Goal: Task Accomplishment & Management: Complete application form

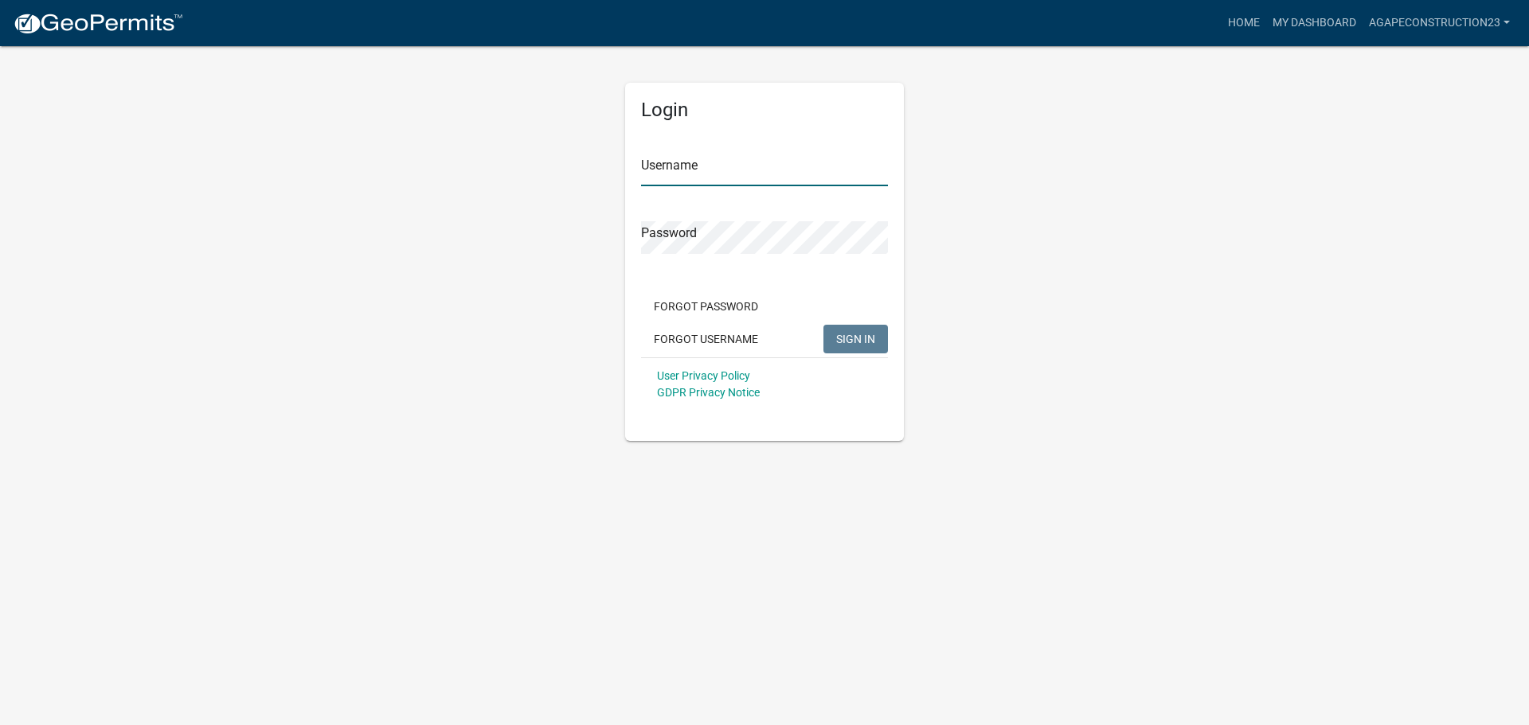
click at [776, 175] on input "Username" at bounding box center [764, 170] width 247 height 33
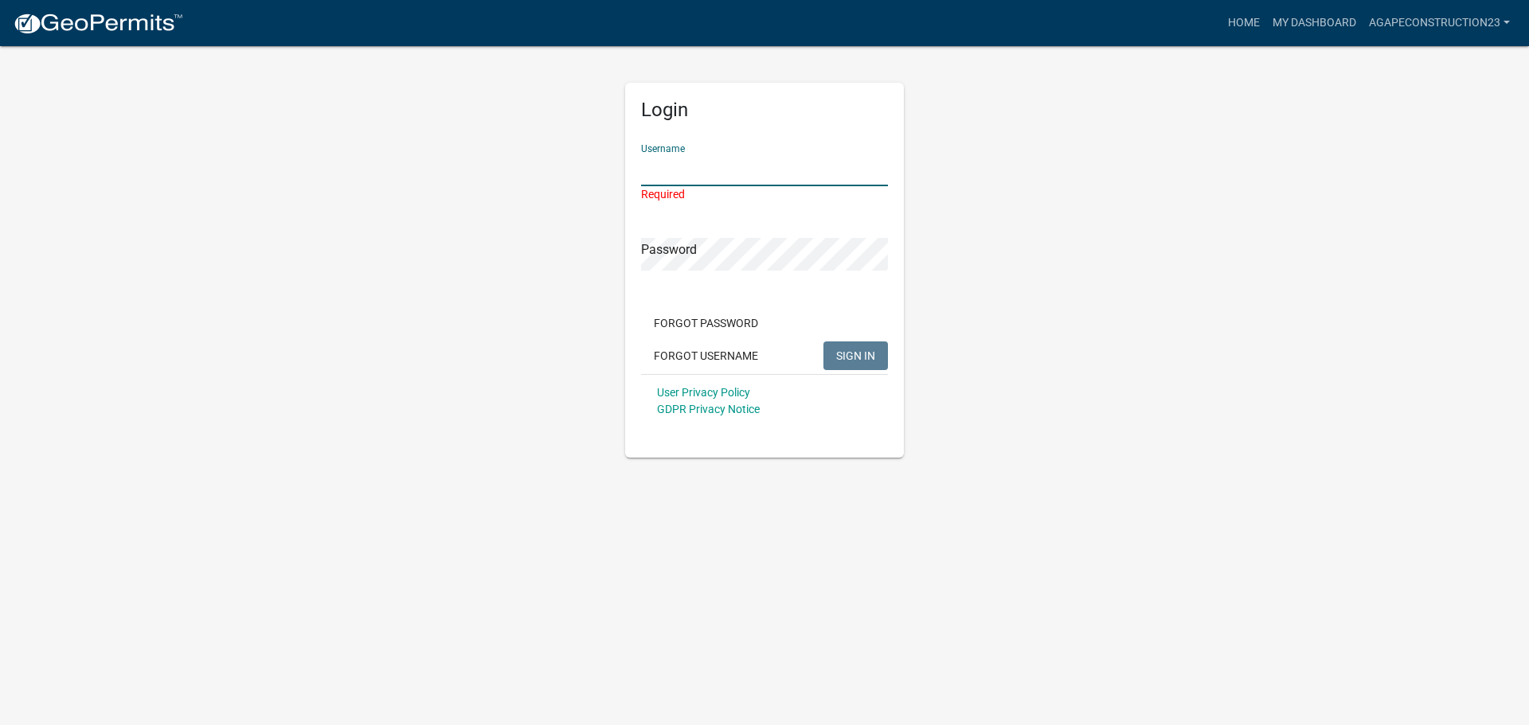
type input "Agapeconstruction23"
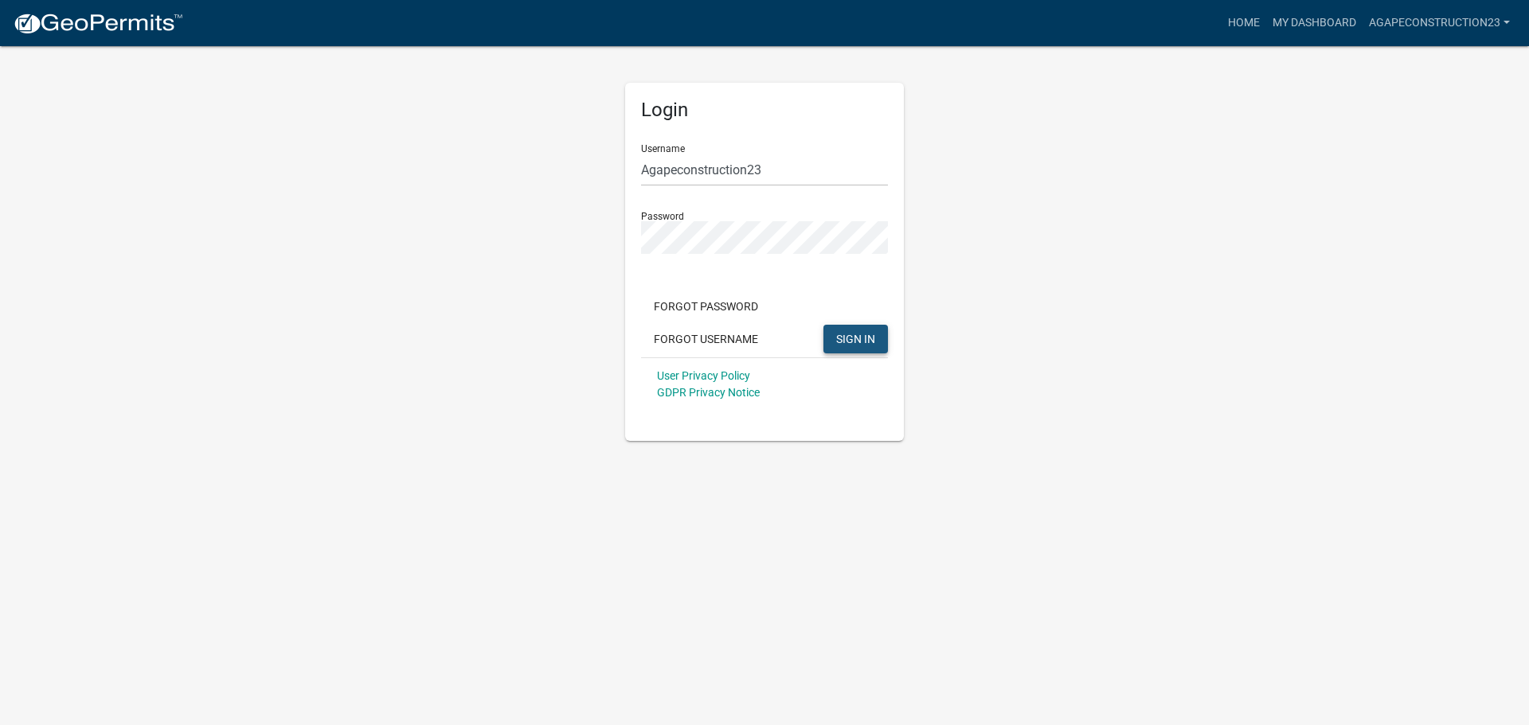
click at [861, 333] on span "SIGN IN" at bounding box center [855, 338] width 39 height 13
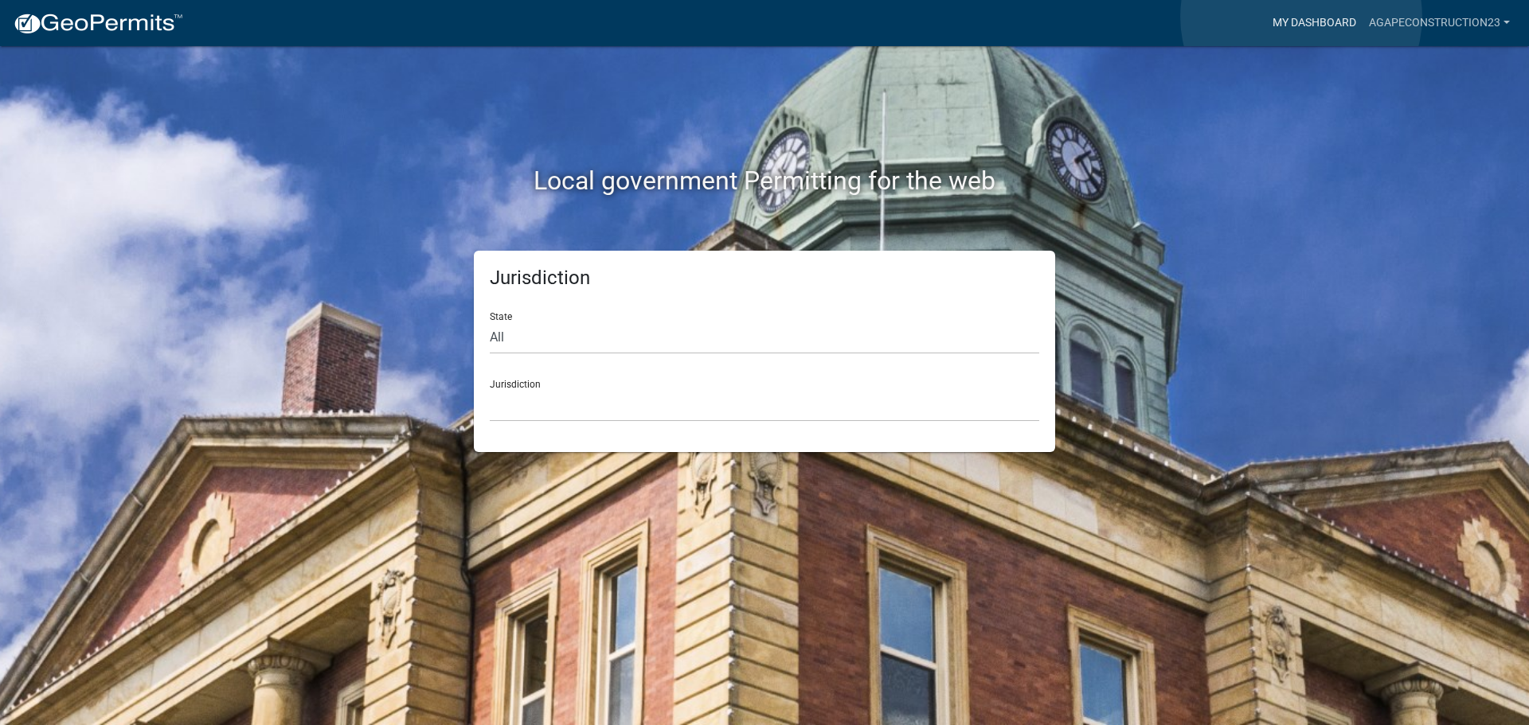
click at [1301, 17] on link "My Dashboard" at bounding box center [1314, 23] width 96 height 30
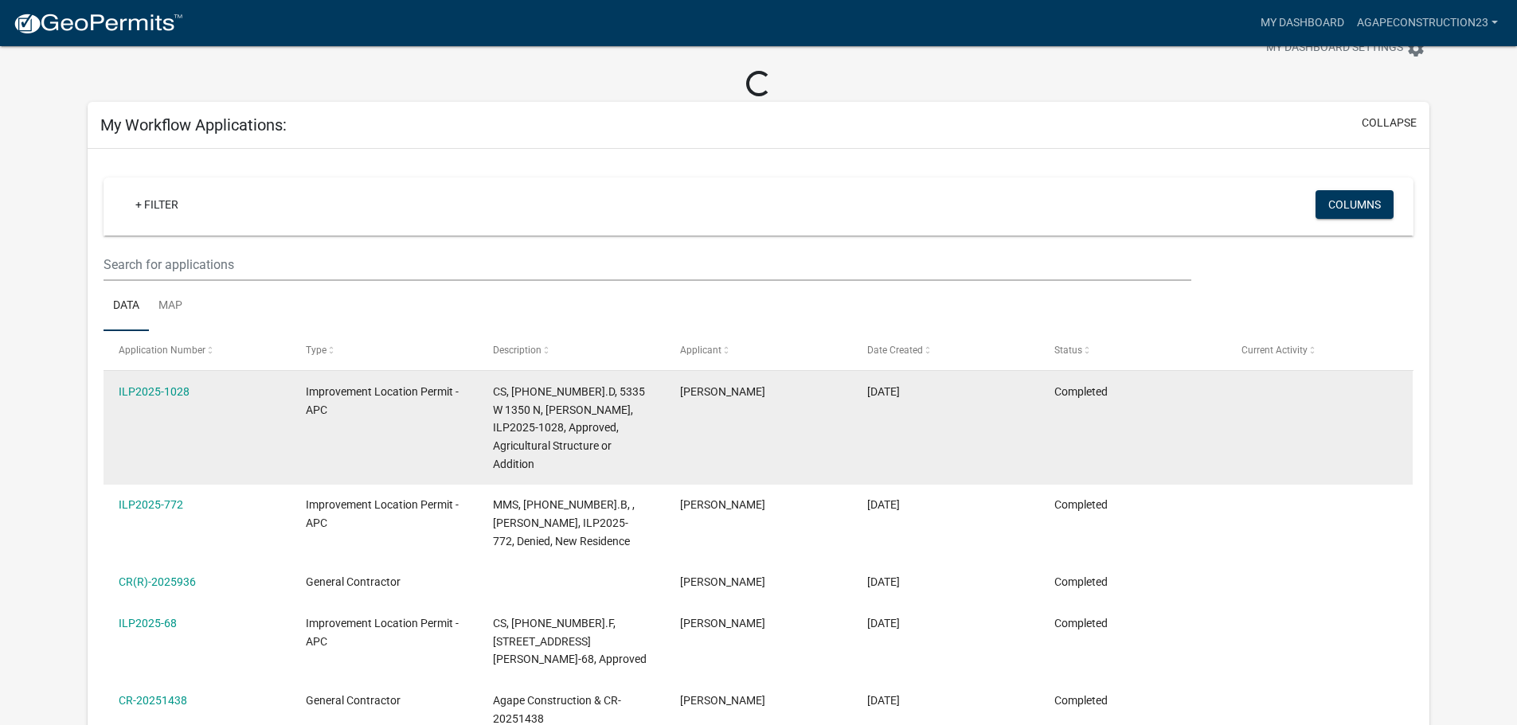
scroll to position [80, 0]
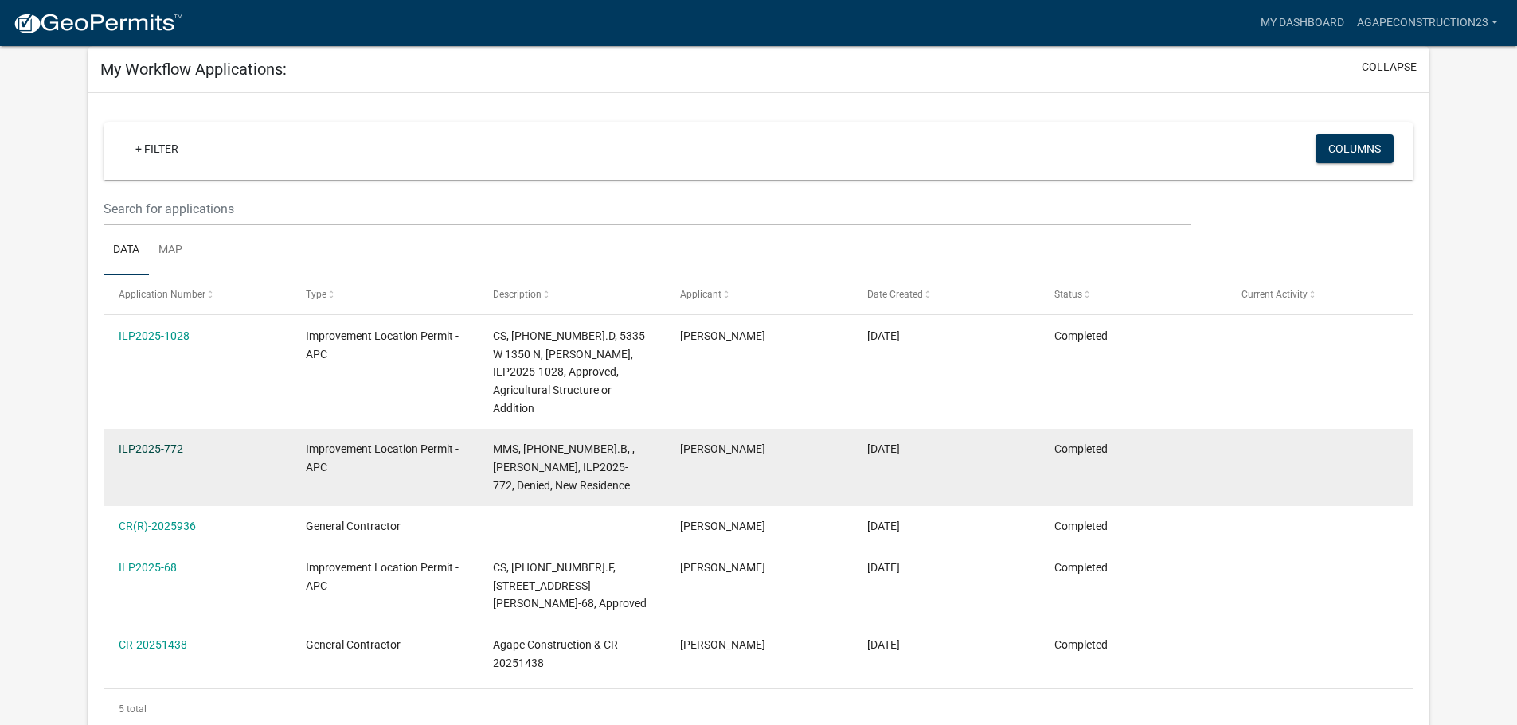
click at [135, 443] on link "ILP2025-772" at bounding box center [151, 449] width 64 height 13
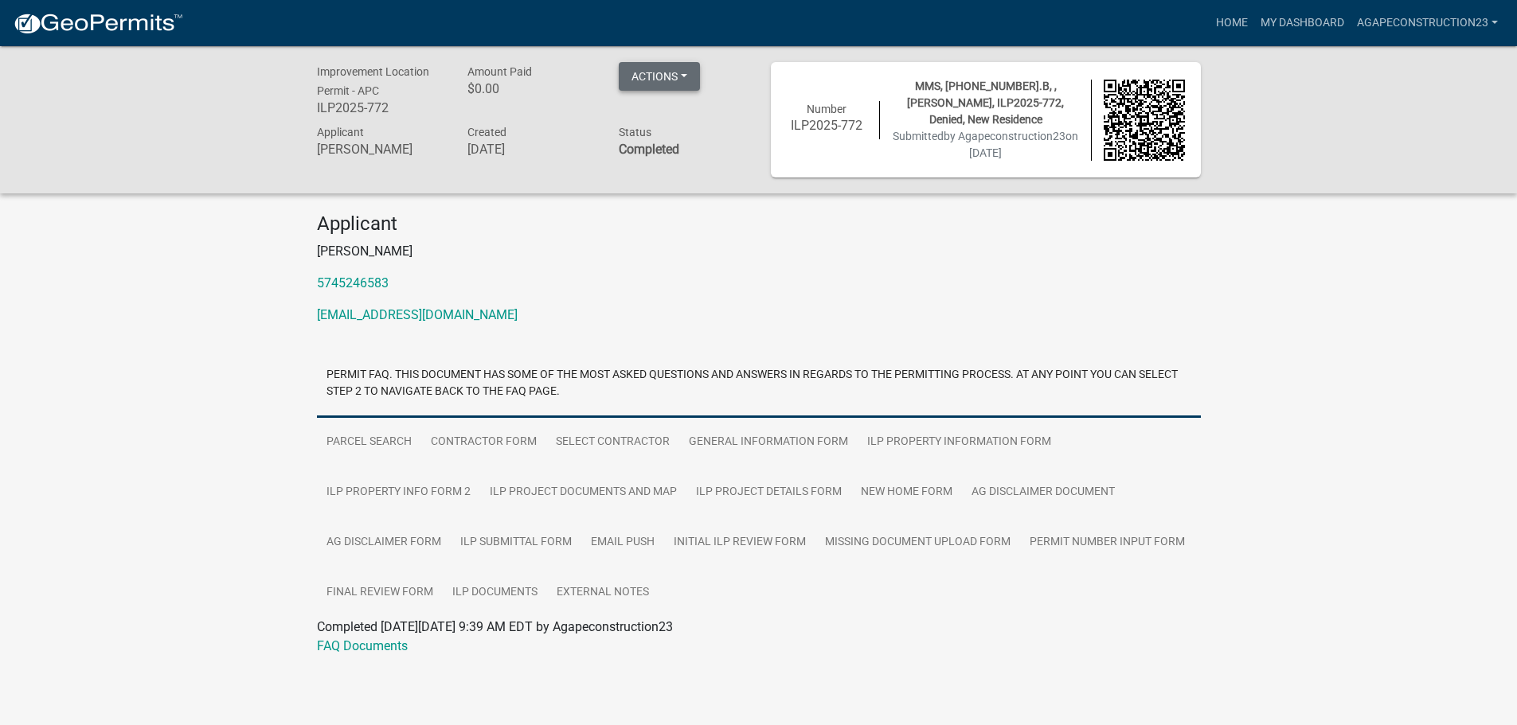
click at [670, 74] on button "Actions" at bounding box center [659, 76] width 81 height 29
click at [679, 110] on link "Printer Friendly" at bounding box center [682, 118] width 127 height 38
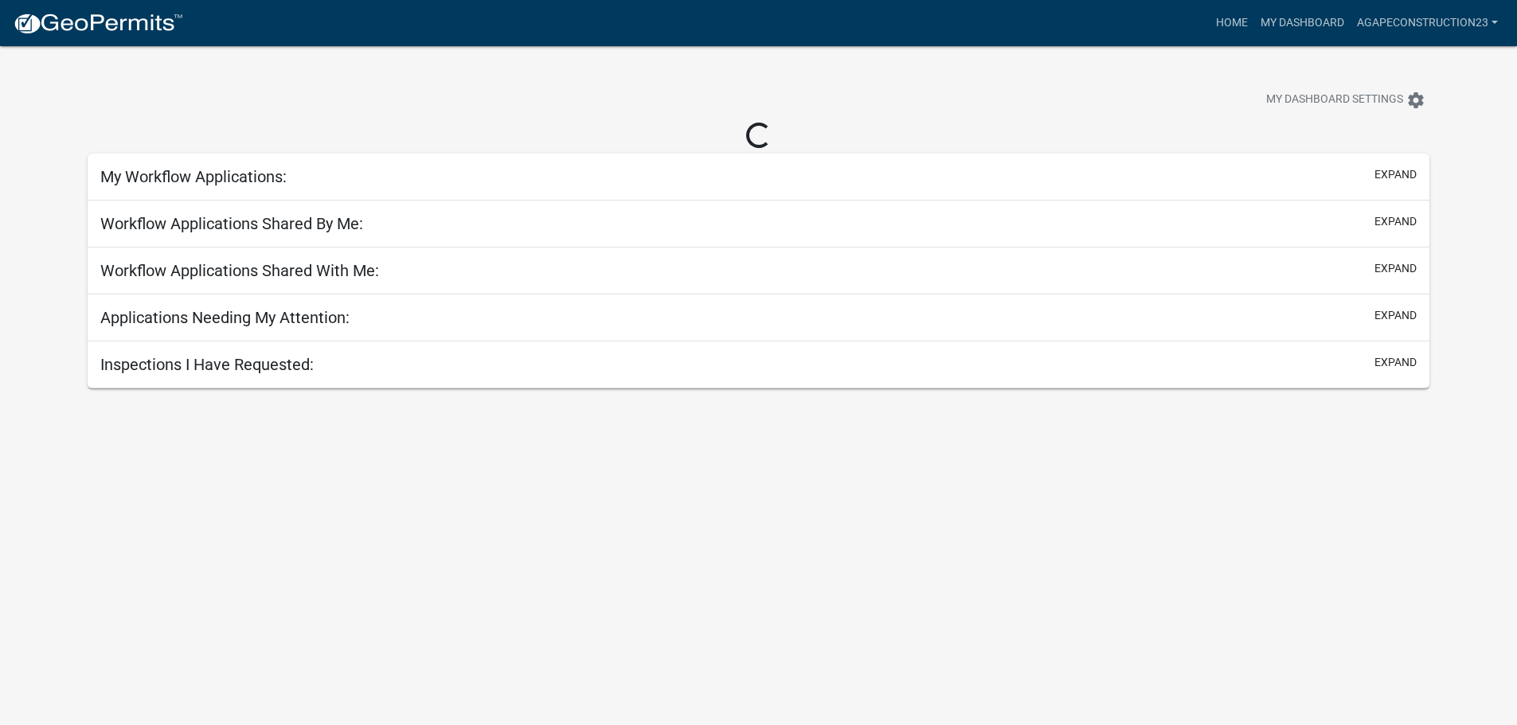
scroll to position [46, 0]
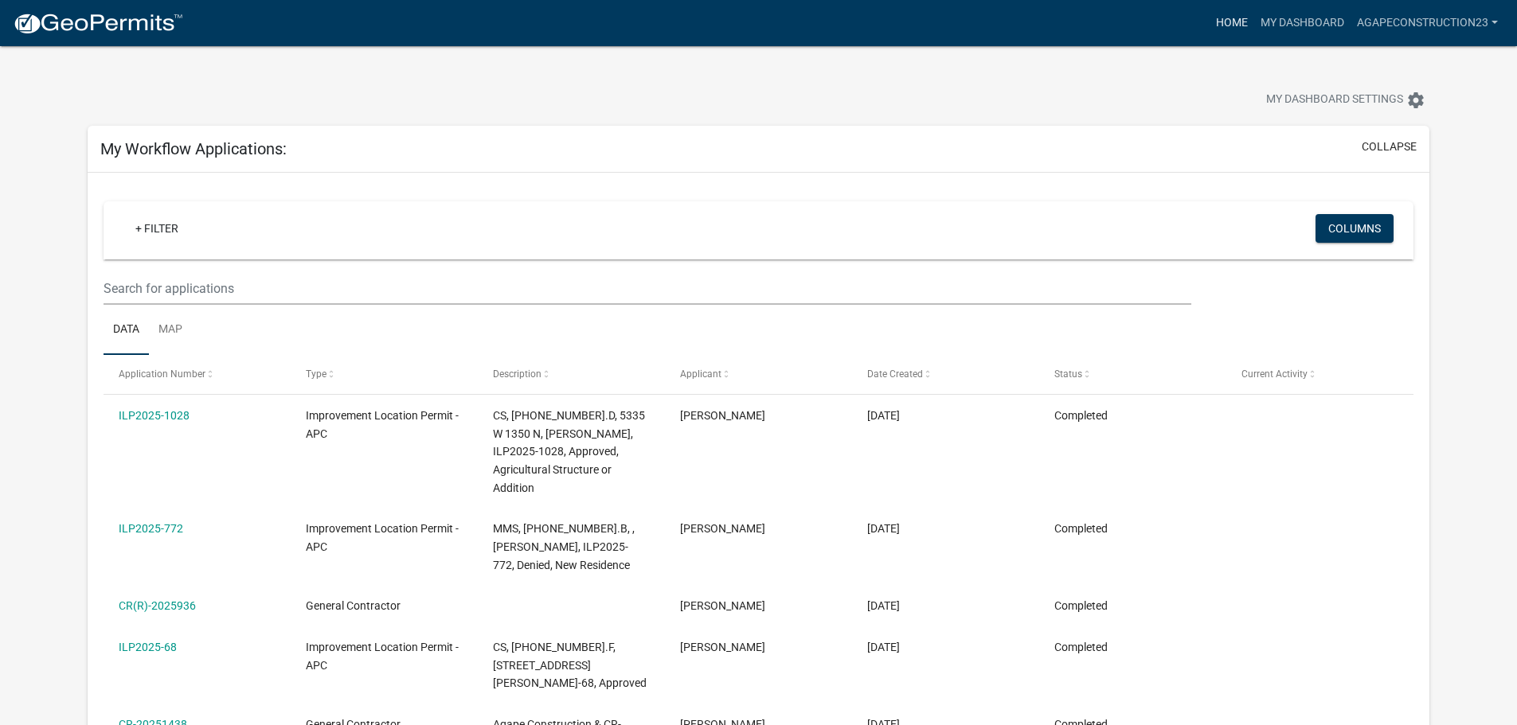
click at [1225, 20] on link "Home" at bounding box center [1231, 23] width 45 height 30
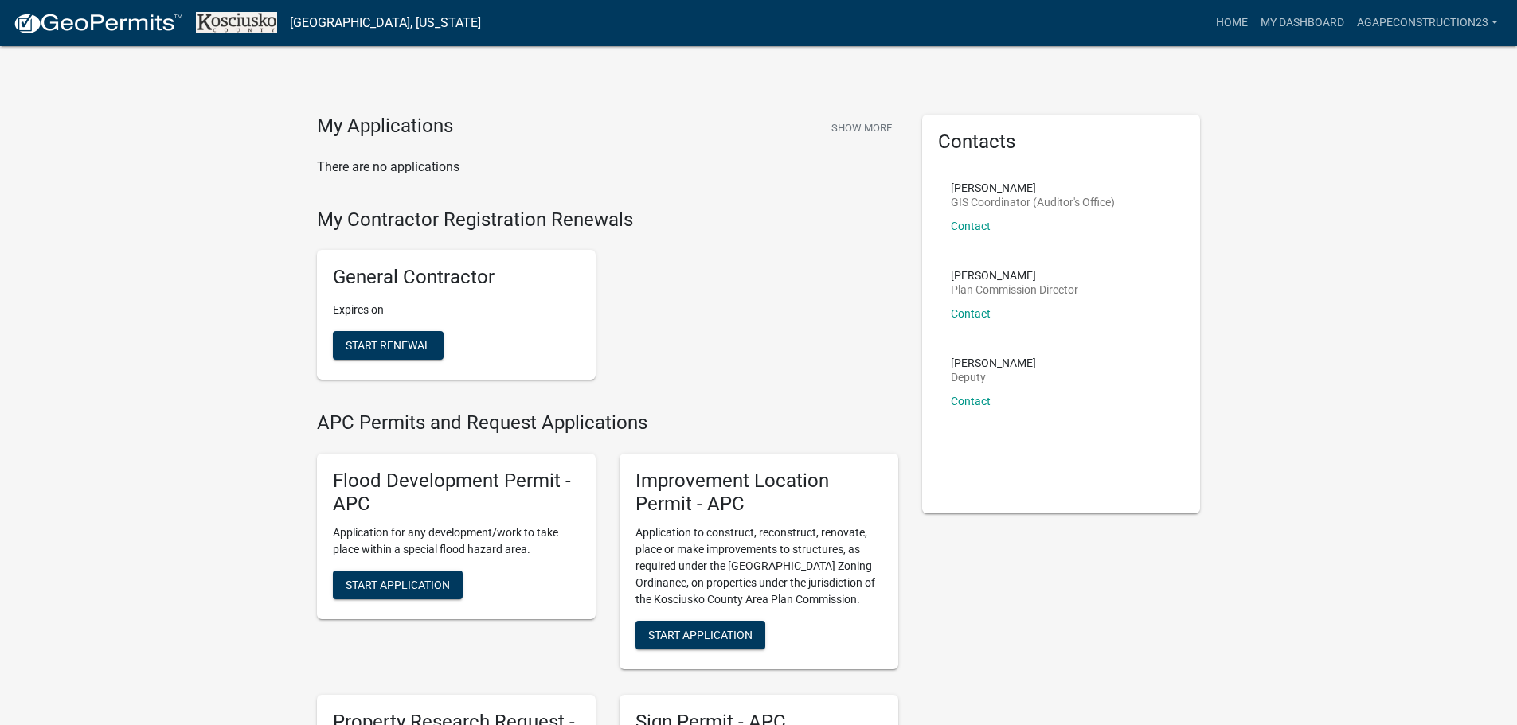
scroll to position [239, 0]
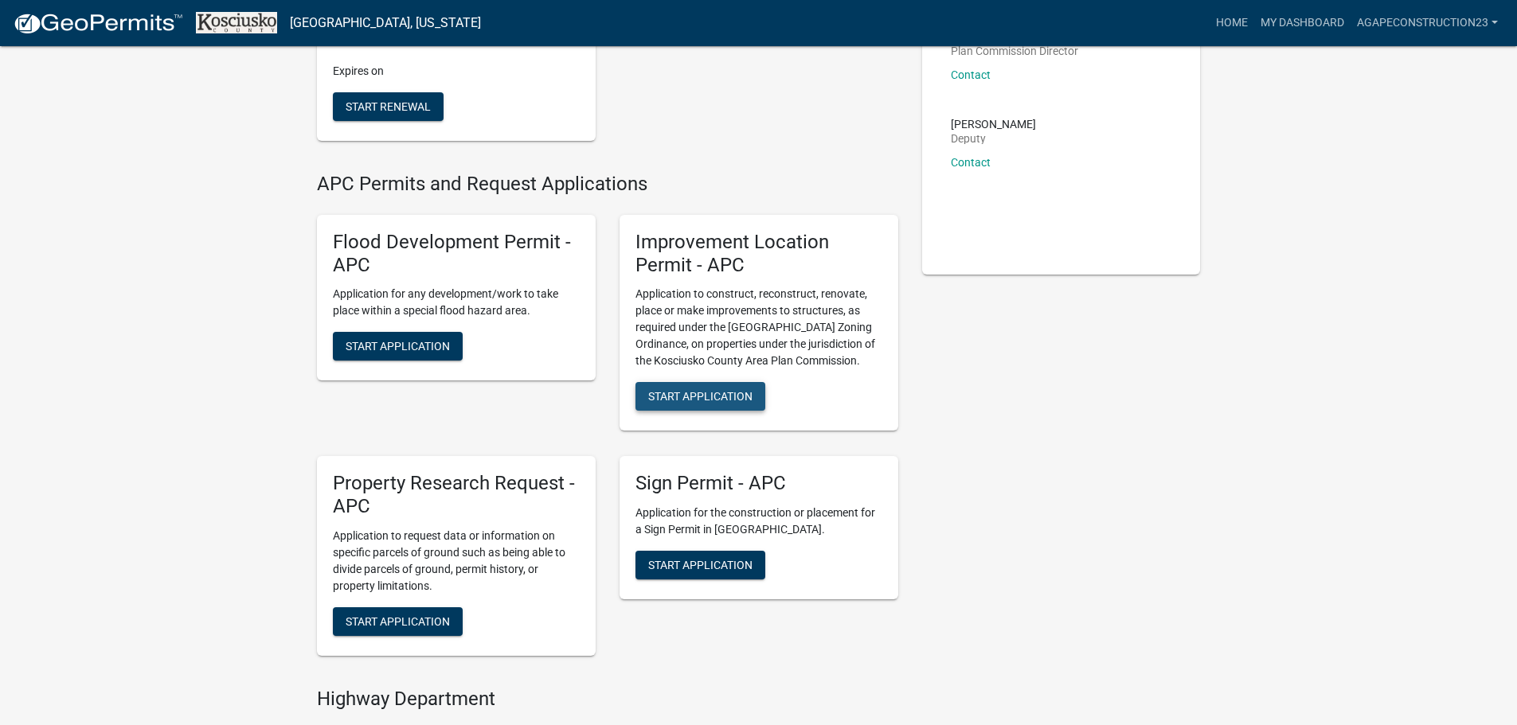
click at [724, 392] on span "Start Application" at bounding box center [700, 396] width 104 height 13
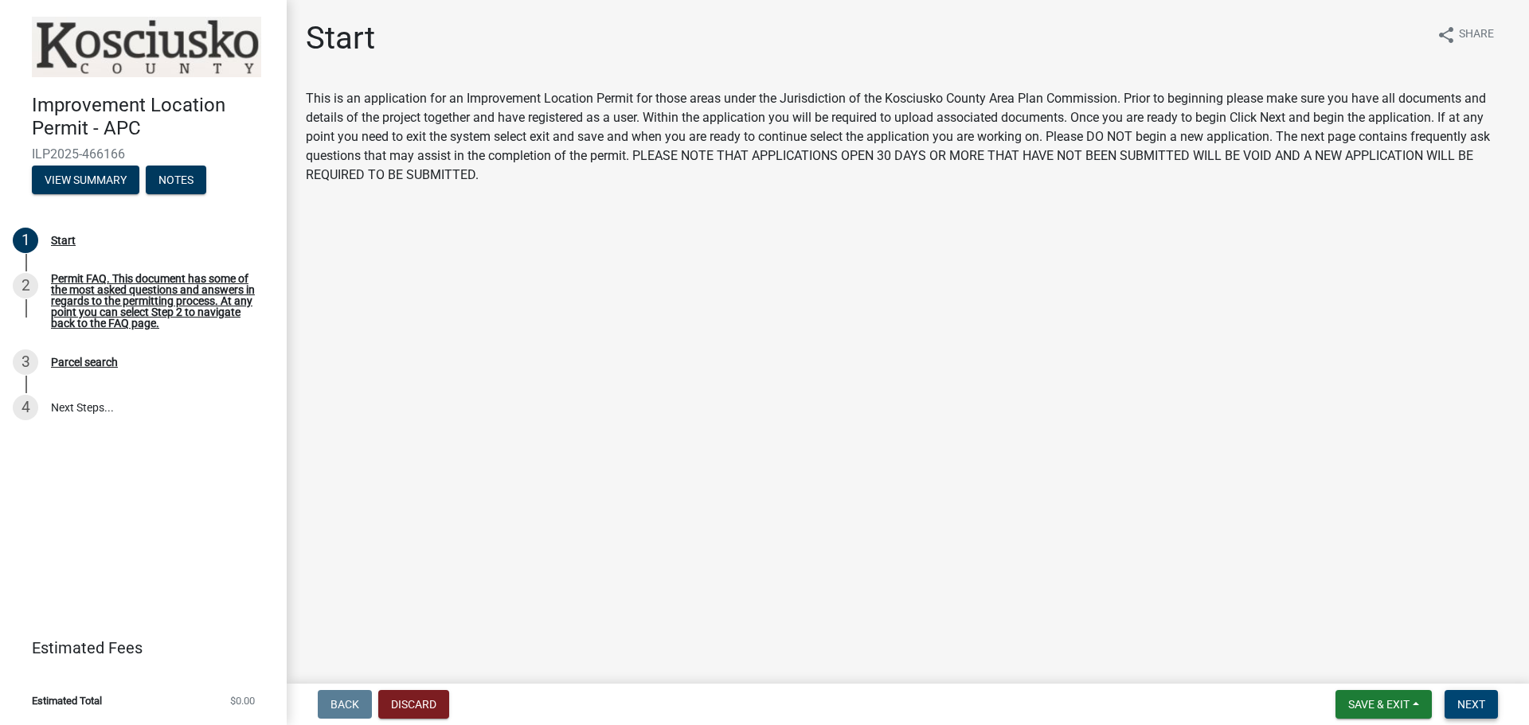
click at [1475, 709] on span "Next" at bounding box center [1471, 704] width 28 height 13
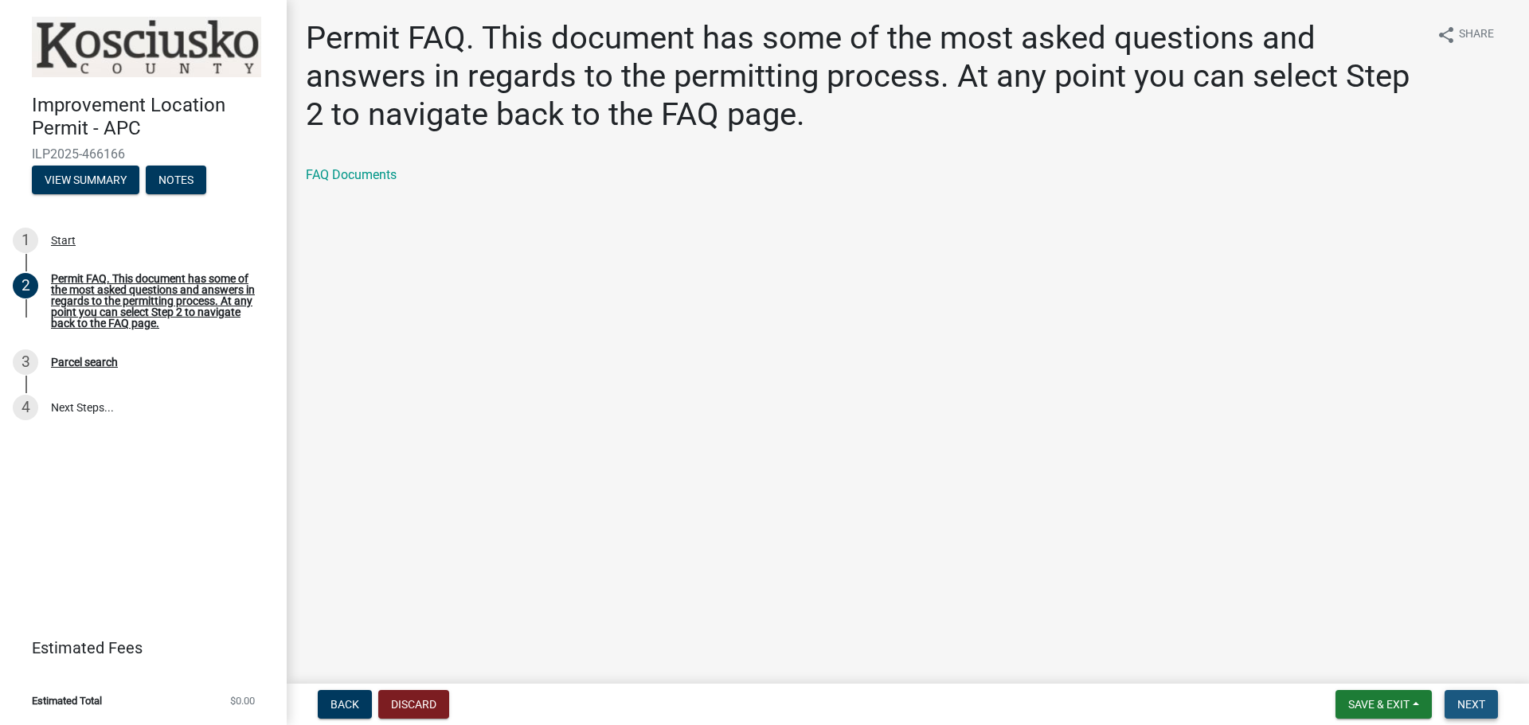
click at [1459, 699] on span "Next" at bounding box center [1471, 704] width 28 height 13
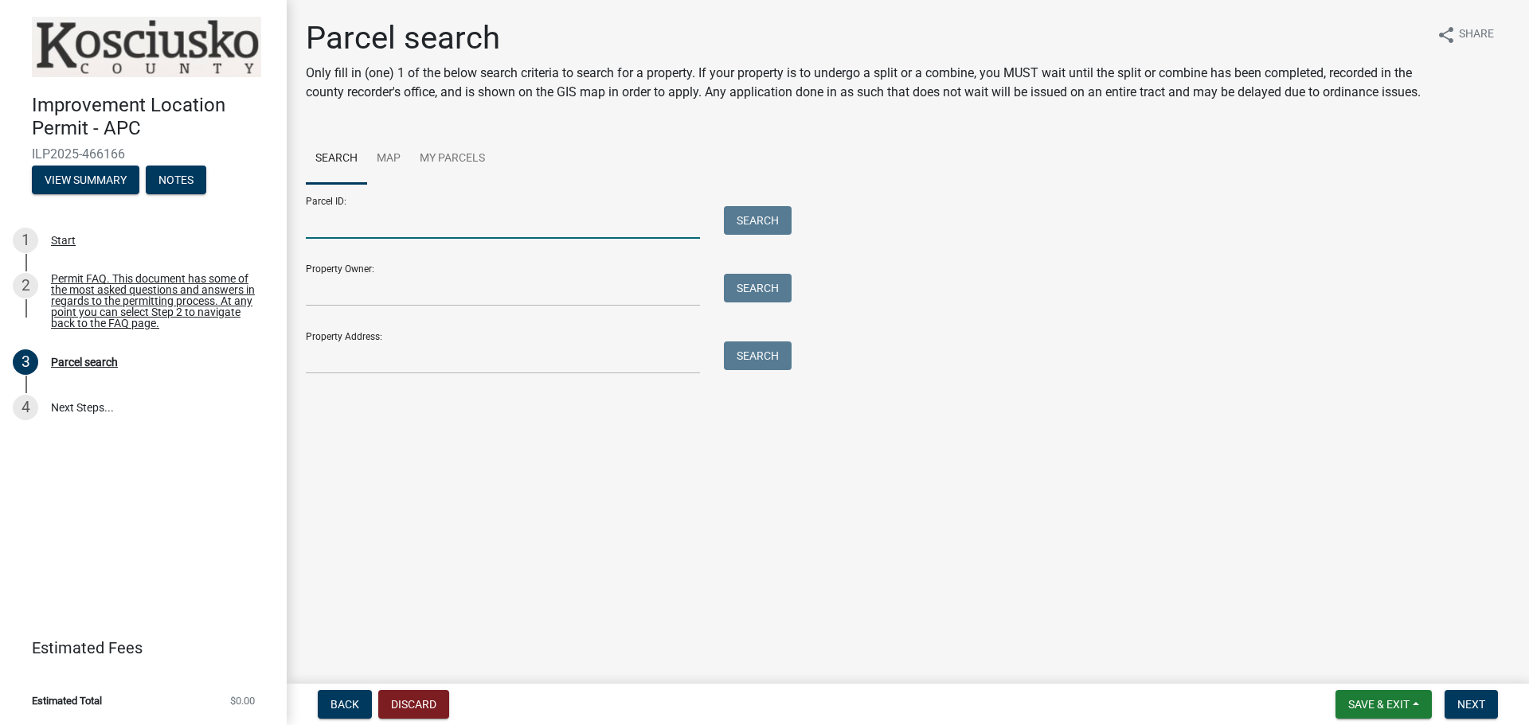
click at [365, 239] on input "Parcel ID:" at bounding box center [503, 222] width 394 height 33
type input "[PHONE_NUMBER].B"
click at [367, 307] on input "Property Owner:" at bounding box center [503, 290] width 394 height 33
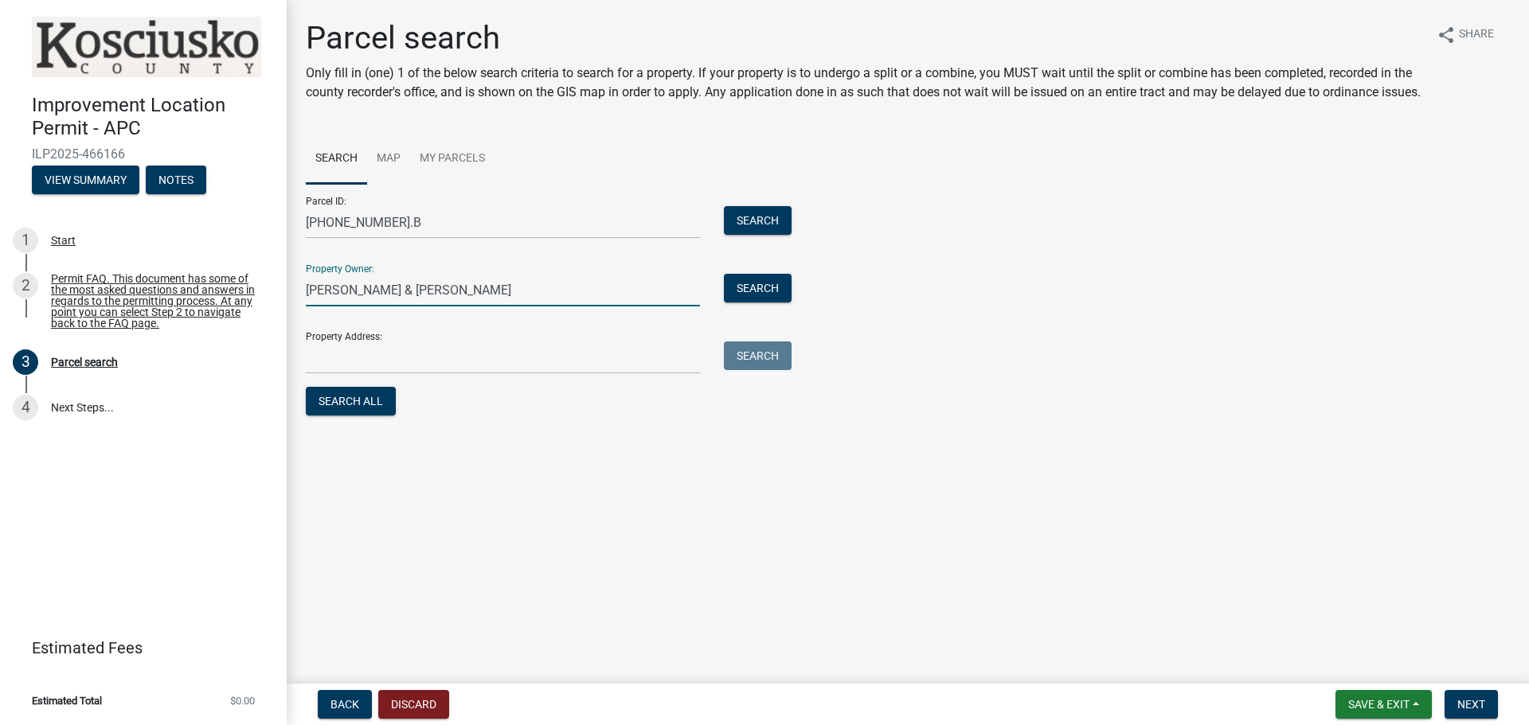
type input "Richard & Tara Thorton"
click at [367, 374] on input "Property Address:" at bounding box center [503, 358] width 394 height 33
click at [658, 493] on main "Parcel search Only fill in (one) 1 of the below search criteria to search for a…" at bounding box center [908, 339] width 1242 height 678
click at [1478, 703] on span "Next" at bounding box center [1471, 704] width 28 height 13
click at [382, 416] on button "Search All" at bounding box center [351, 401] width 90 height 29
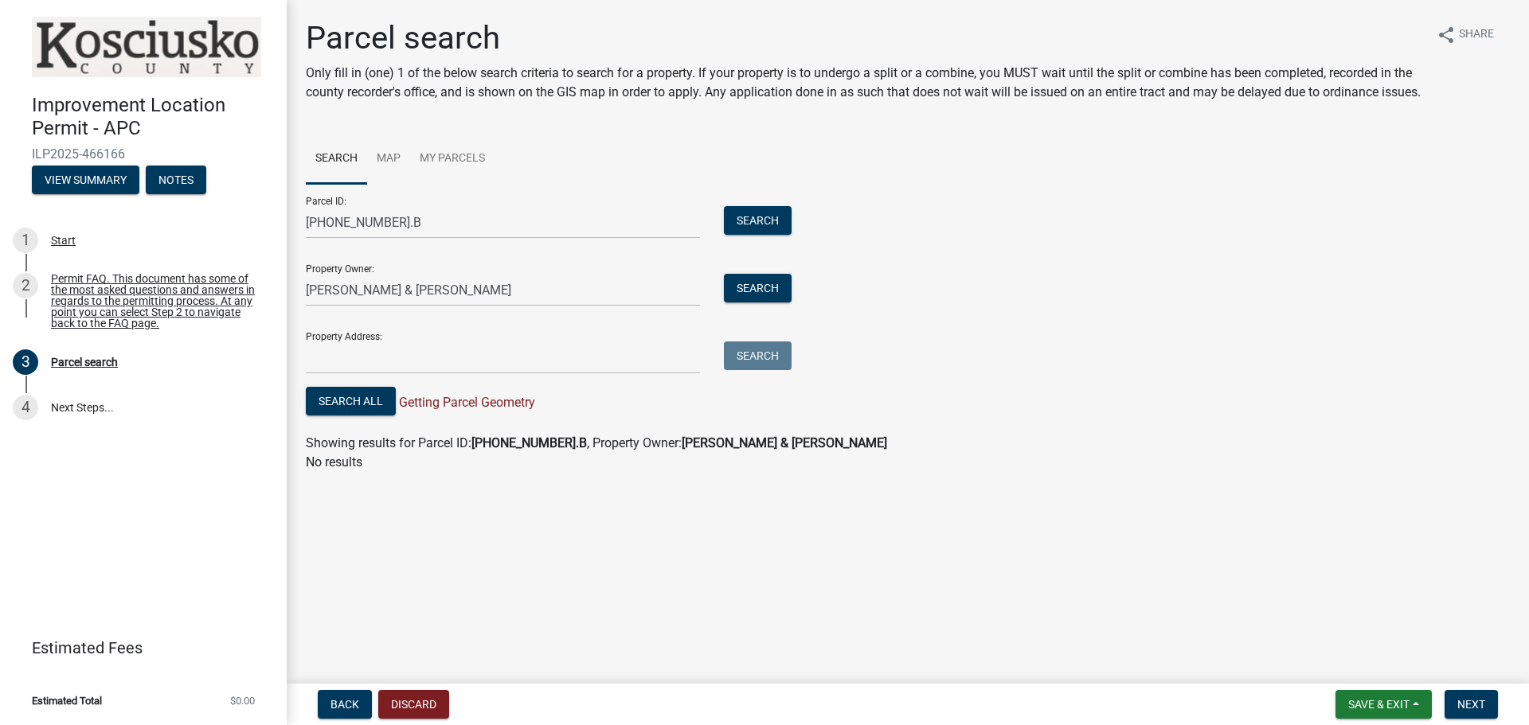
click at [441, 410] on span "Getting Parcel Geometry" at bounding box center [465, 402] width 139 height 15
click at [764, 235] on button "Search" at bounding box center [758, 220] width 68 height 29
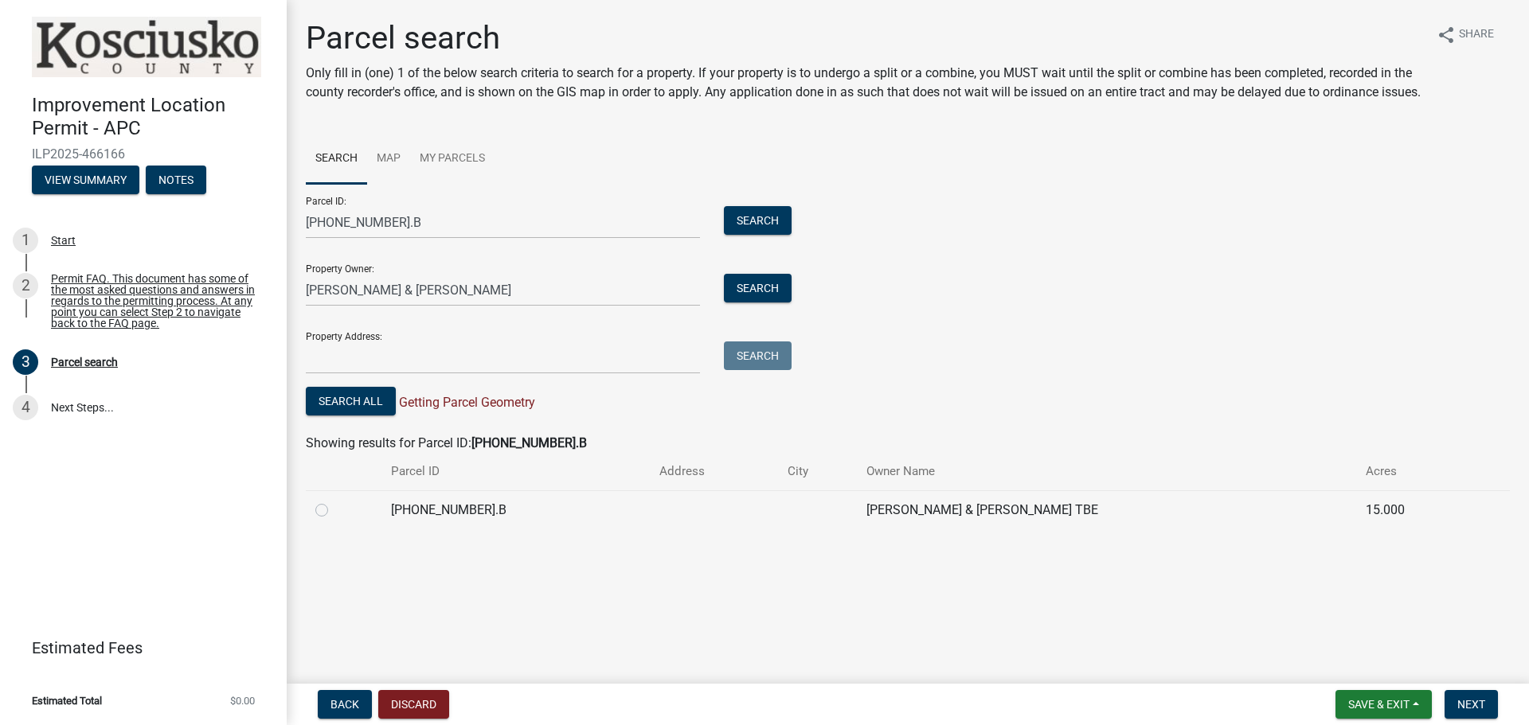
click at [334, 501] on label at bounding box center [334, 501] width 0 height 0
click at [334, 511] on input "radio" at bounding box center [339, 506] width 10 height 10
radio input "true"
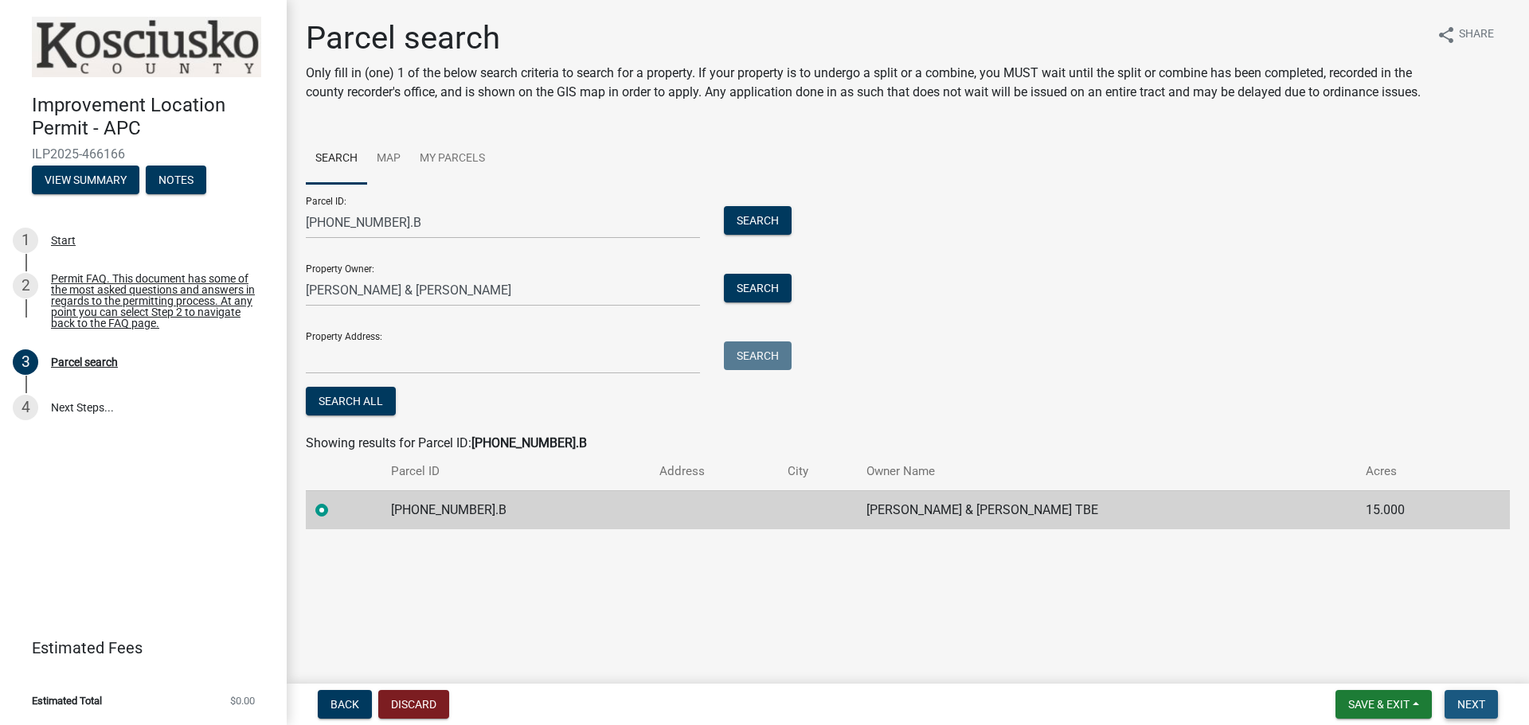
click at [1478, 701] on span "Next" at bounding box center [1471, 704] width 28 height 13
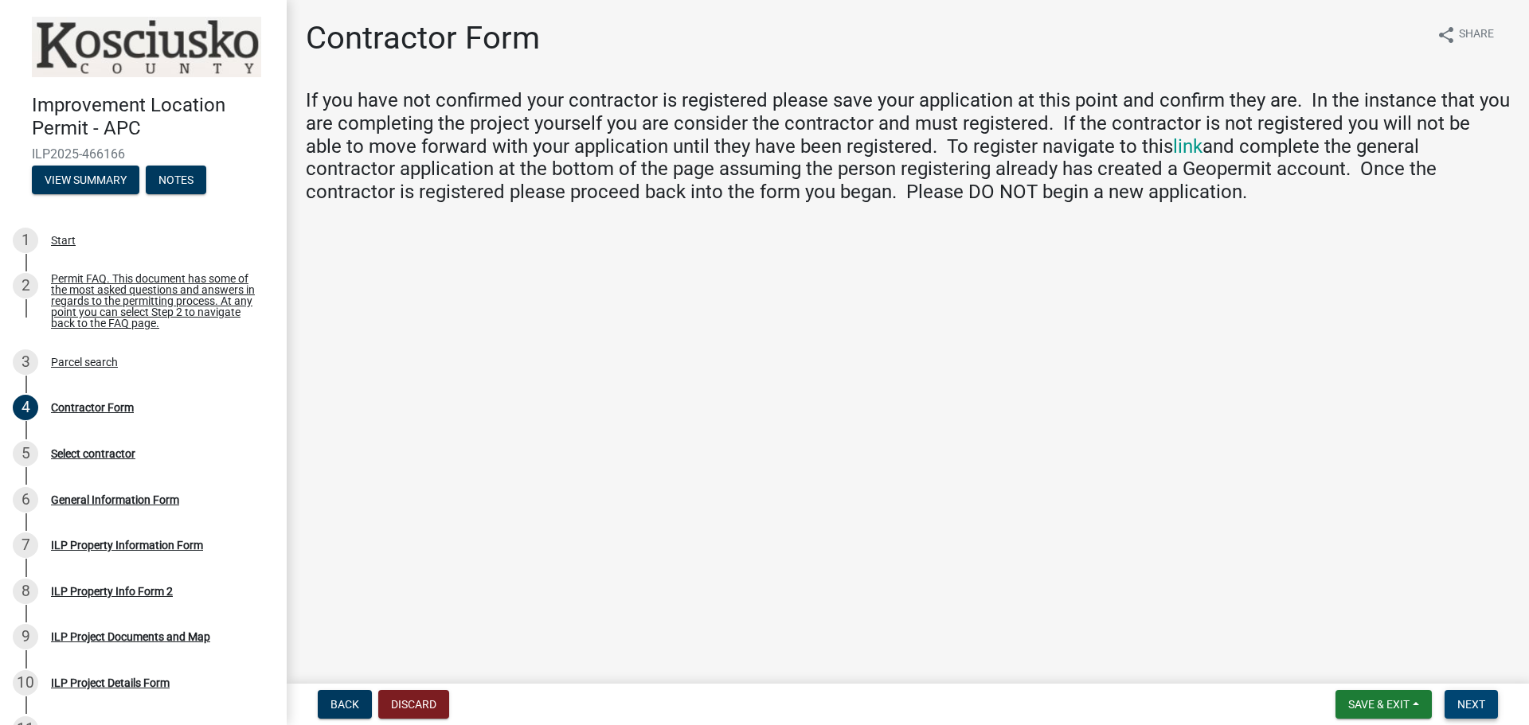
click at [1472, 696] on button "Next" at bounding box center [1470, 704] width 53 height 29
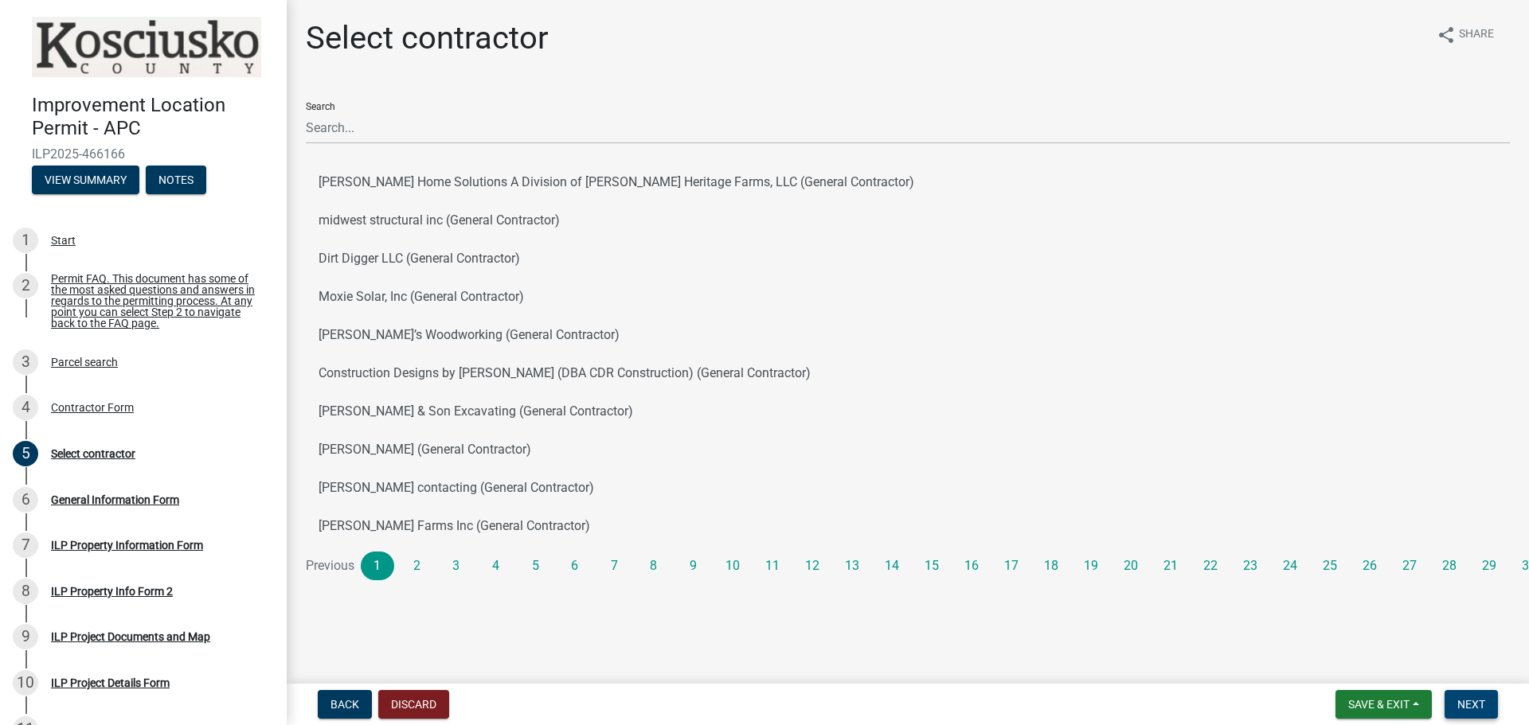
click at [1473, 700] on span "Next" at bounding box center [1471, 704] width 28 height 13
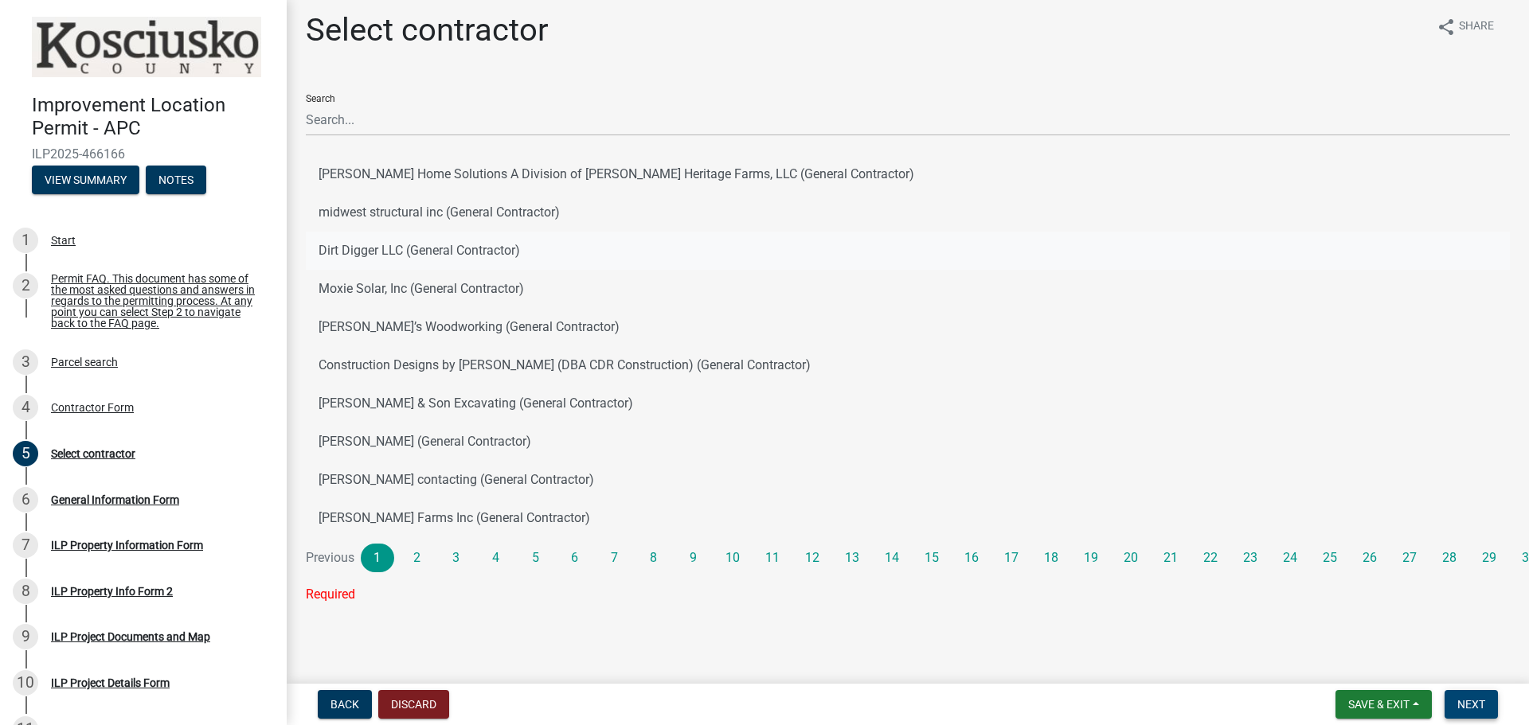
scroll to position [10, 0]
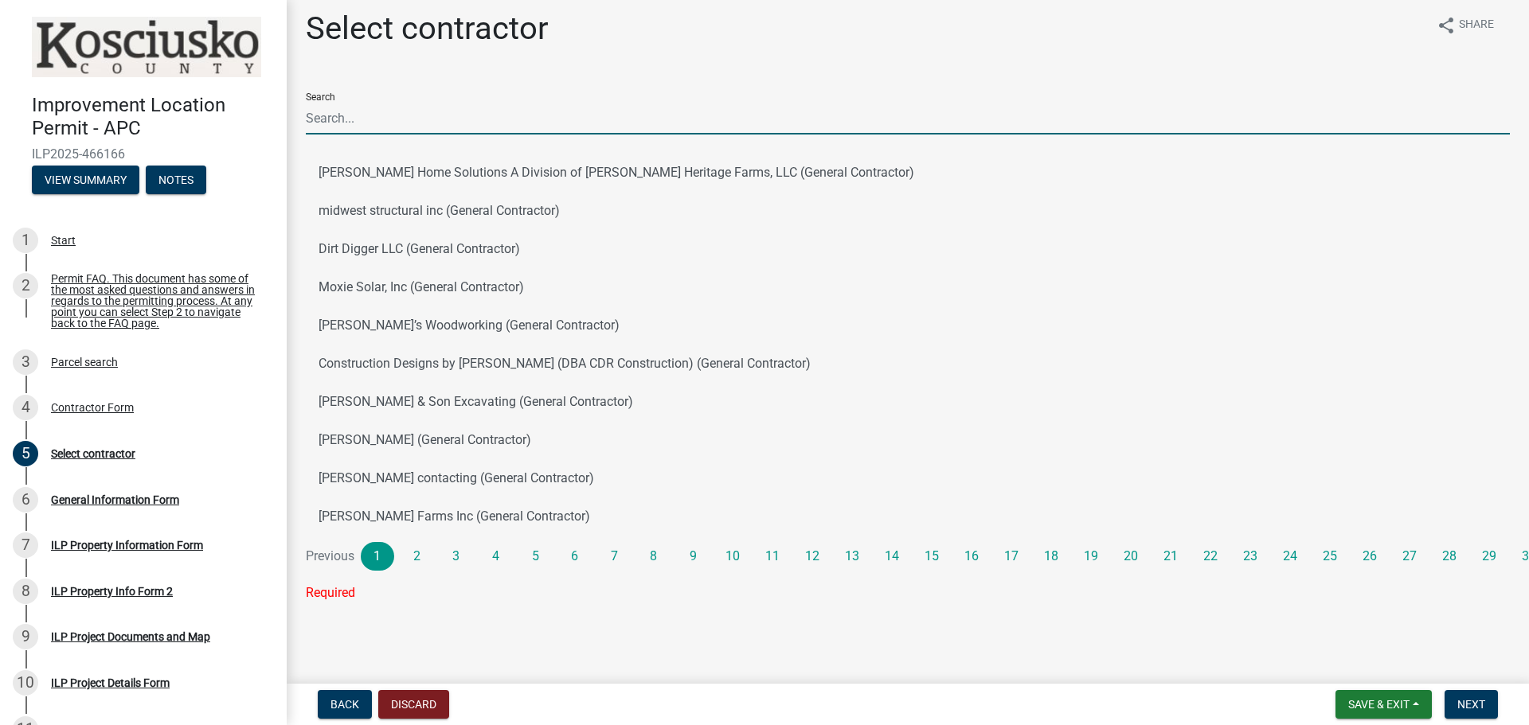
click at [365, 124] on input "Search" at bounding box center [908, 118] width 1204 height 33
type input "Agape Construction"
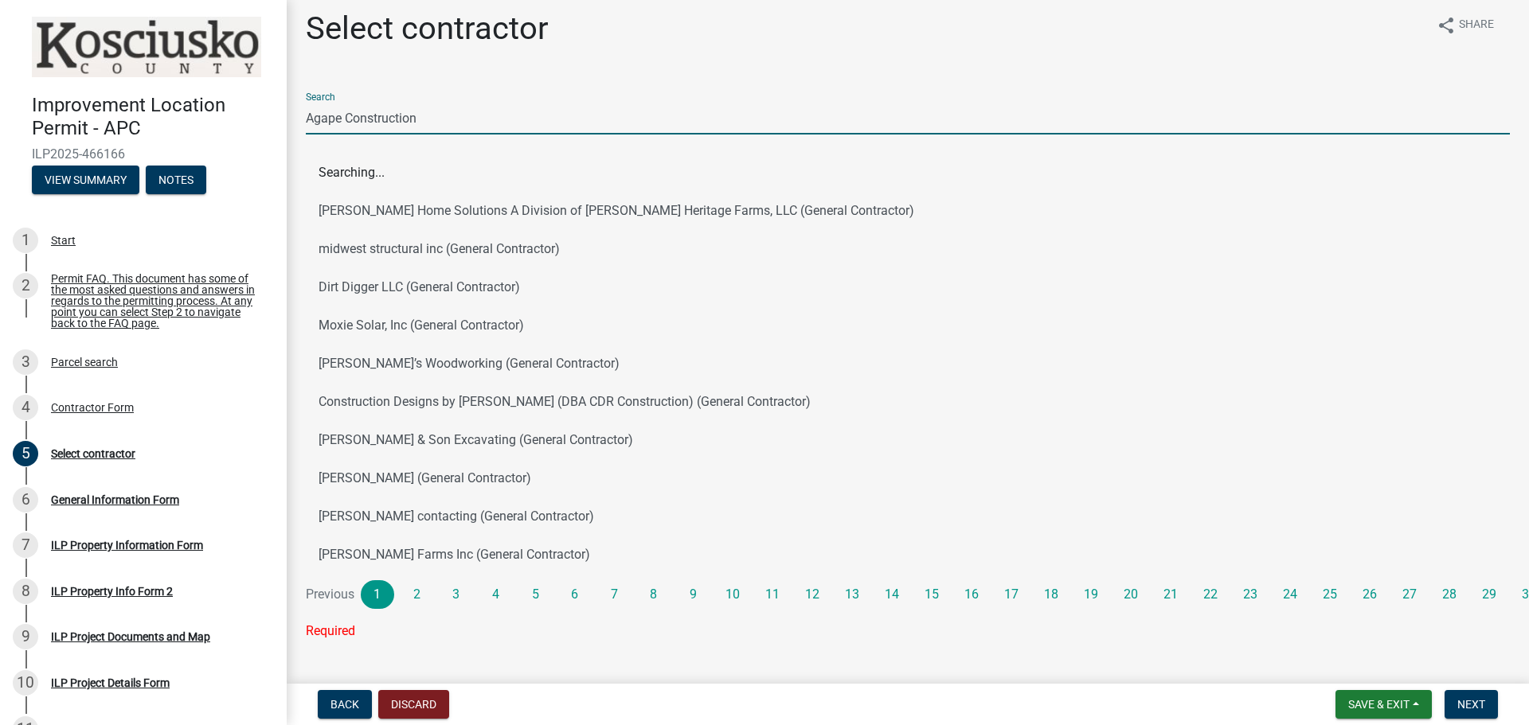
scroll to position [0, 0]
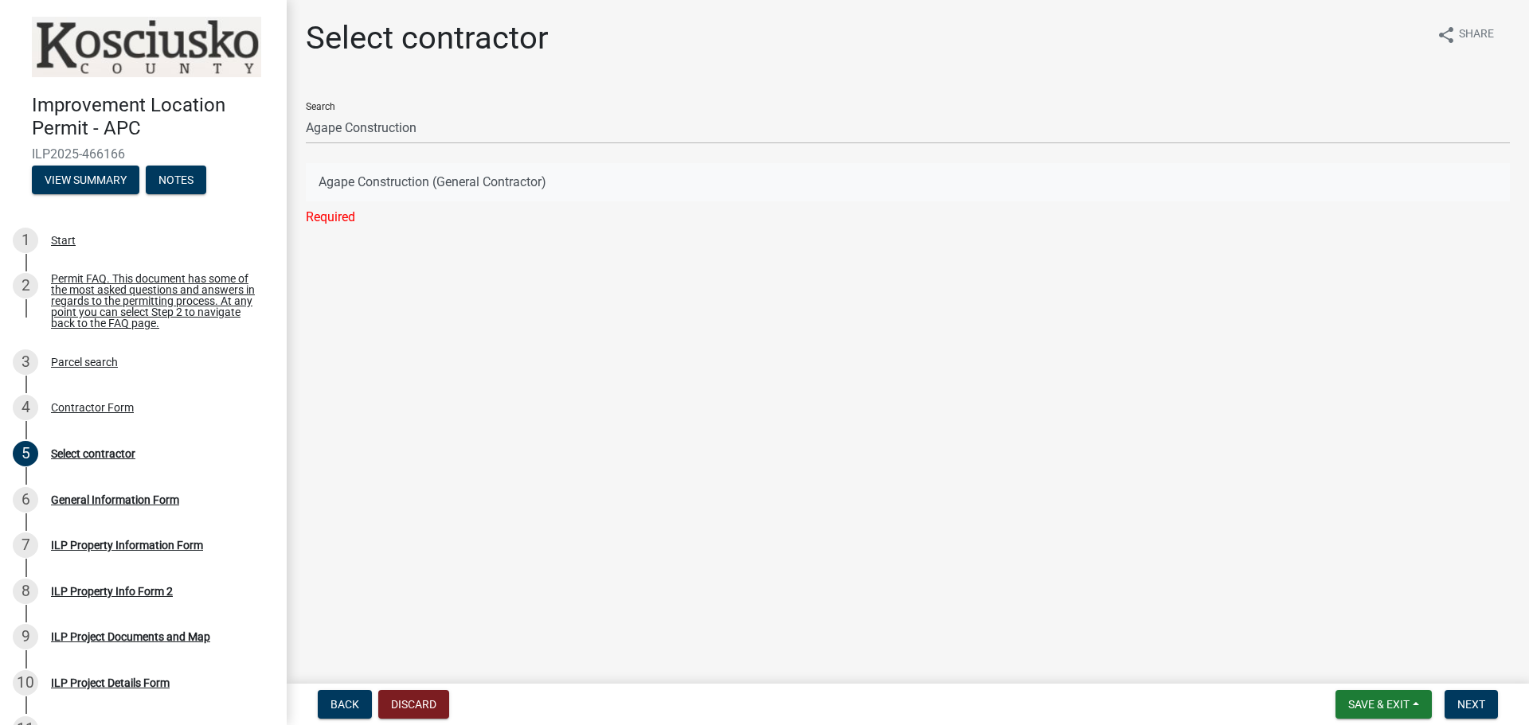
click at [376, 187] on button "Agape Construction (General Contractor)" at bounding box center [908, 182] width 1204 height 38
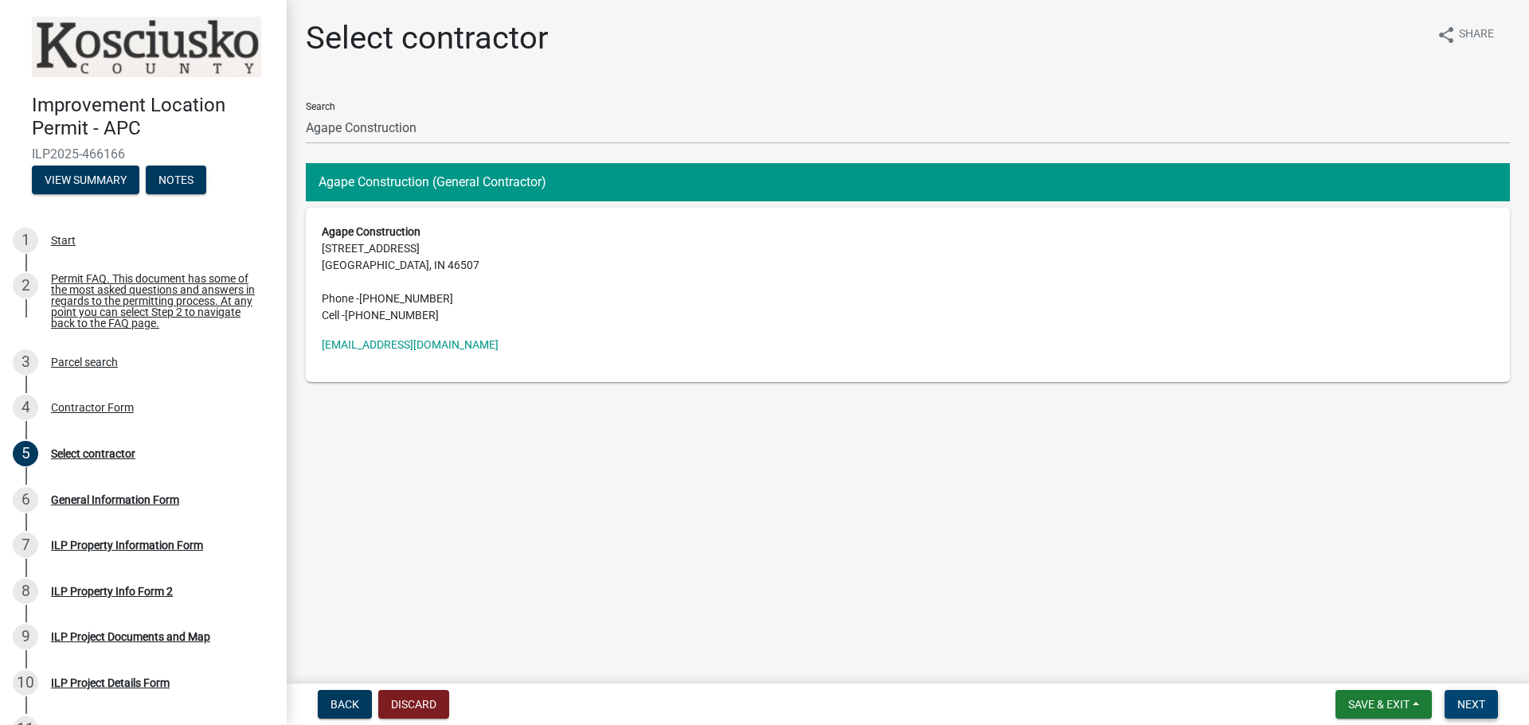
click at [1483, 706] on span "Next" at bounding box center [1471, 704] width 28 height 13
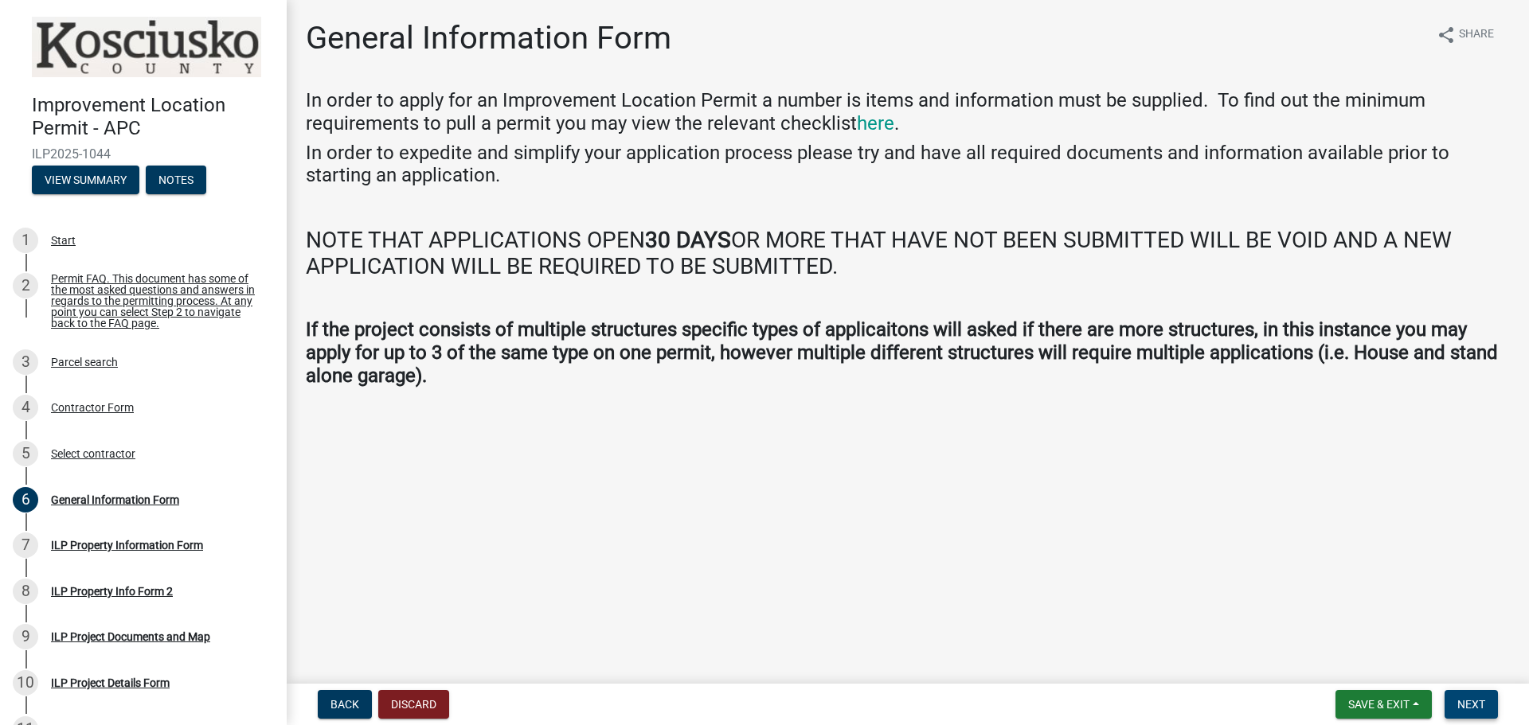
click at [1478, 691] on button "Next" at bounding box center [1470, 704] width 53 height 29
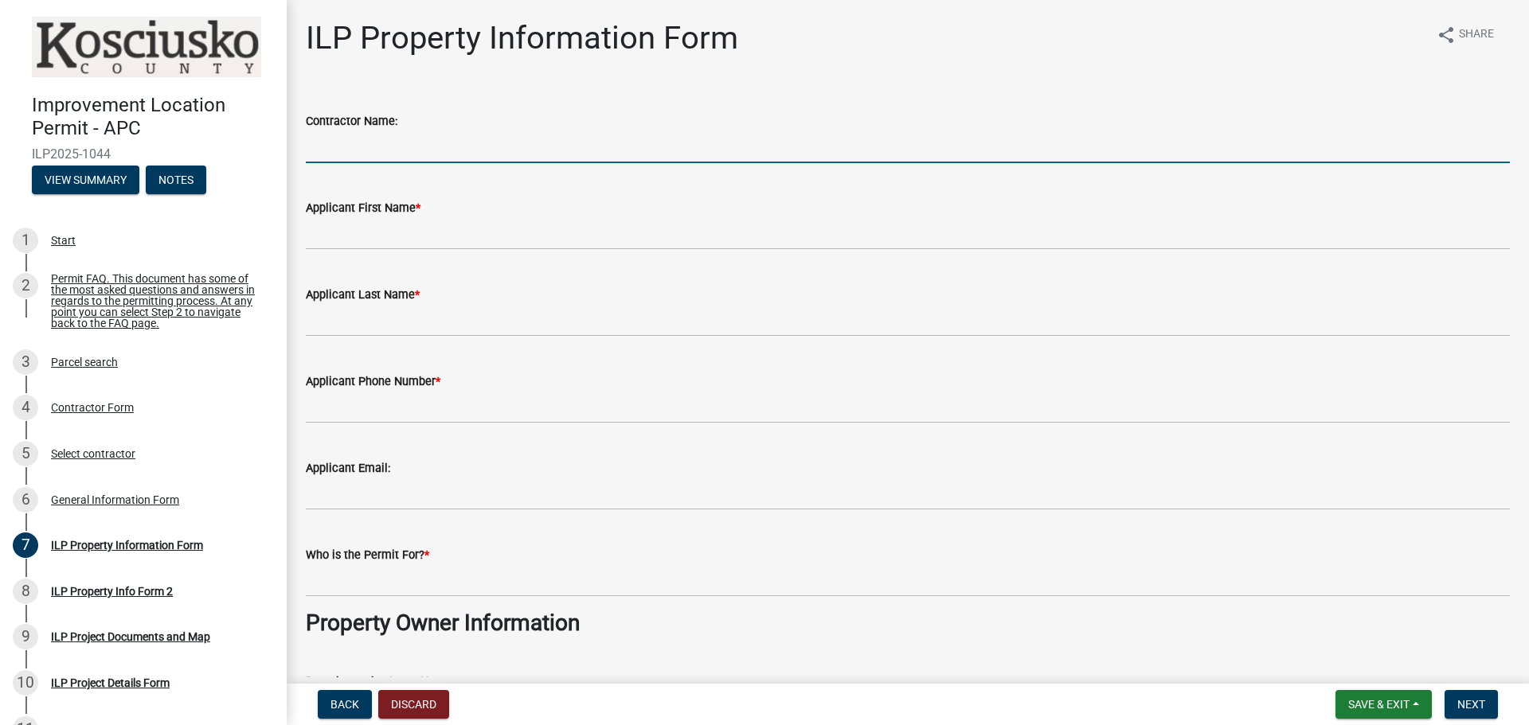
click at [357, 143] on input "Contractor Name:" at bounding box center [908, 147] width 1204 height 33
type input "Agape Construction"
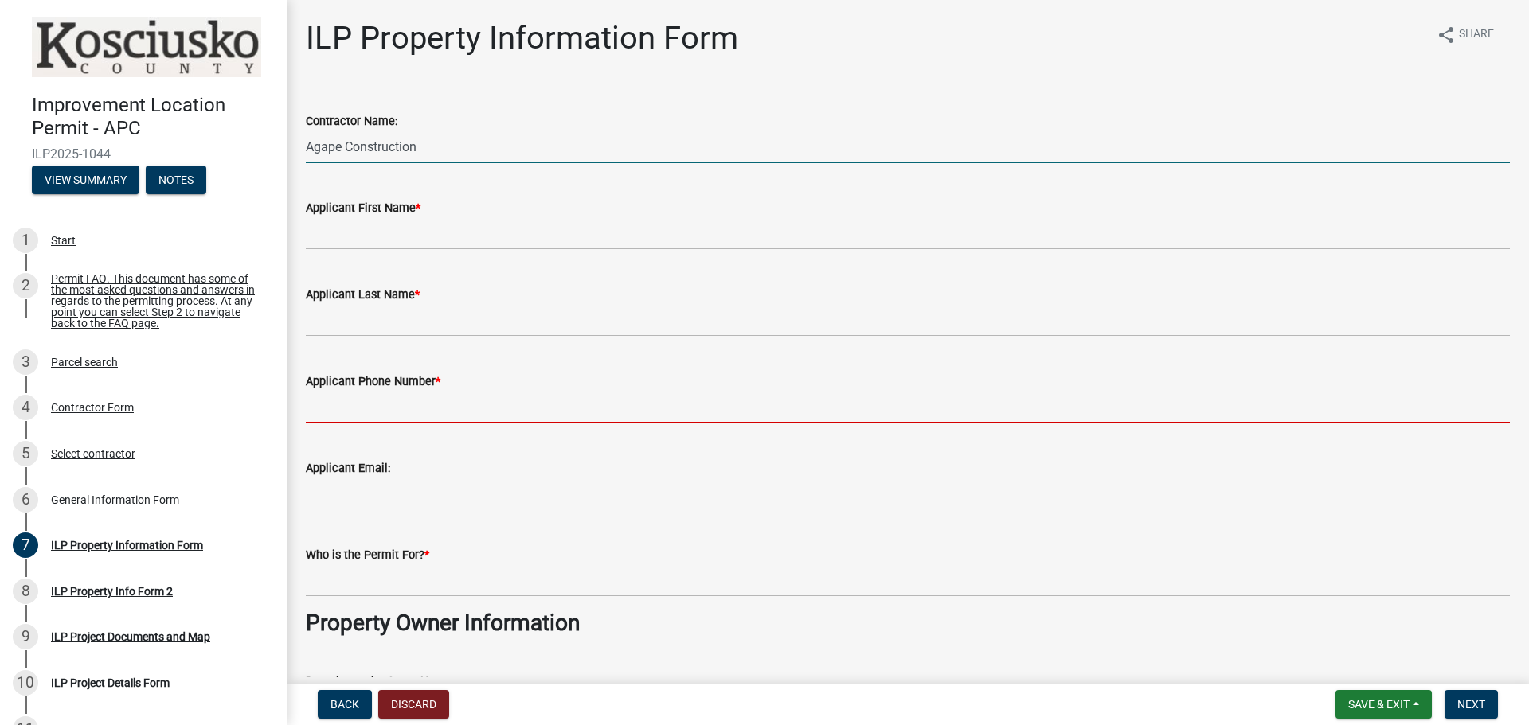
type input "5745246583"
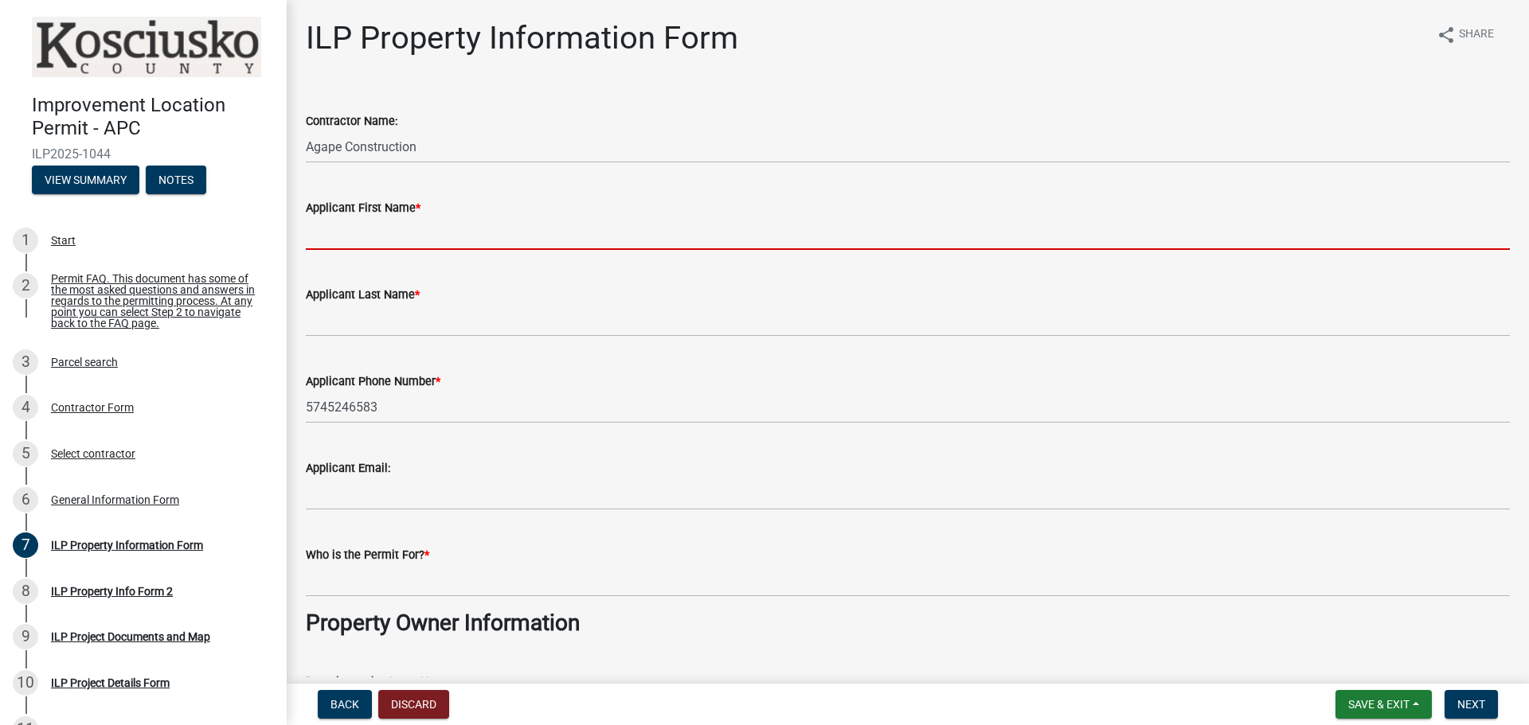
click at [444, 232] on input "Applicant First Name *" at bounding box center [908, 233] width 1204 height 33
type input "[PERSON_NAME]"
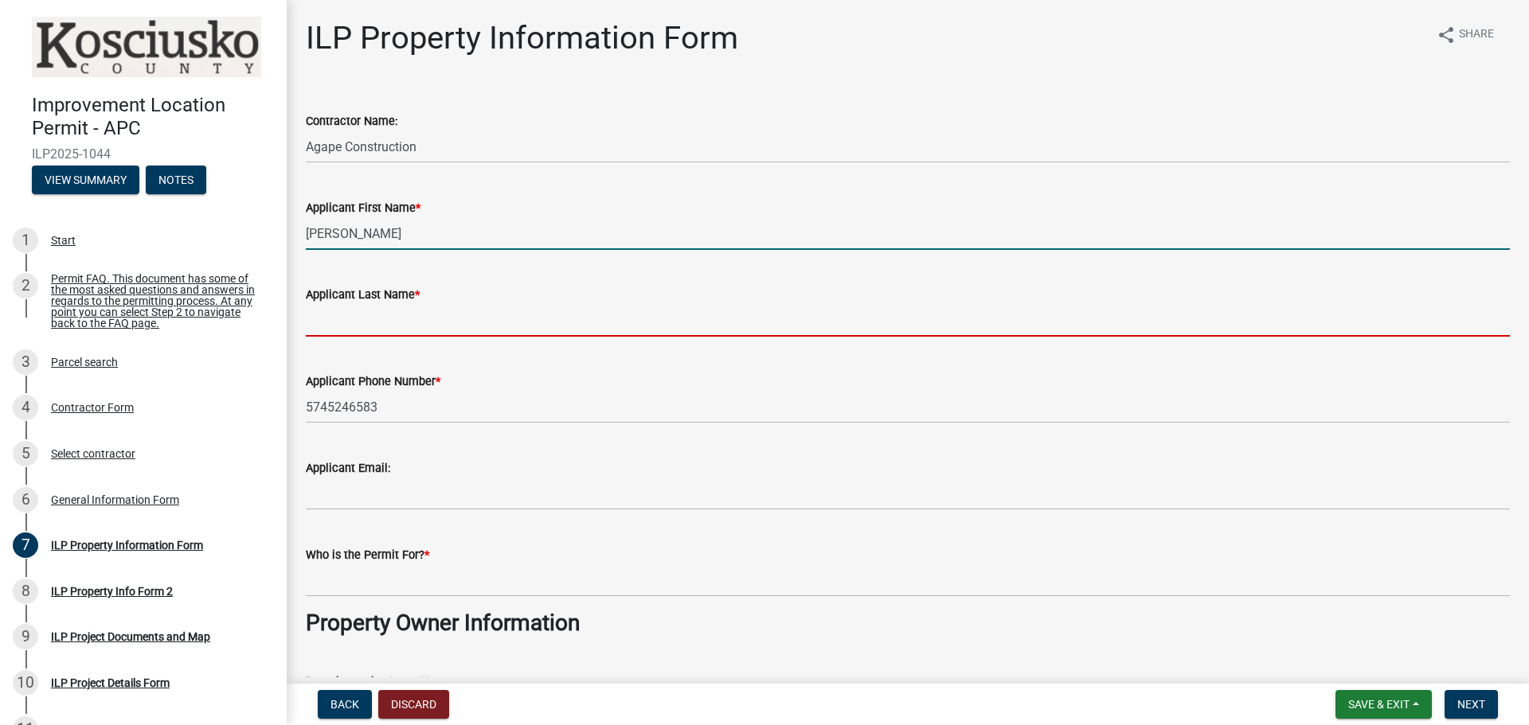
drag, startPoint x: 429, startPoint y: 311, endPoint x: 432, endPoint y: 333, distance: 21.7
click at [429, 311] on input "Applicant Last Name *" at bounding box center [908, 320] width 1204 height 33
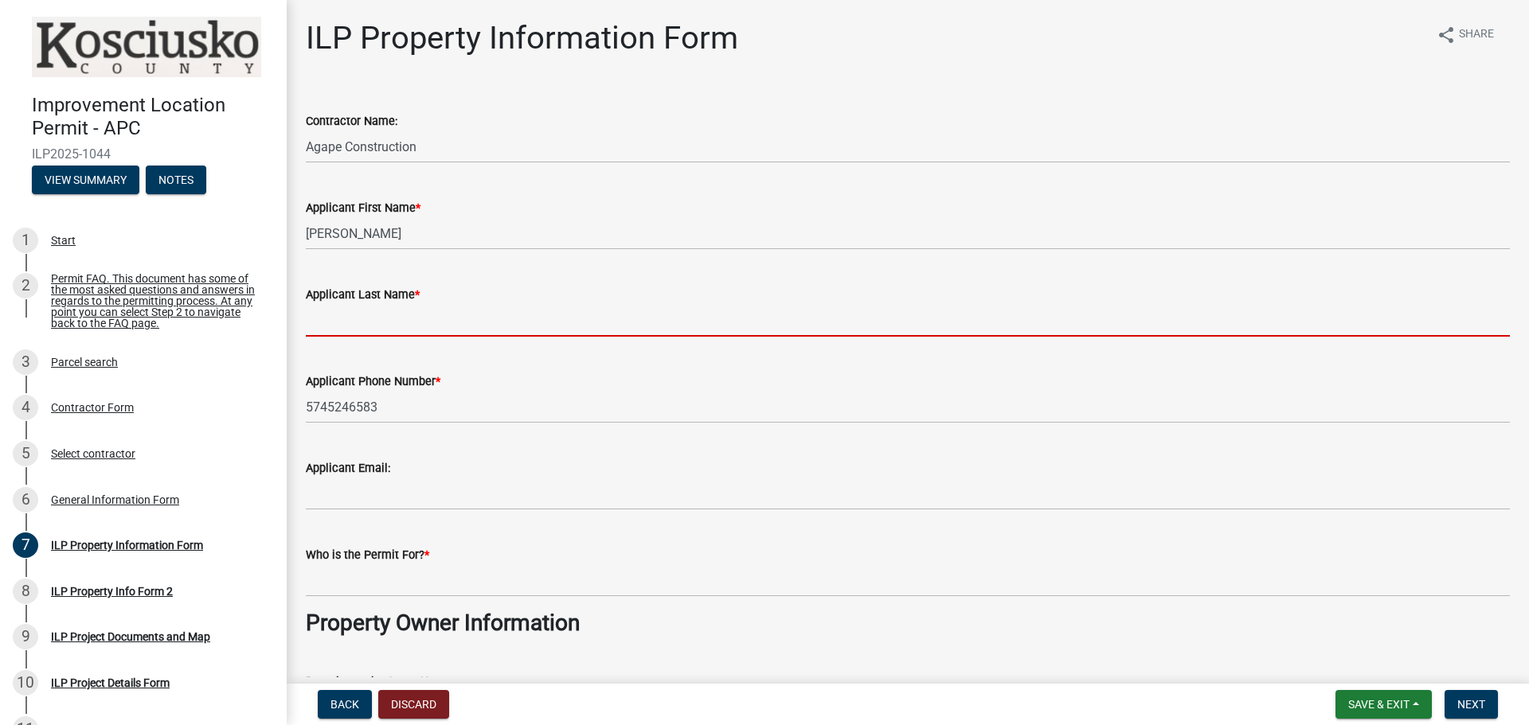
type input "[PERSON_NAME]"
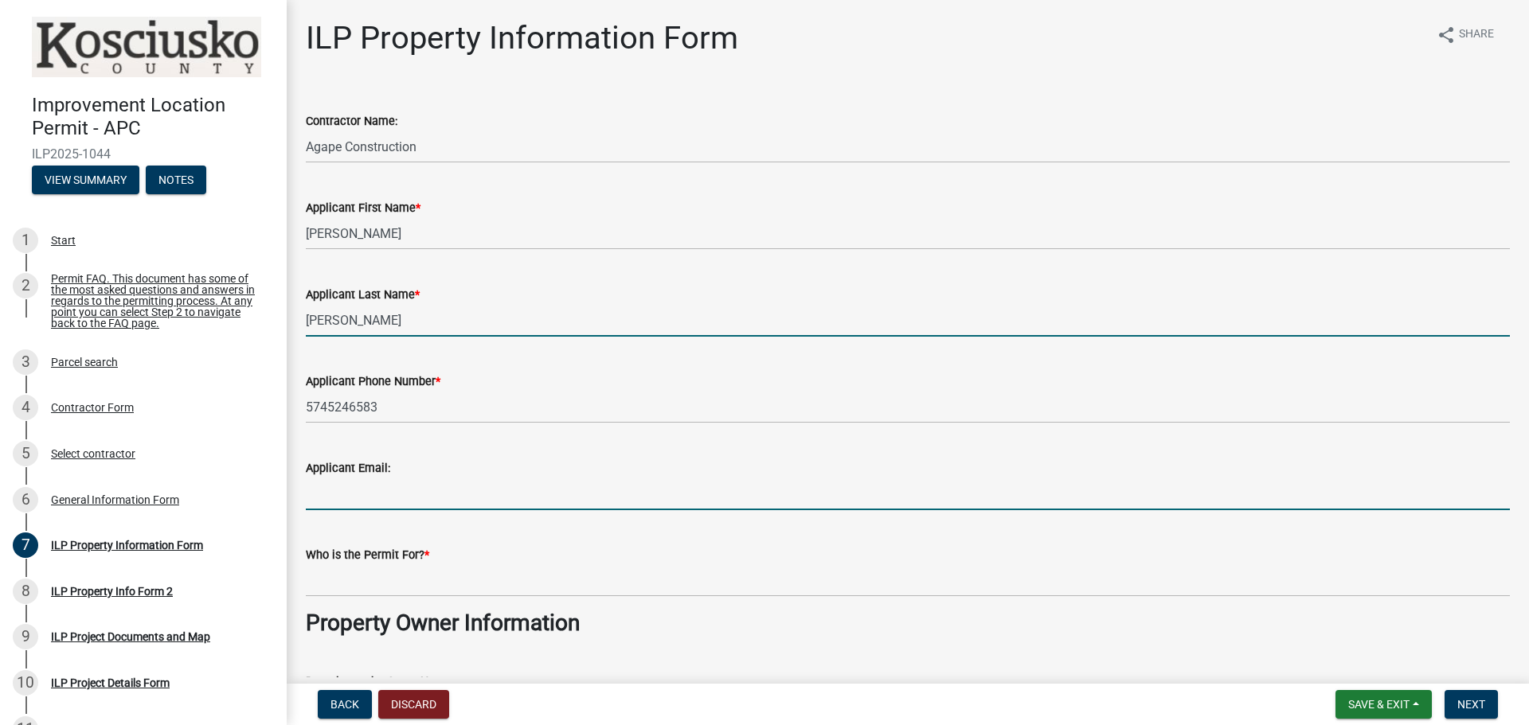
click at [428, 506] on input "Applicant Email:" at bounding box center [908, 494] width 1204 height 33
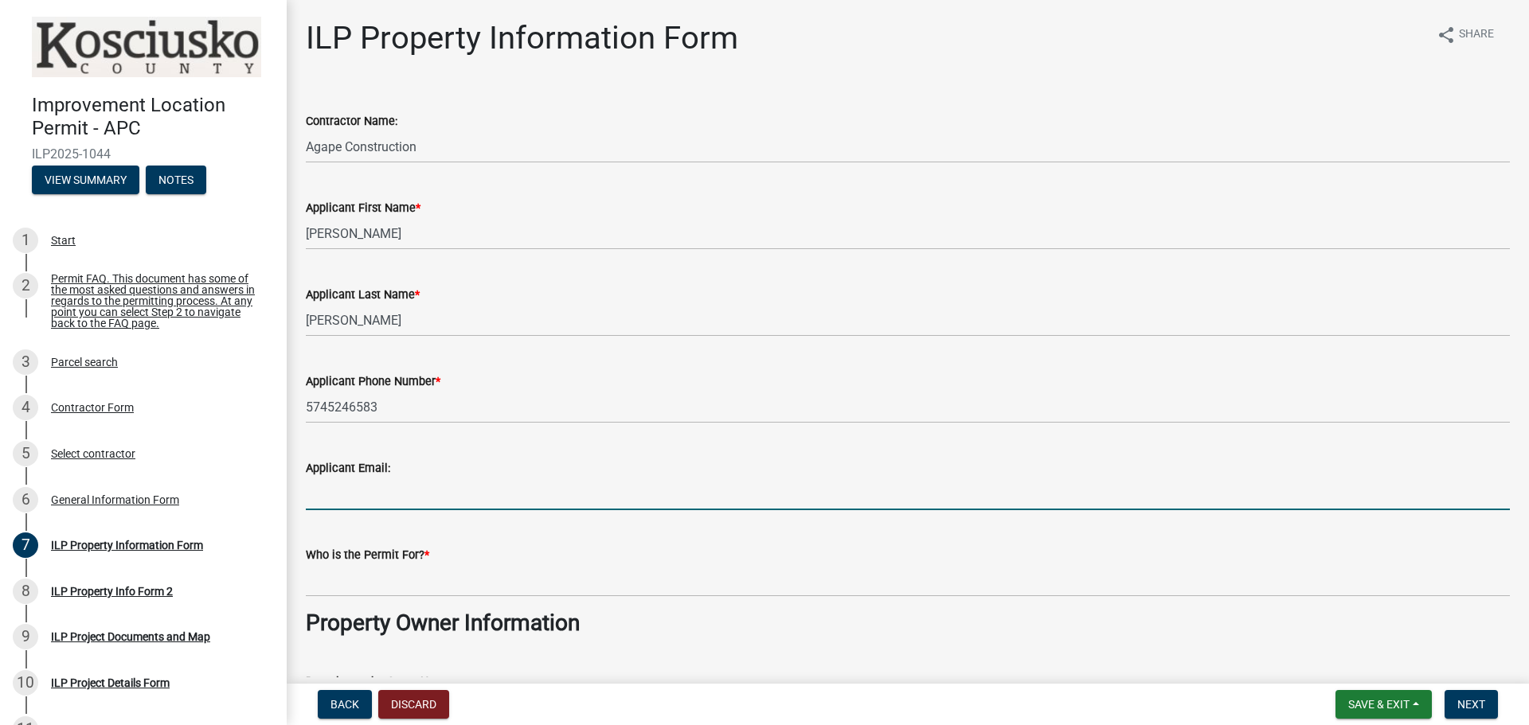
type input "[EMAIL_ADDRESS][DOMAIN_NAME]"
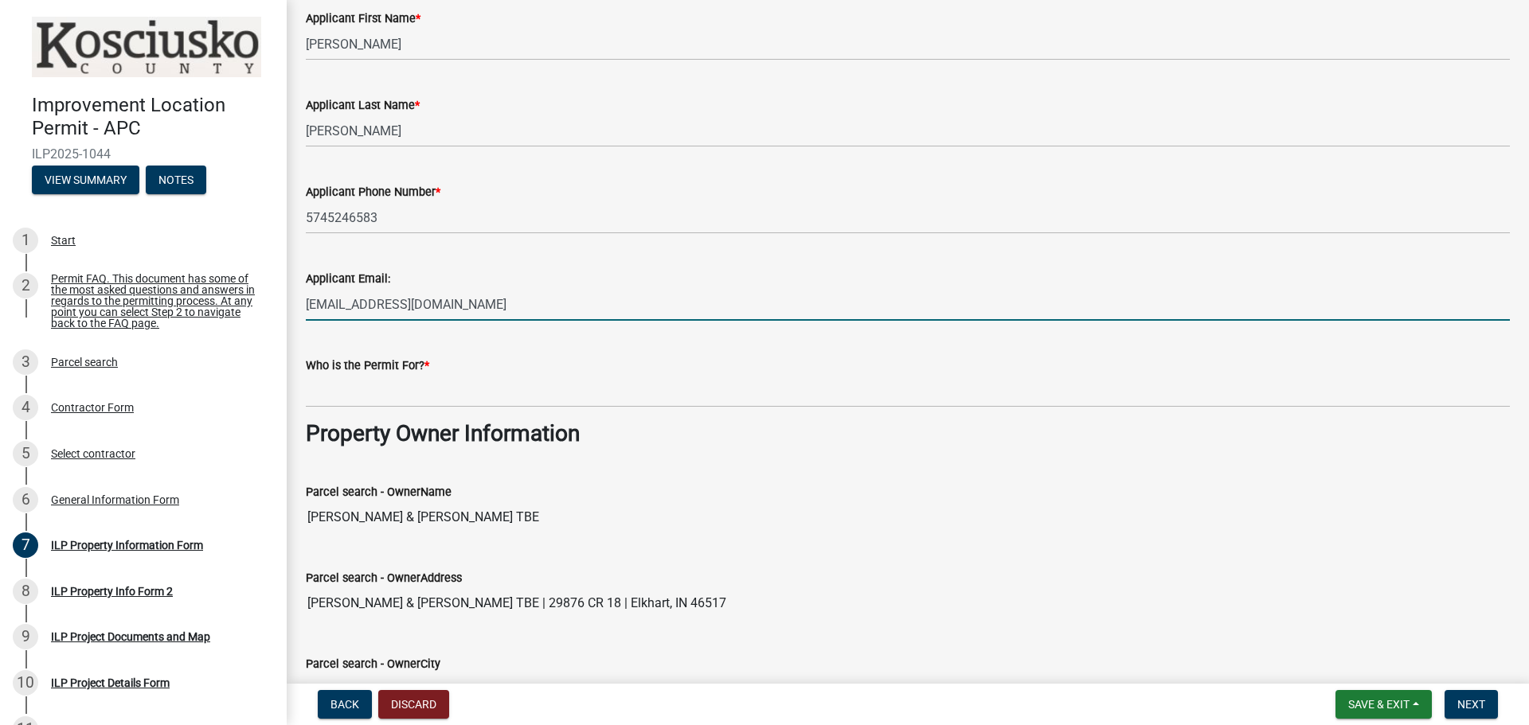
scroll to position [318, 0]
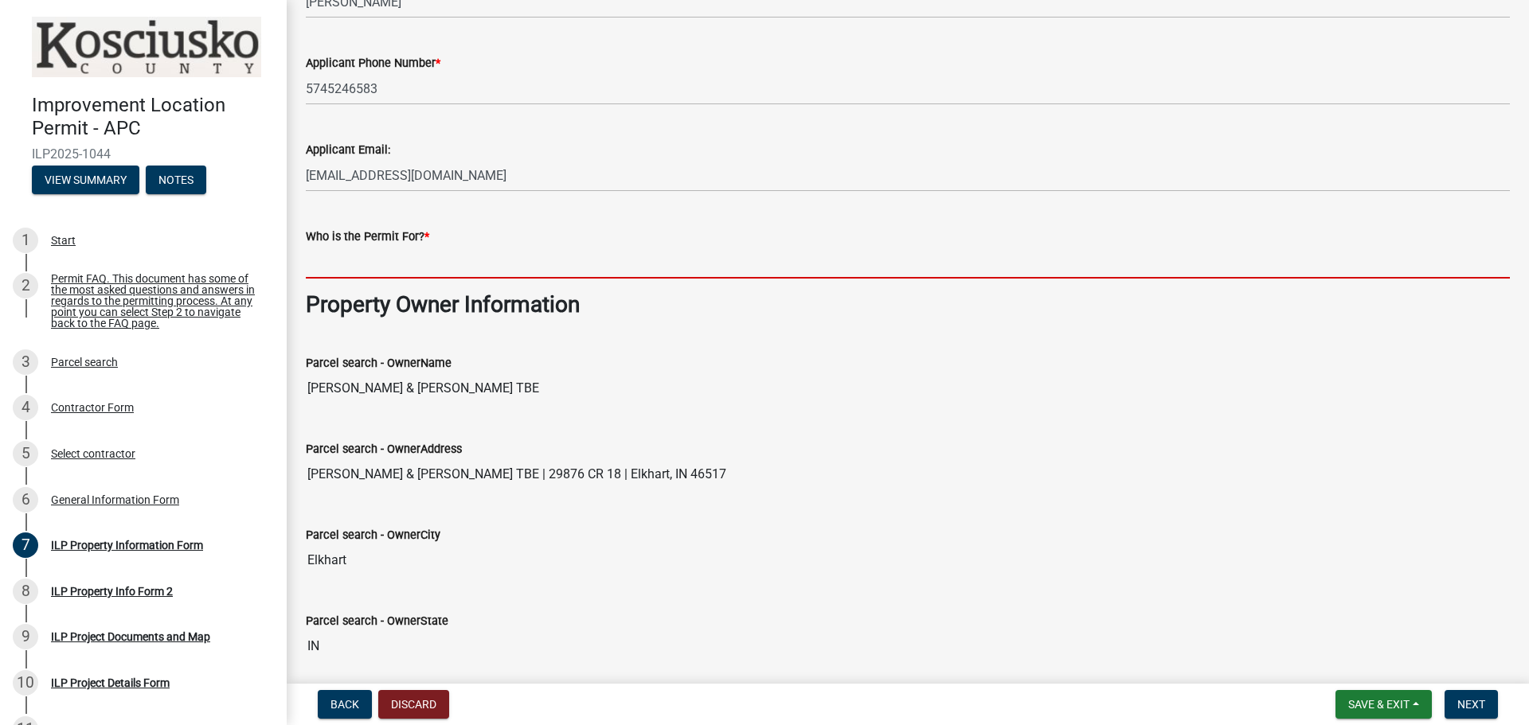
click at [359, 272] on input "Who is the Permit For? *" at bounding box center [908, 262] width 1204 height 33
type input "[PERSON_NAME] and [PERSON_NAME]"
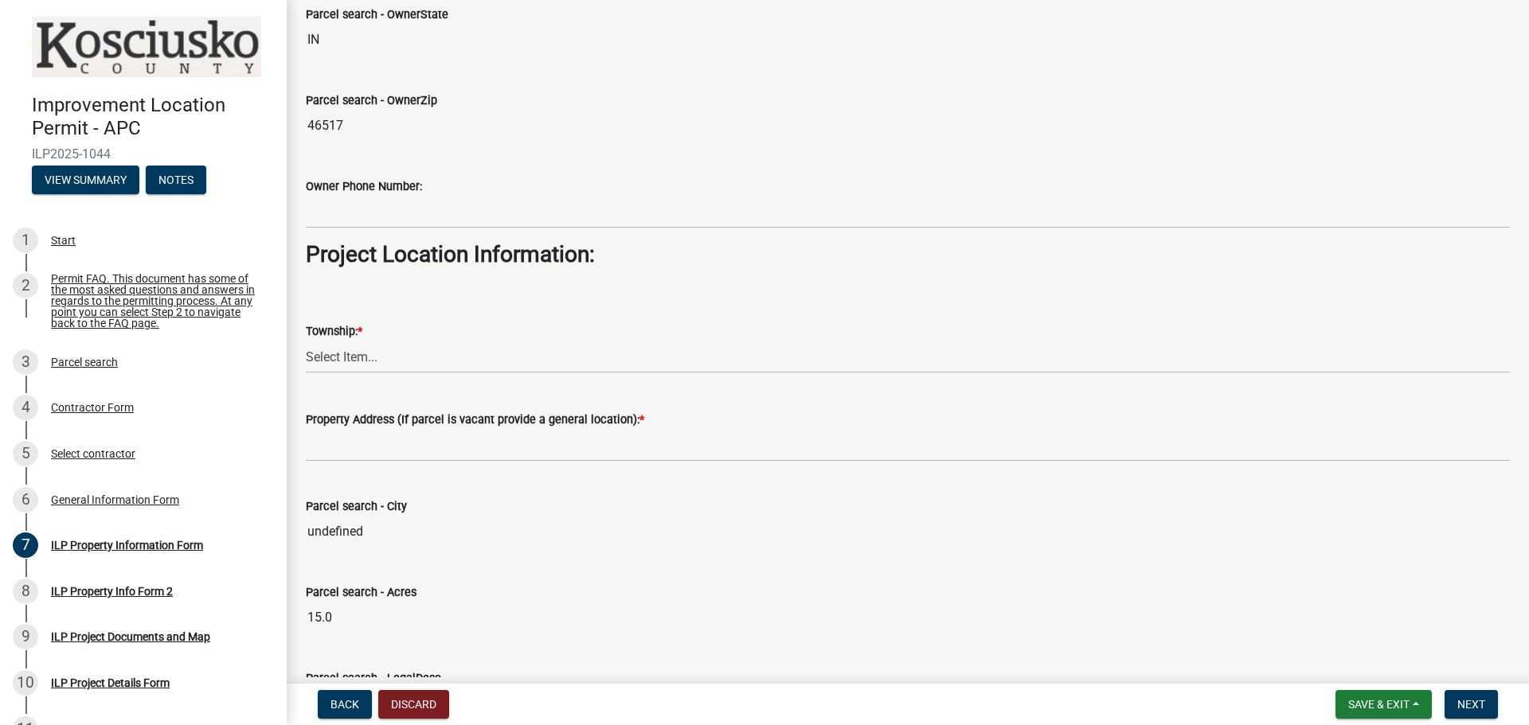
scroll to position [955, 0]
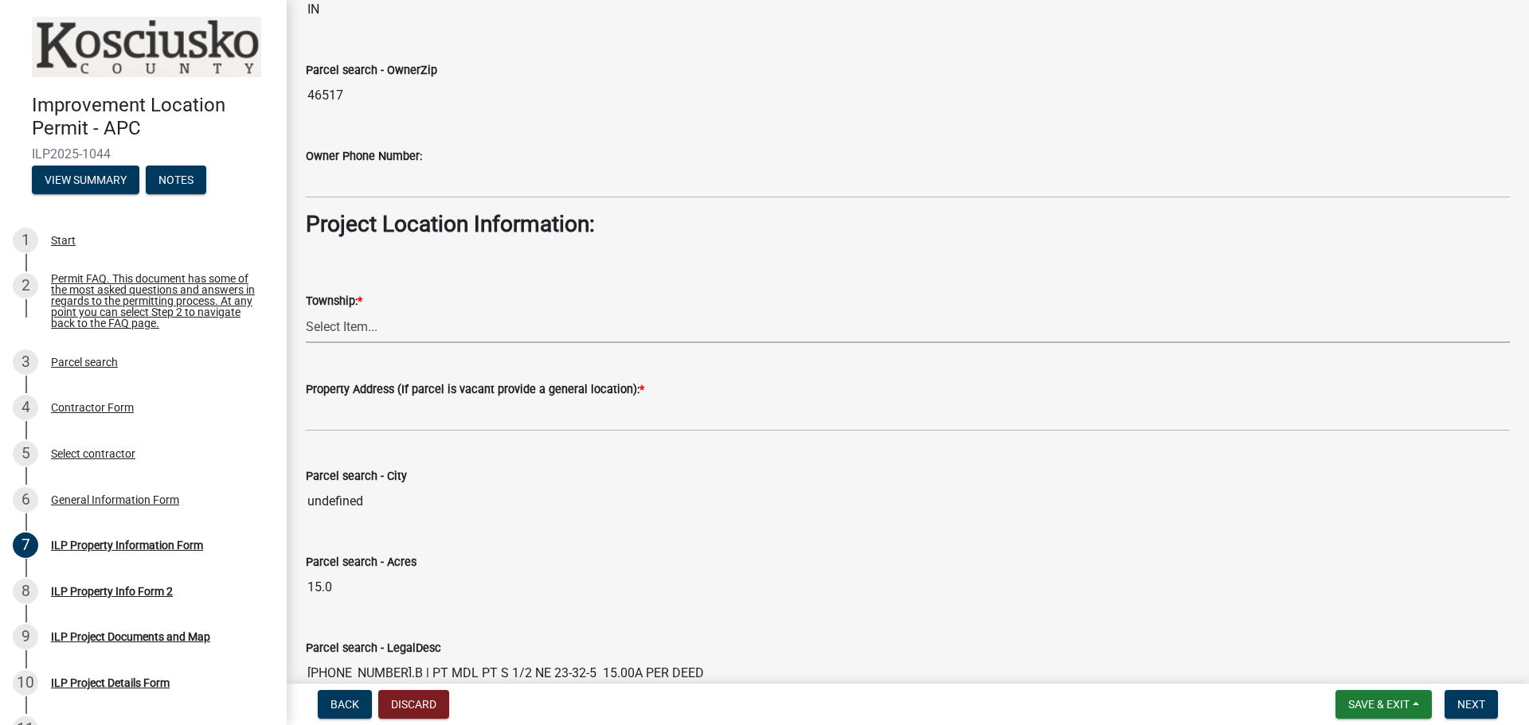
click at [346, 333] on select "Select Item... Benton - Elkhart Co Clay Etna Franklin Harrison Jackson Jefferso…" at bounding box center [908, 327] width 1204 height 33
click at [345, 359] on wm-data-entity-input-list "Contractor Name: Agape Construction Applicant First Name * Lamar Applicant Last…" at bounding box center [908, 5] width 1204 height 1742
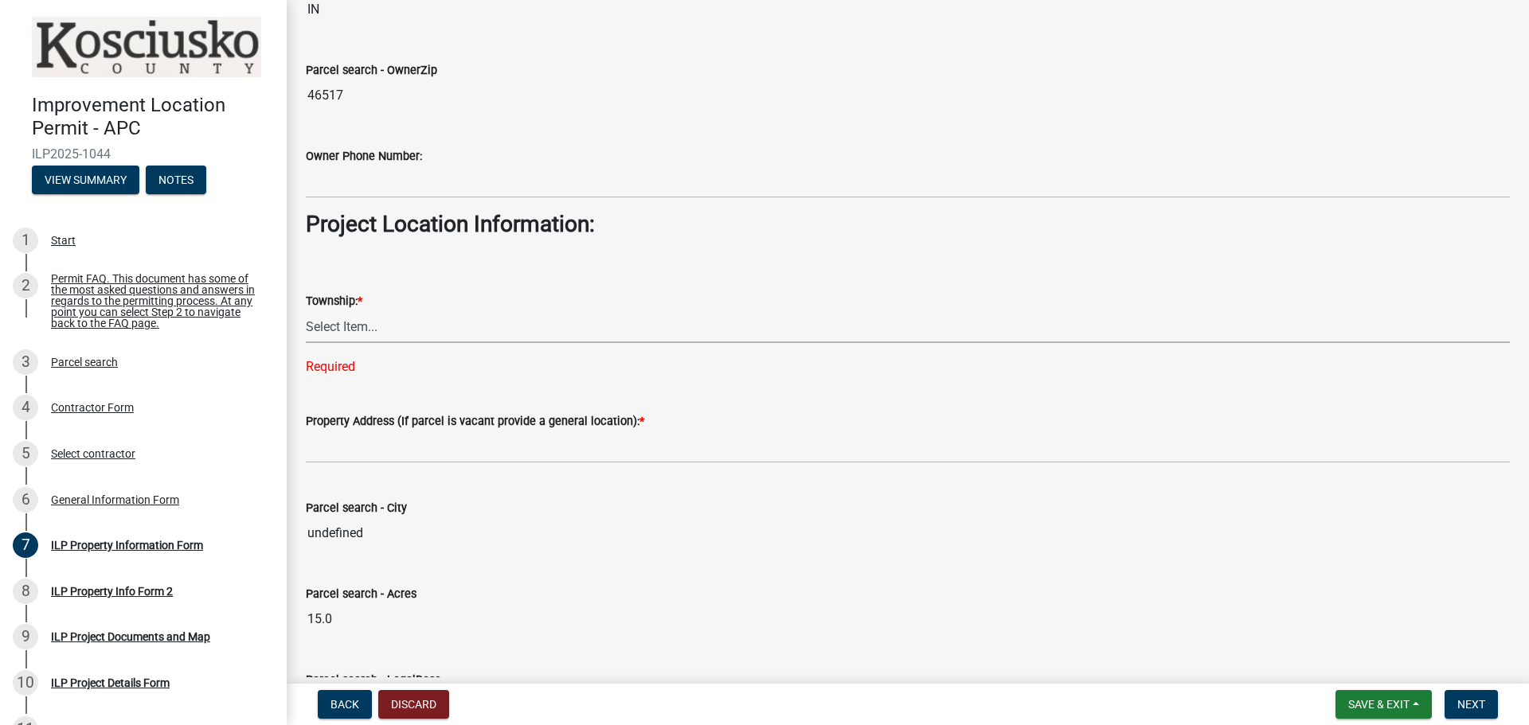
click at [346, 332] on select "Select Item... Benton - Elkhart Co Clay Etna Franklin Harrison Jackson Jefferso…" at bounding box center [908, 327] width 1204 height 33
click at [306, 311] on select "Select Item... Benton - Elkhart Co Clay Etna Franklin Harrison Jackson Jefferso…" at bounding box center [908, 327] width 1204 height 33
select select "adf60358-013e-4c9f-9dad-09561f394e7b"
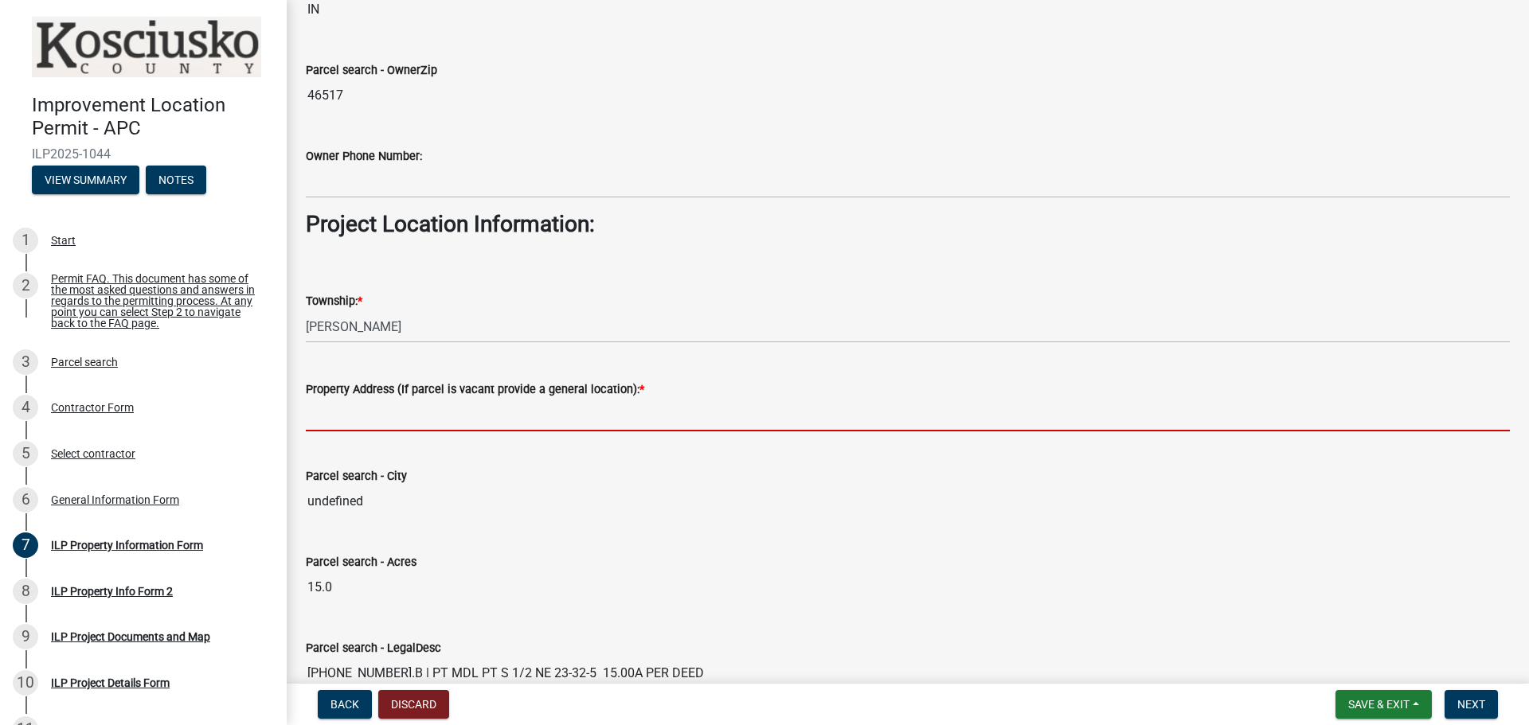
click at [393, 420] on input "Property Address (If parcel is vacant provide a general location): *" at bounding box center [908, 415] width 1204 height 33
type input "W 150 S Located about 3/4 mile west of 25"
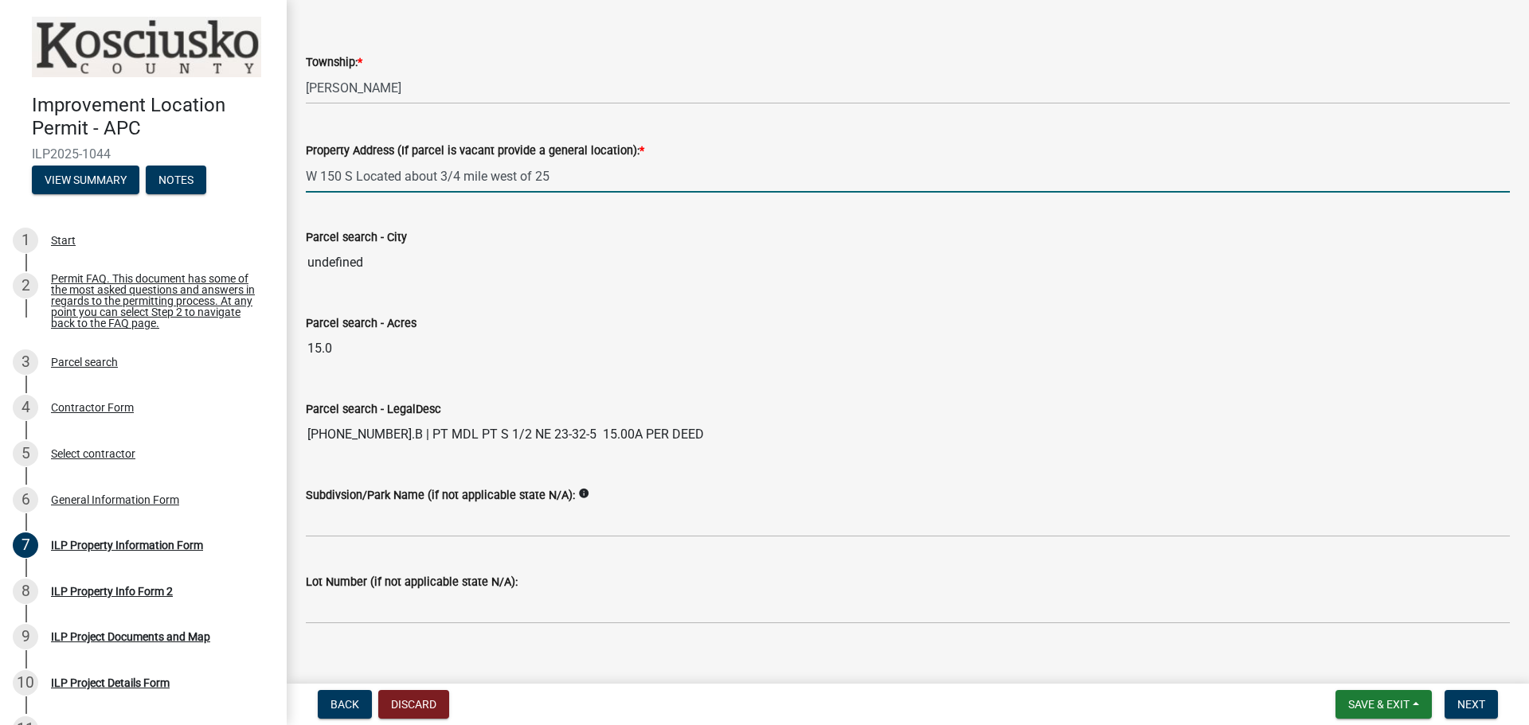
scroll to position [1216, 0]
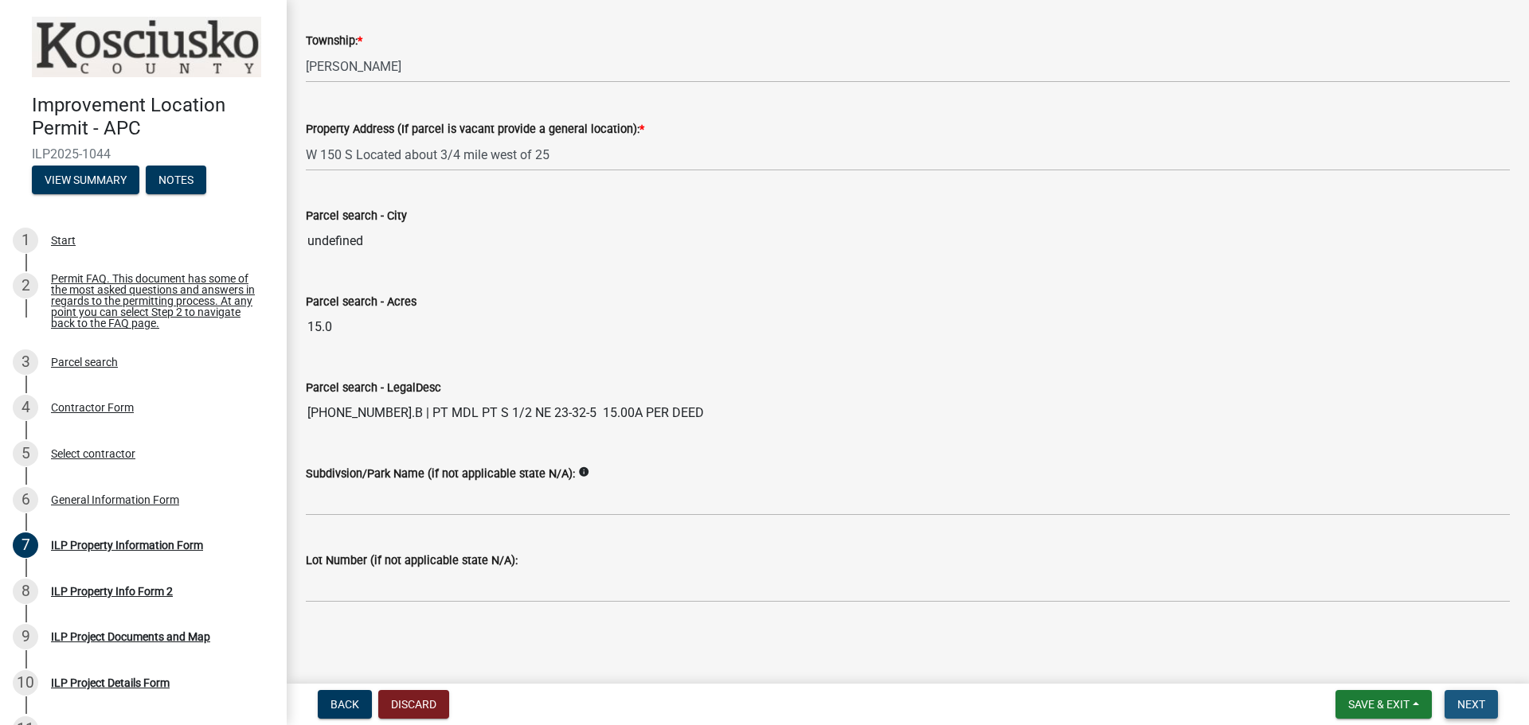
click at [1479, 697] on button "Next" at bounding box center [1470, 704] width 53 height 29
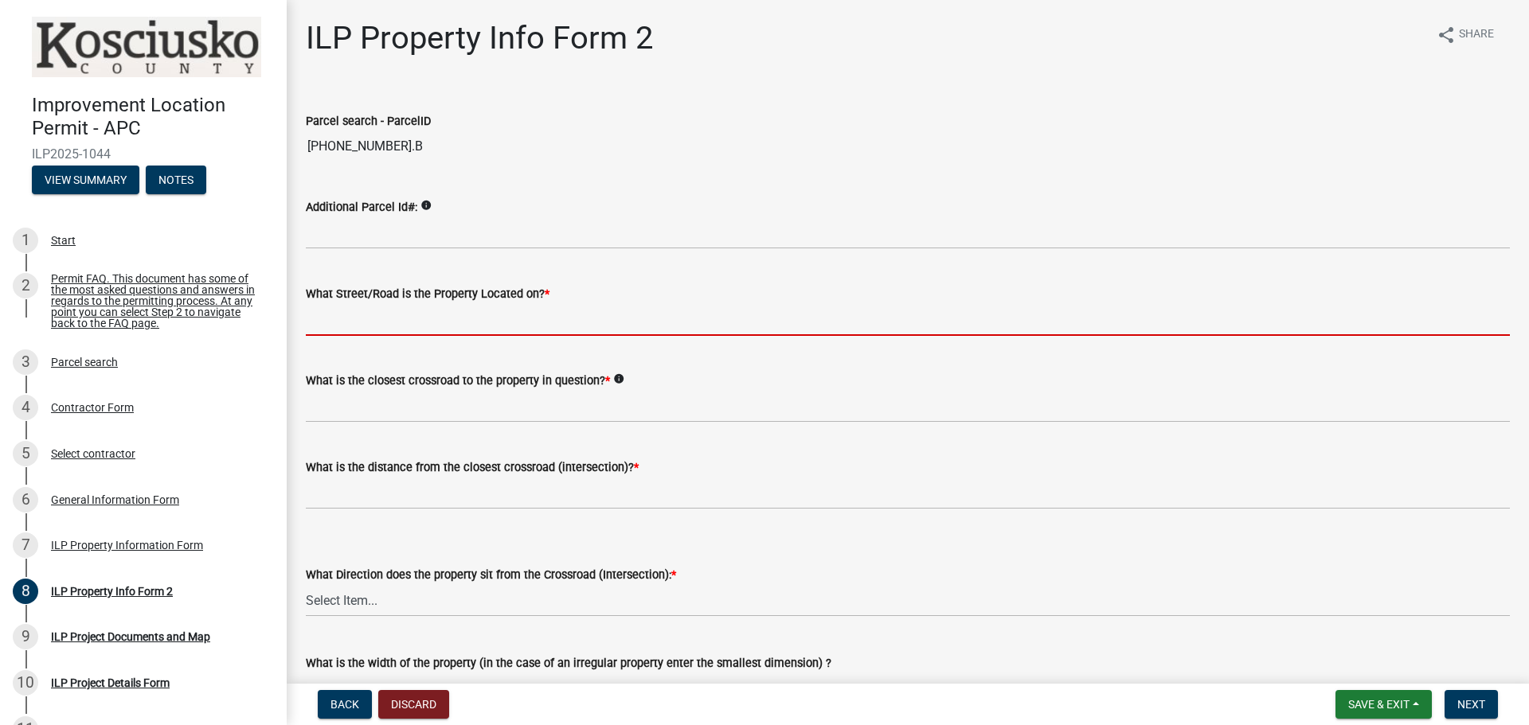
click at [421, 321] on input "What Street/Road is the Property Located on? *" at bounding box center [908, 319] width 1204 height 33
type input "150 S"
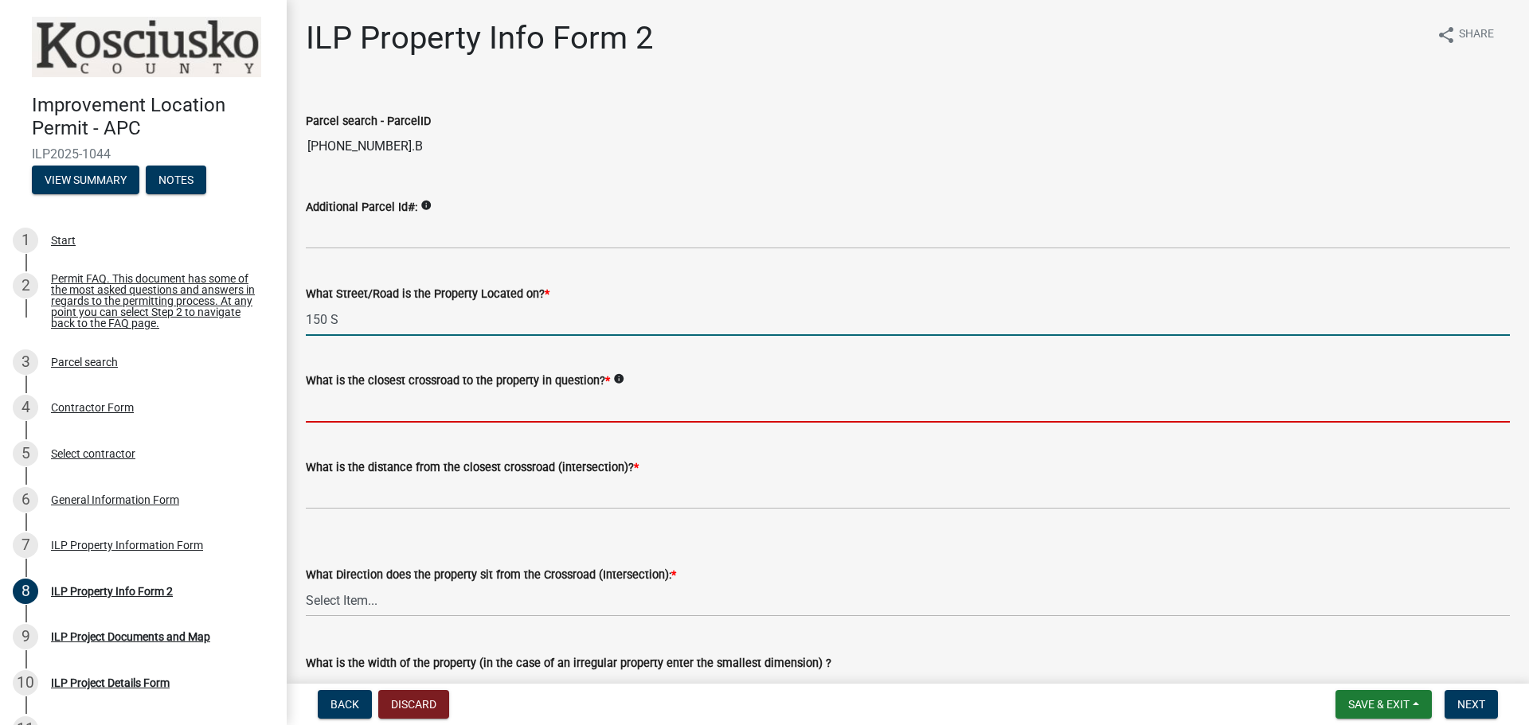
click at [397, 408] on input "What is the closest crossroad to the property in question? *" at bounding box center [908, 406] width 1204 height 33
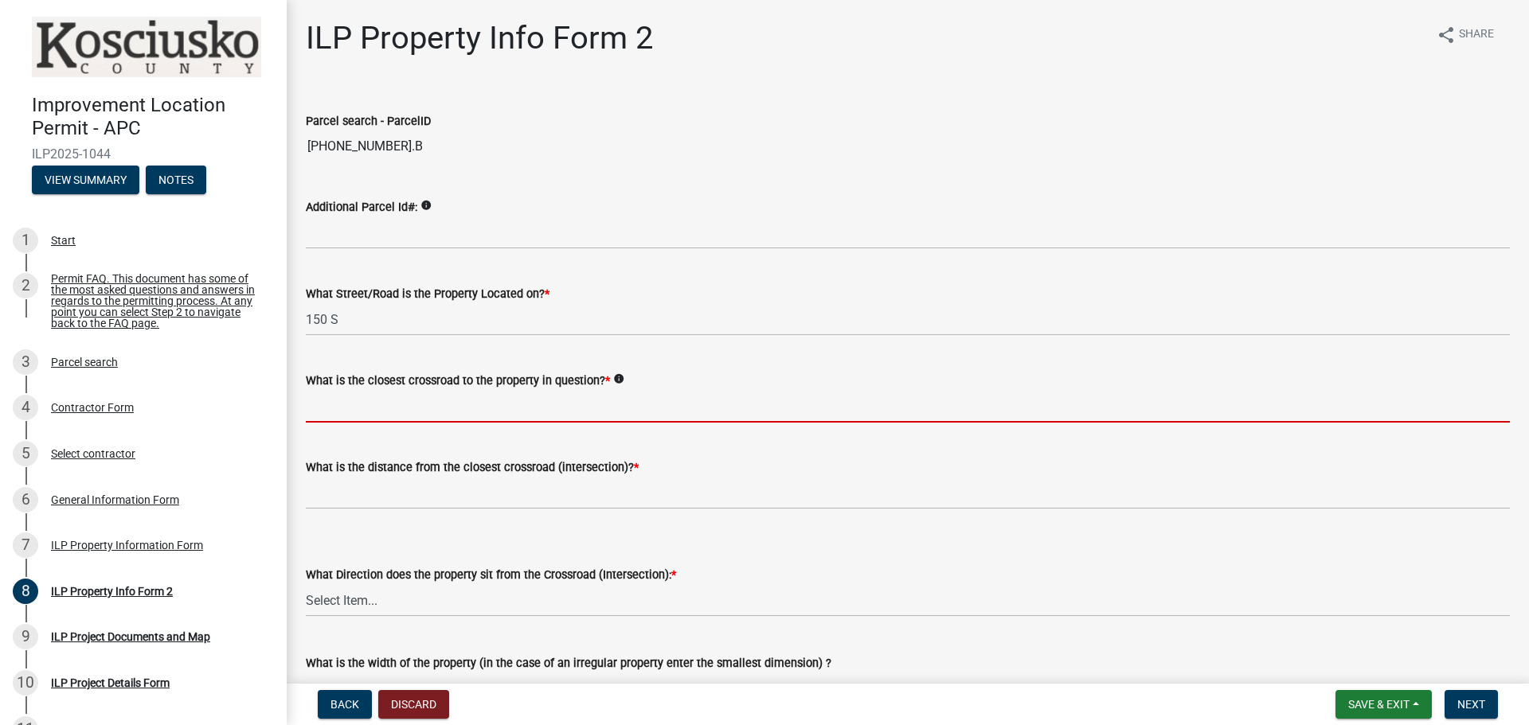
type input "25 / 150 S"
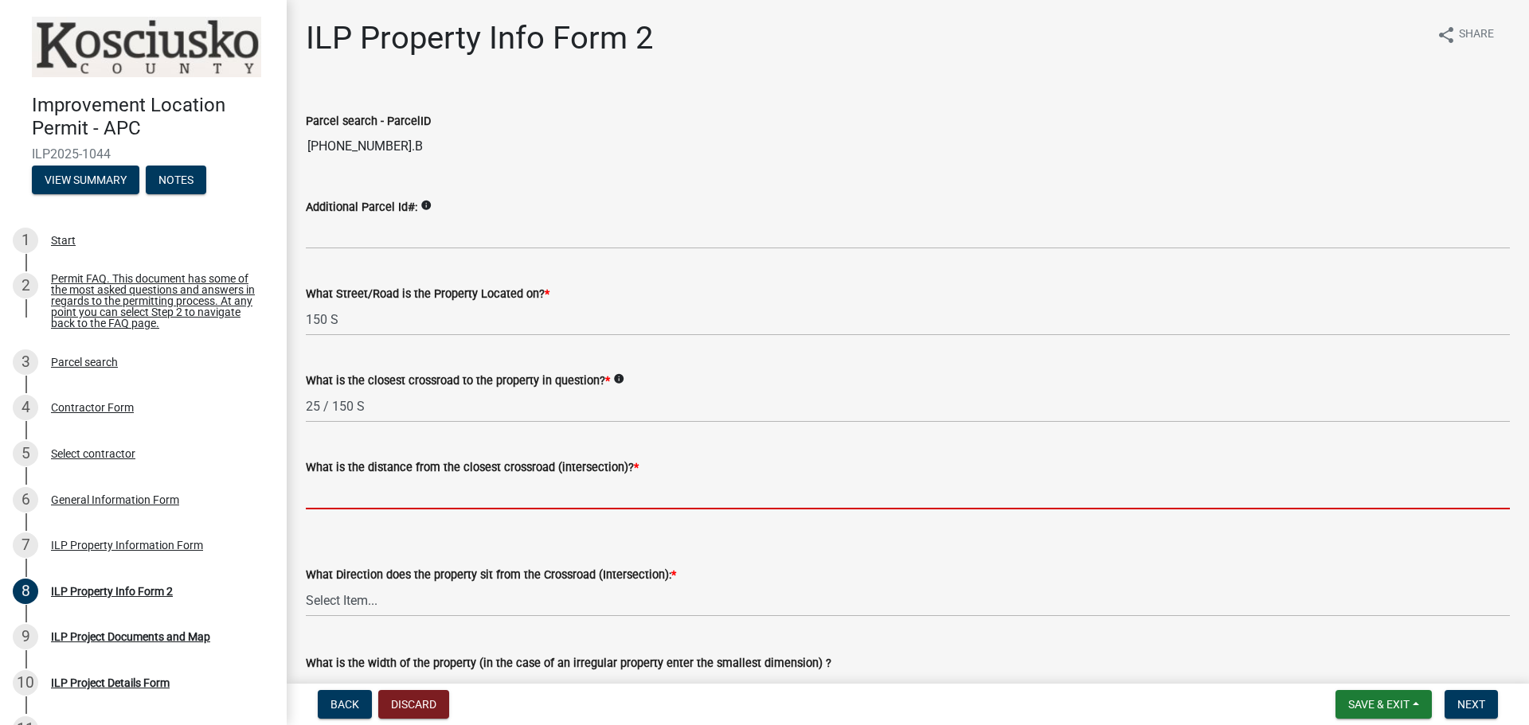
click at [355, 490] on input "text" at bounding box center [908, 493] width 1204 height 33
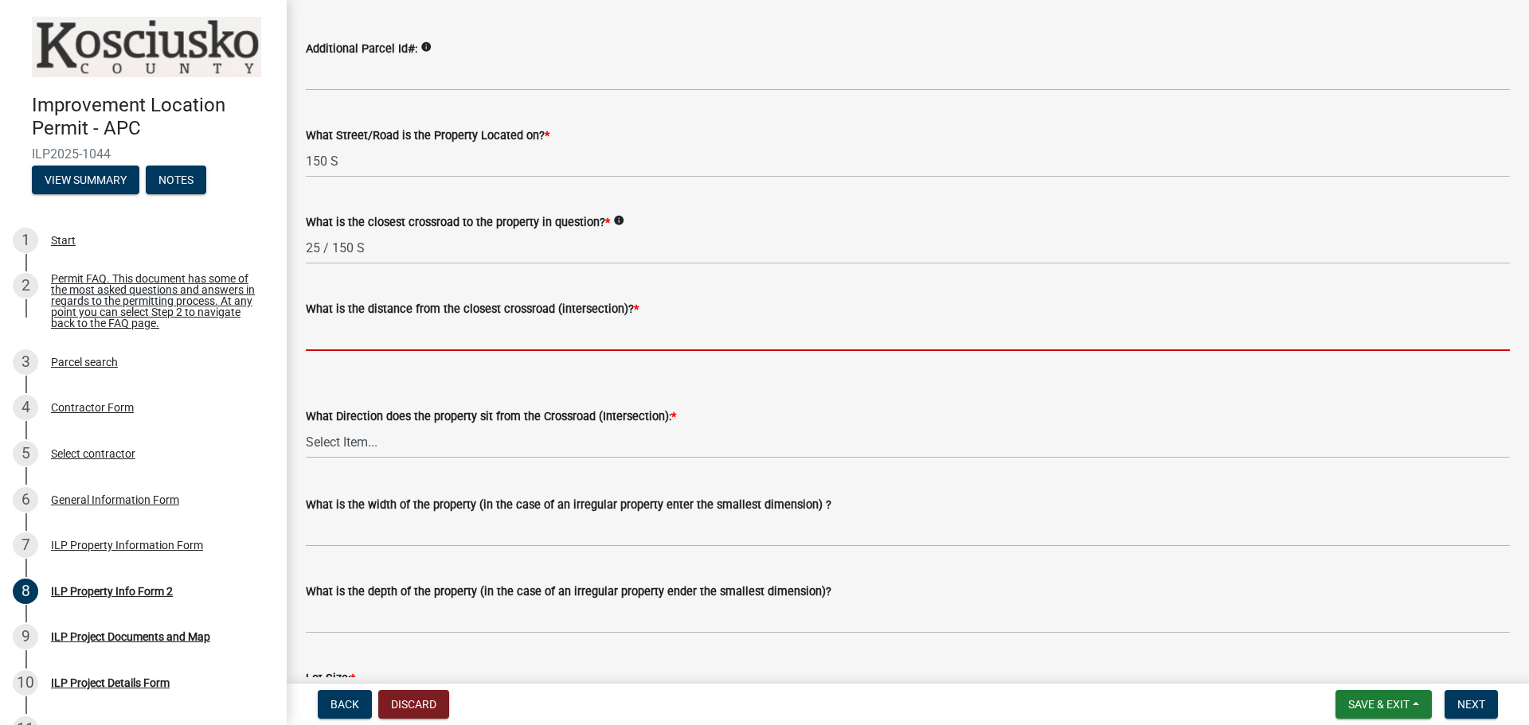
scroll to position [159, 0]
click at [380, 448] on div "What Direction does the property sit from the Crossroad (Intersection): * Selec…" at bounding box center [908, 432] width 1204 height 52
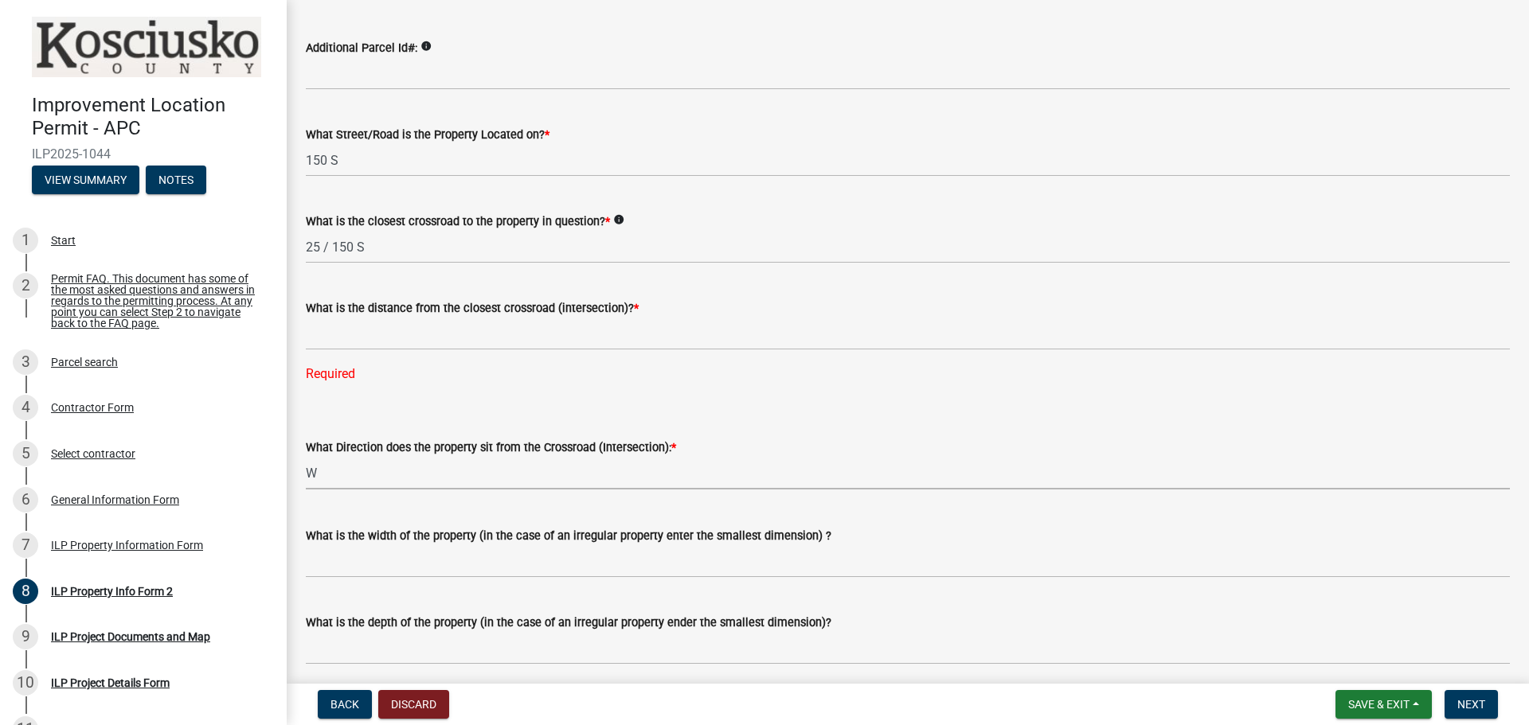
click at [306, 457] on select "Select Item... N NE NW S SE SW E W" at bounding box center [908, 473] width 1204 height 33
select select "7b11be74-d7bb-4878-8b50-4ecdc0000cbf"
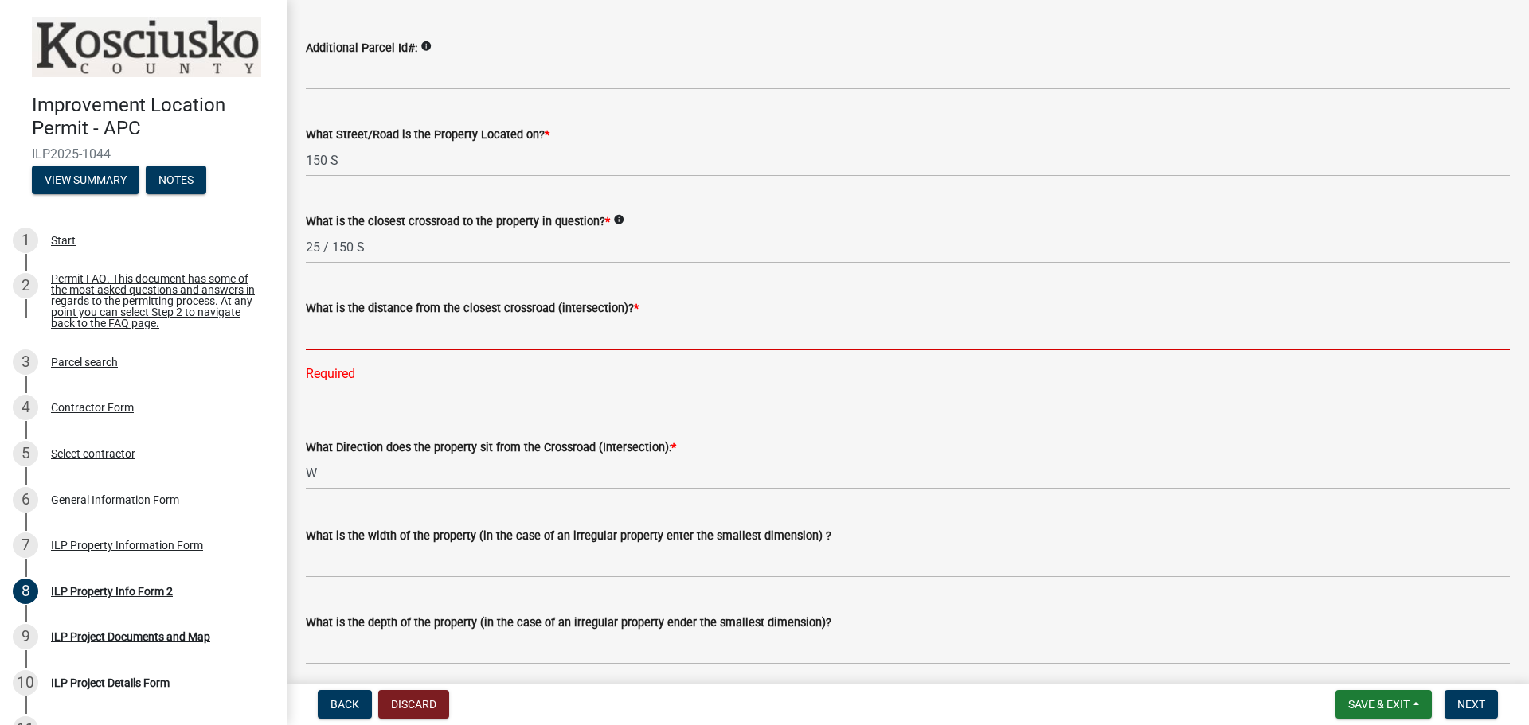
click at [346, 344] on input "text" at bounding box center [908, 334] width 1204 height 33
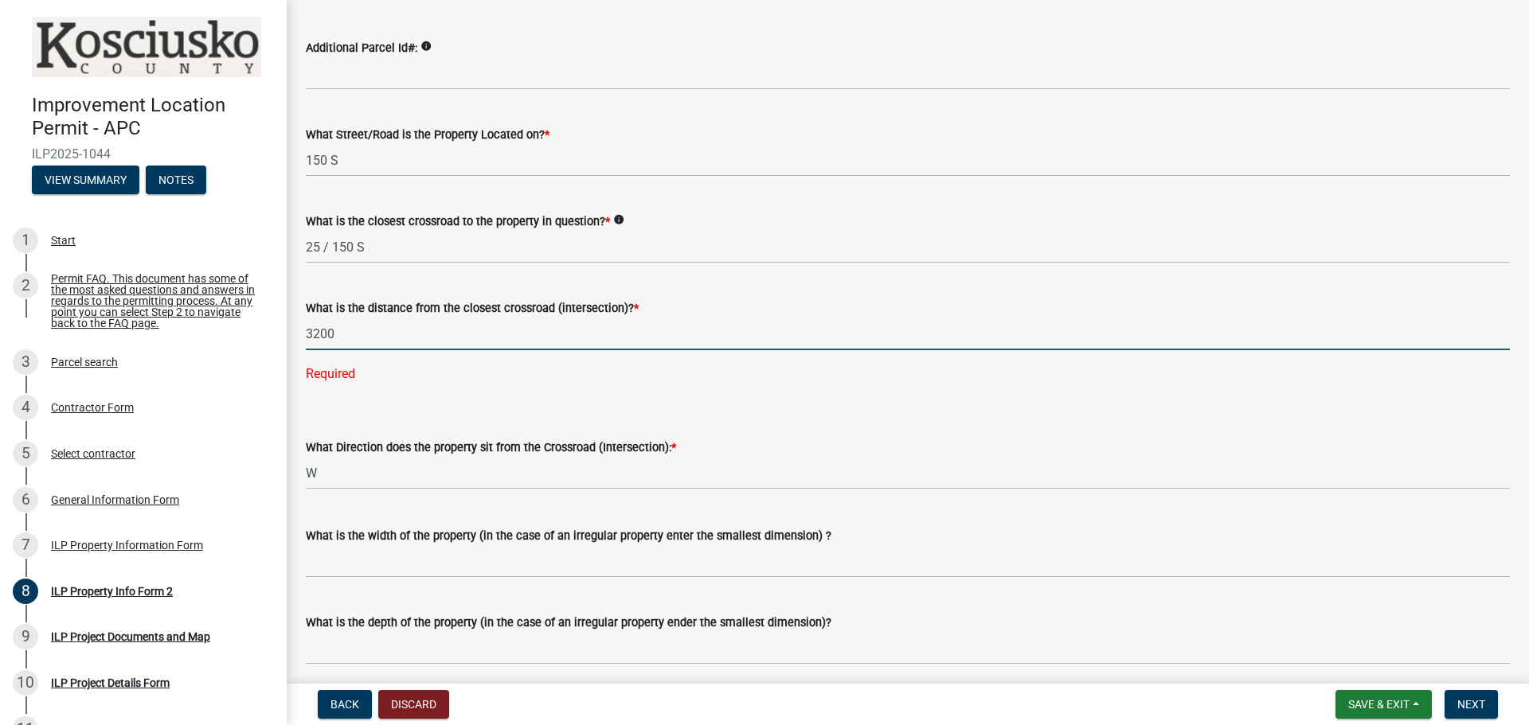
type input "3200"
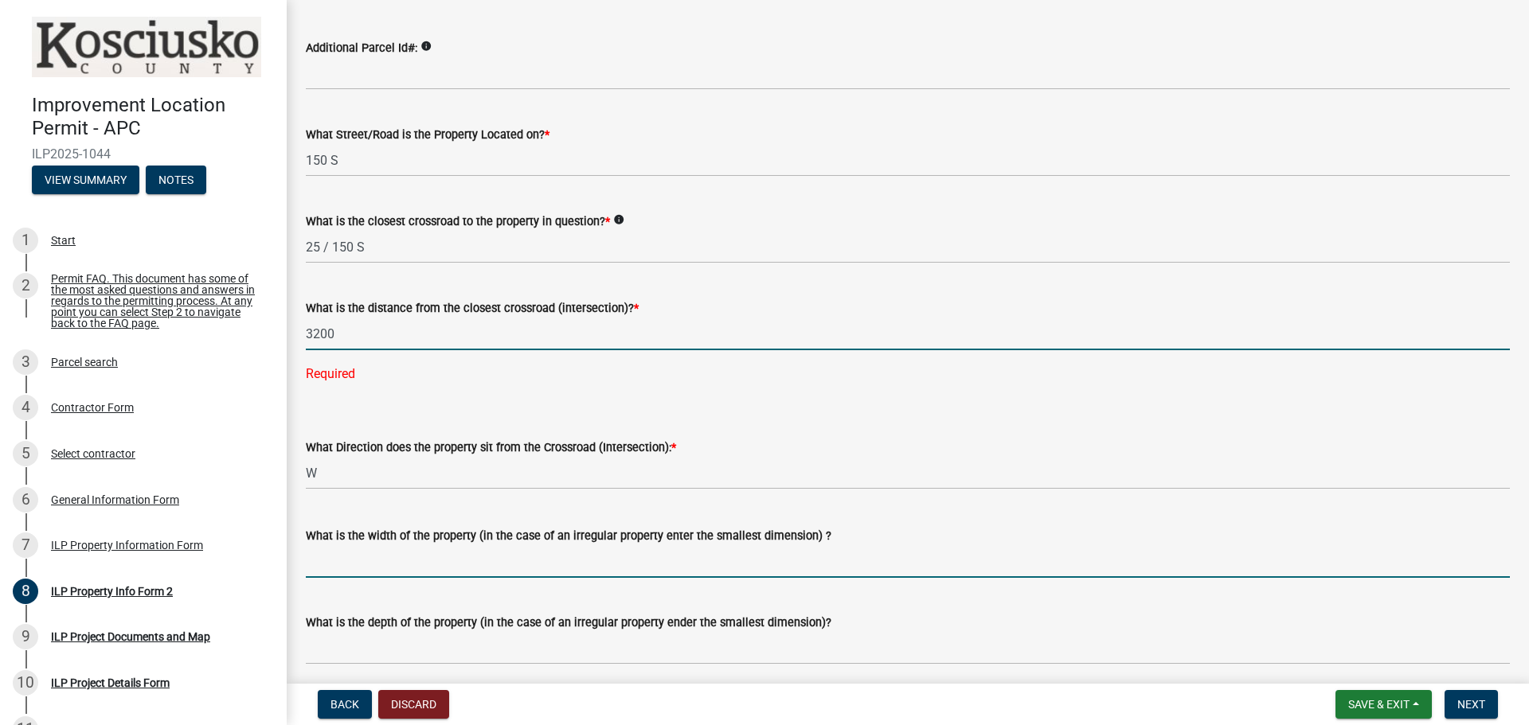
click at [371, 562] on wm-data-entity-input-list "Parcel search - ParcelID 003-091-005.B Additional Parcel Id#: info What Street/…" at bounding box center [908, 511] width 1204 height 1163
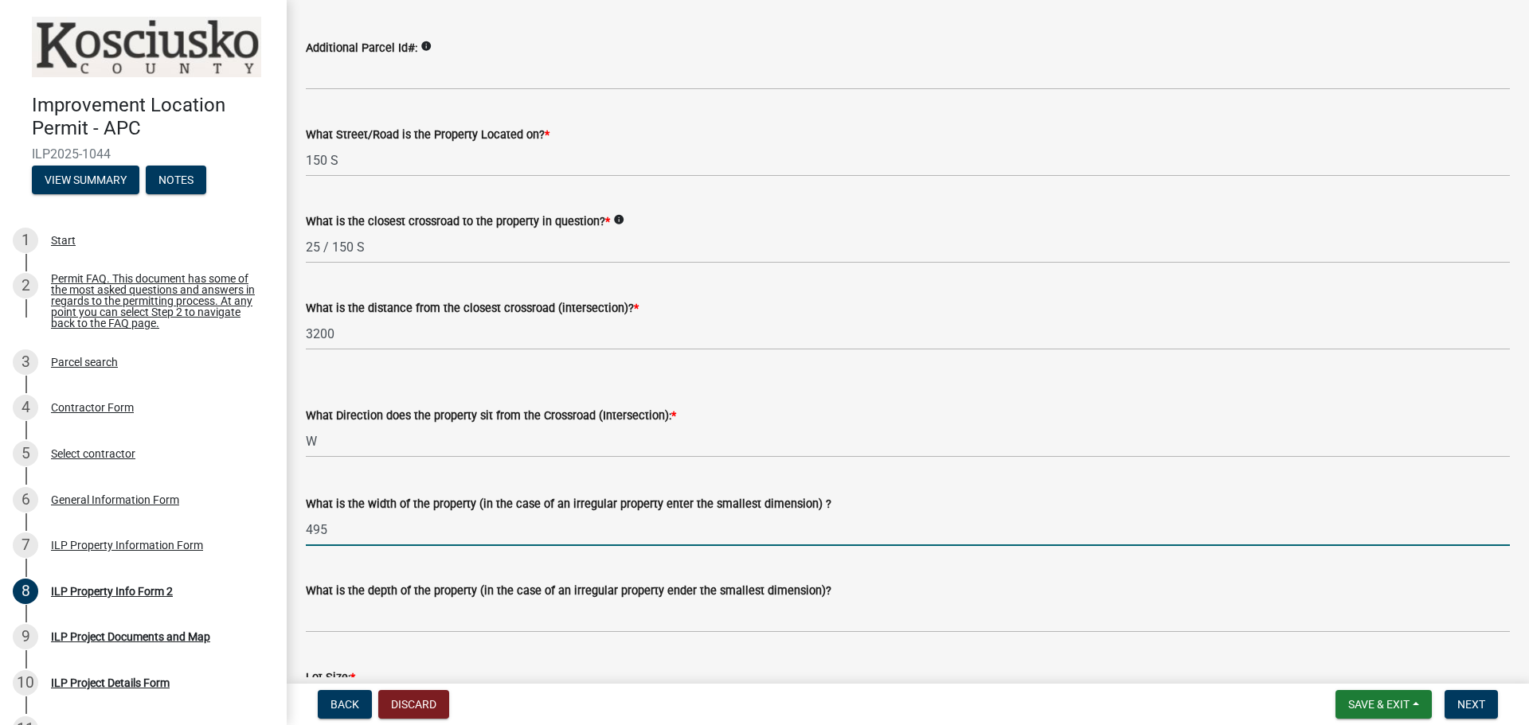
type input "495"
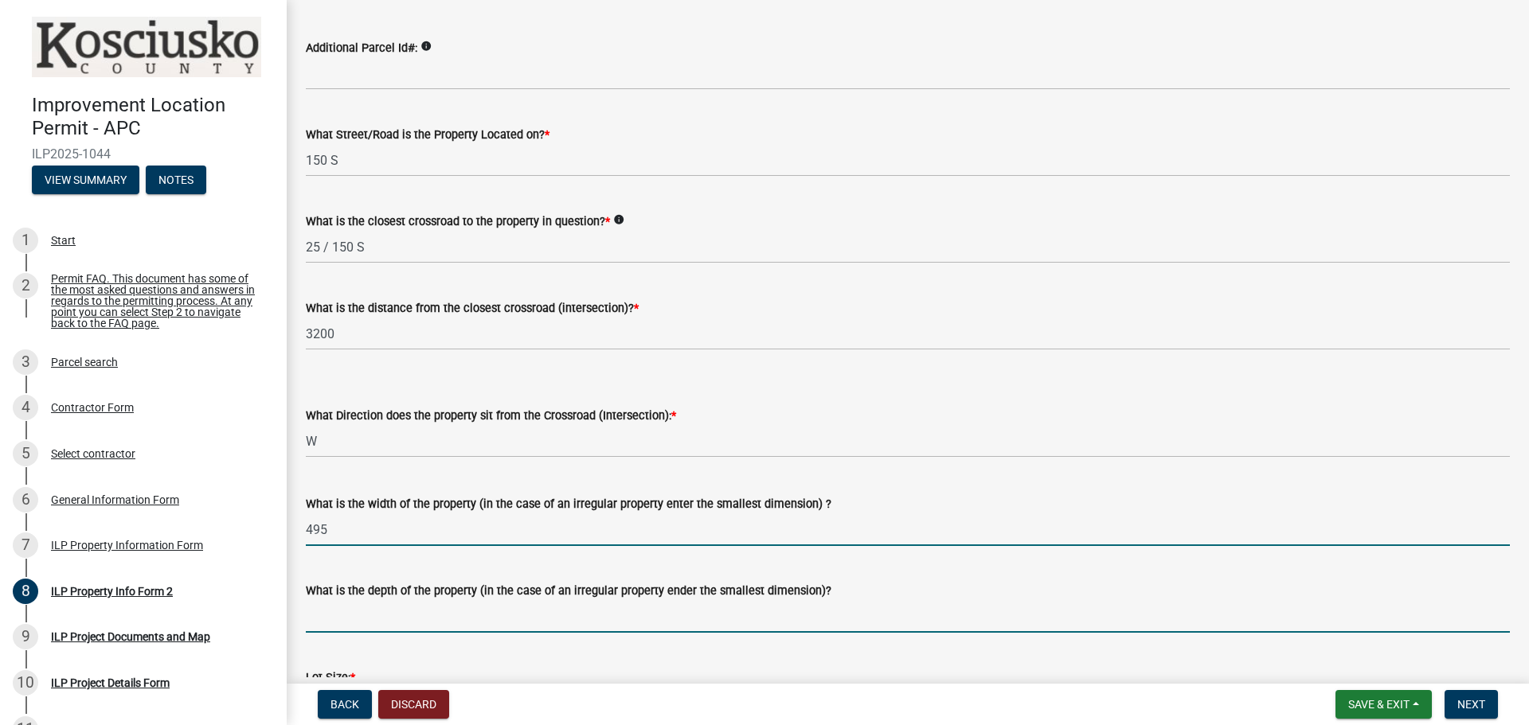
click at [421, 620] on input "What is the depth of the property (in the case of an irregular property ender t…" at bounding box center [908, 616] width 1204 height 33
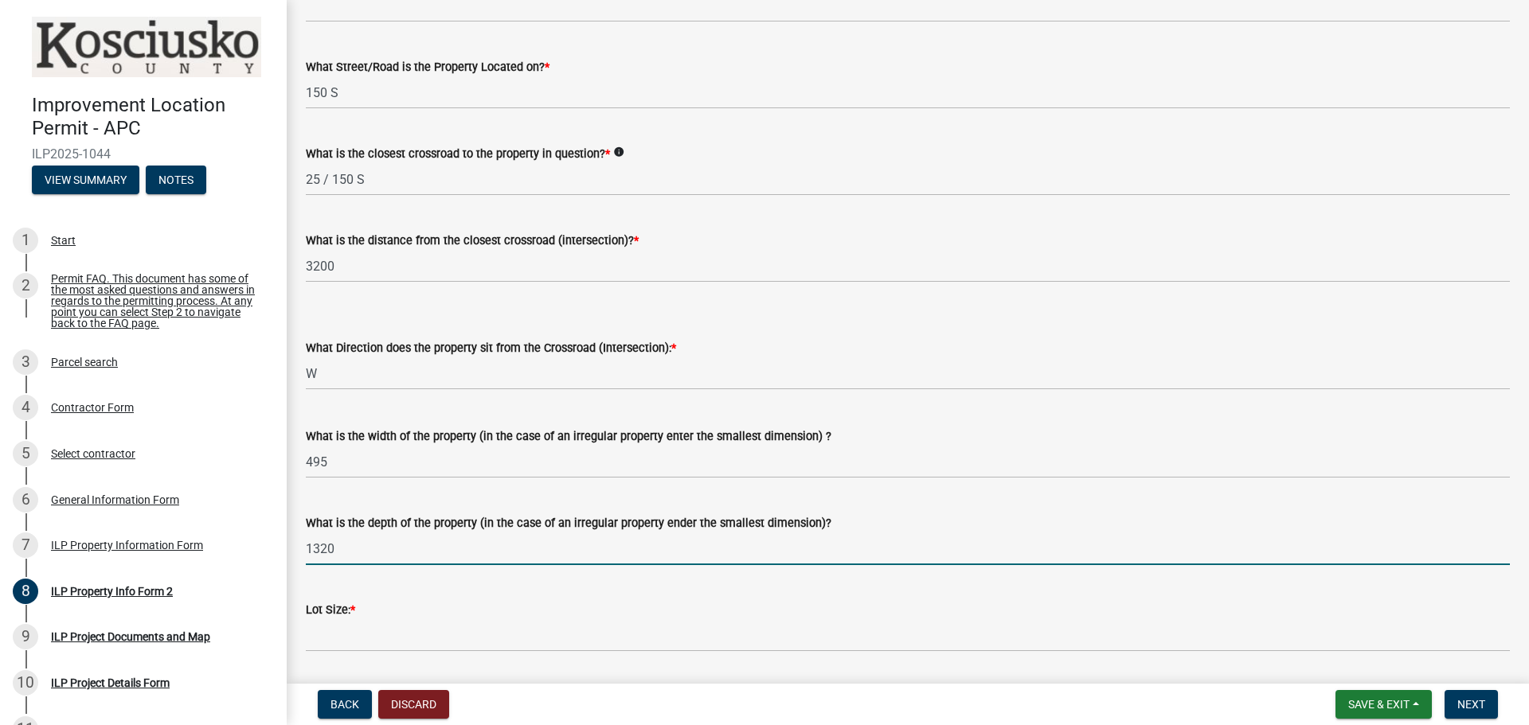
scroll to position [557, 0]
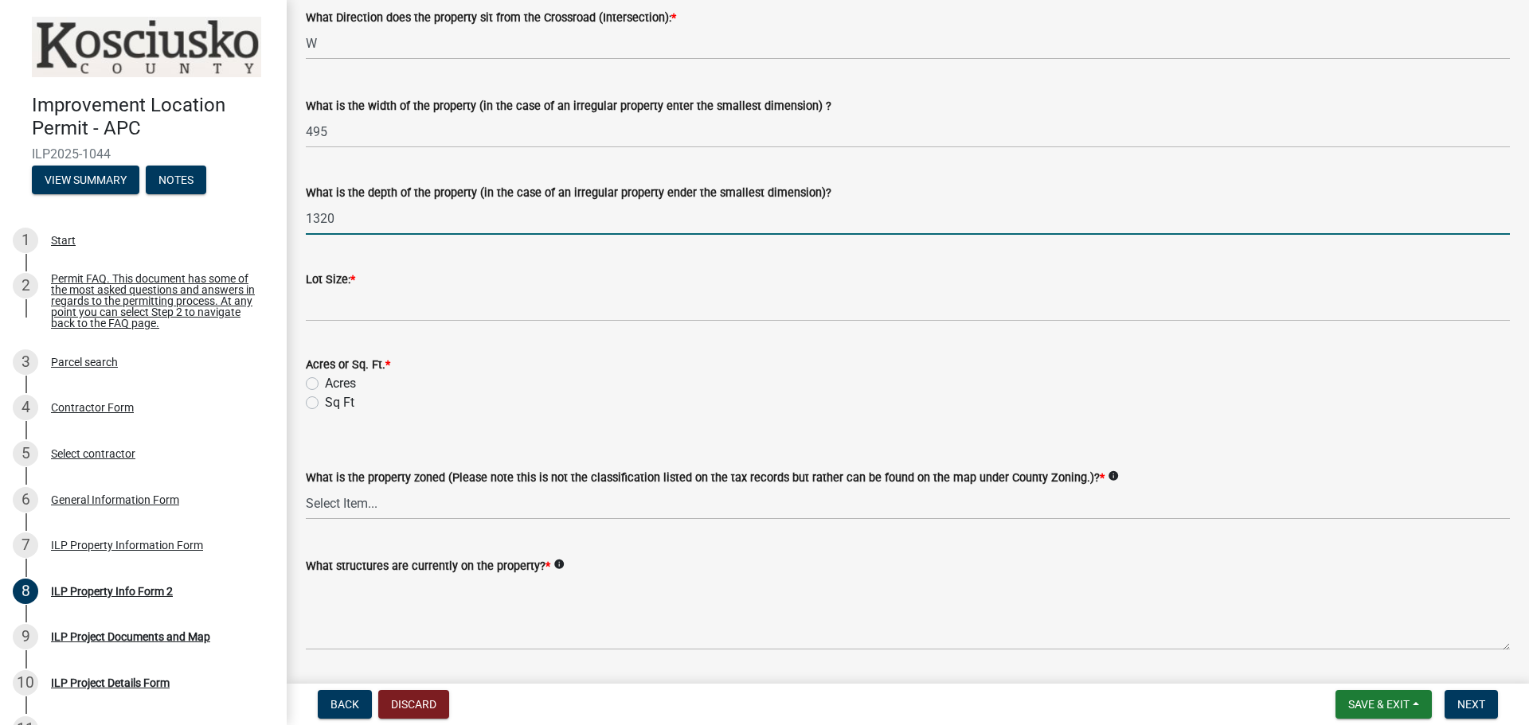
type input "1320"
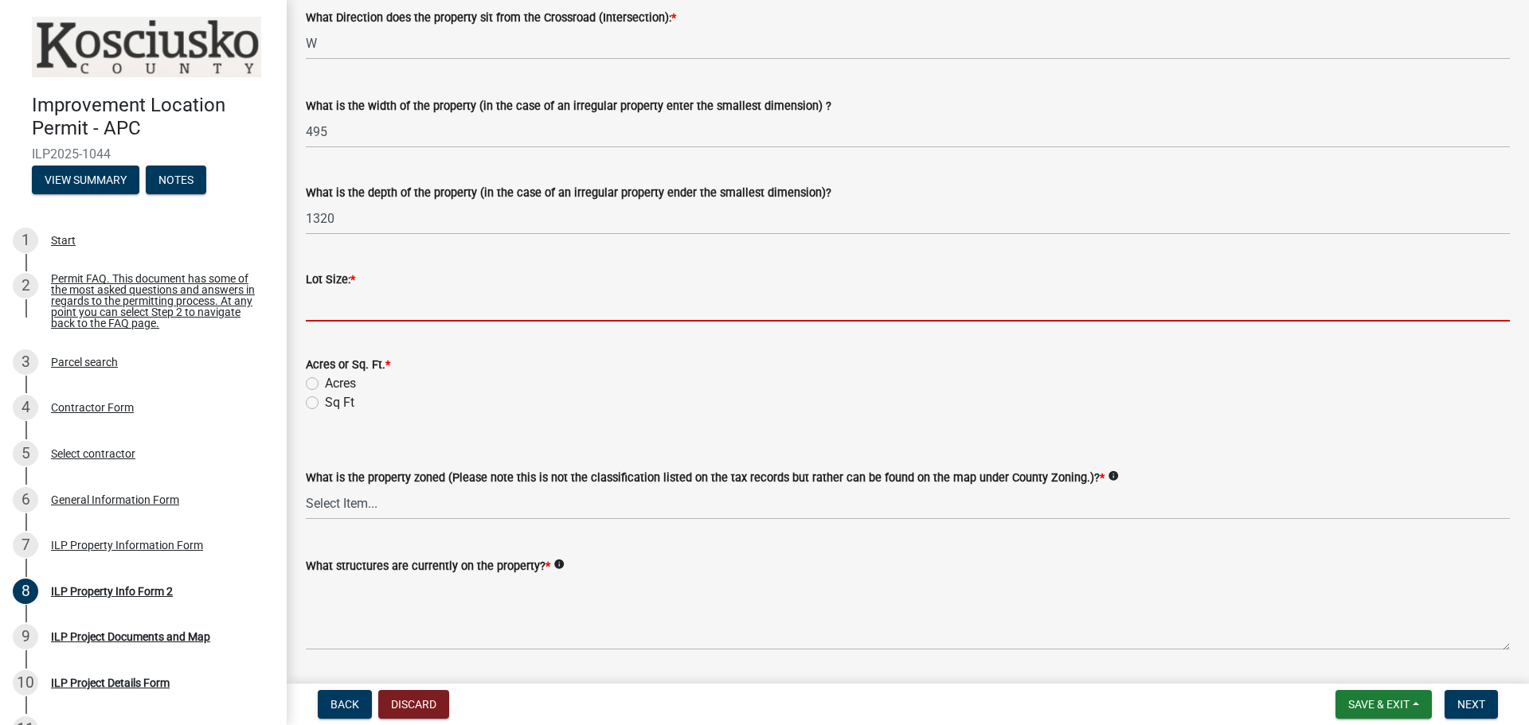
click at [375, 313] on input "text" at bounding box center [908, 305] width 1204 height 33
type input "15"
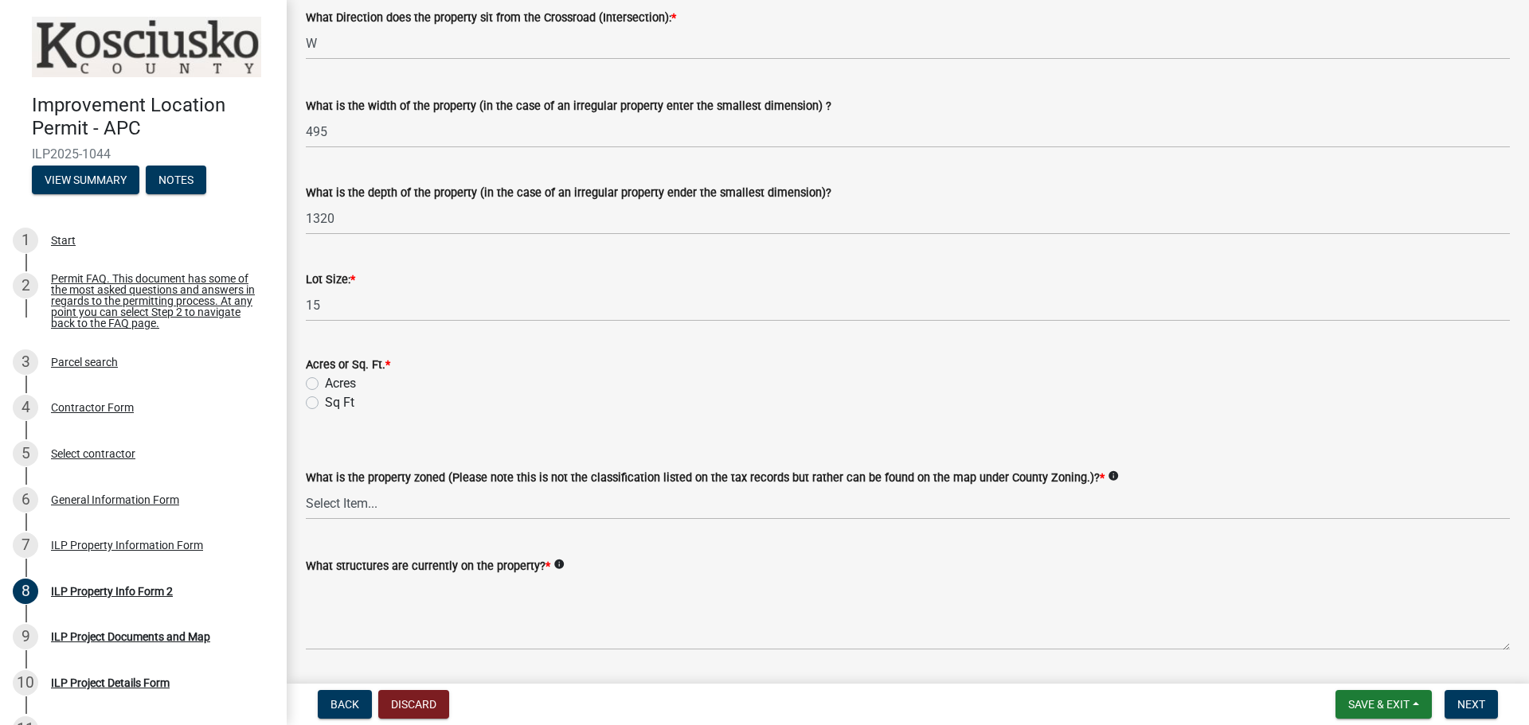
click at [325, 381] on label "Acres" at bounding box center [340, 383] width 31 height 19
click at [325, 381] on input "Acres" at bounding box center [330, 379] width 10 height 10
radio input "true"
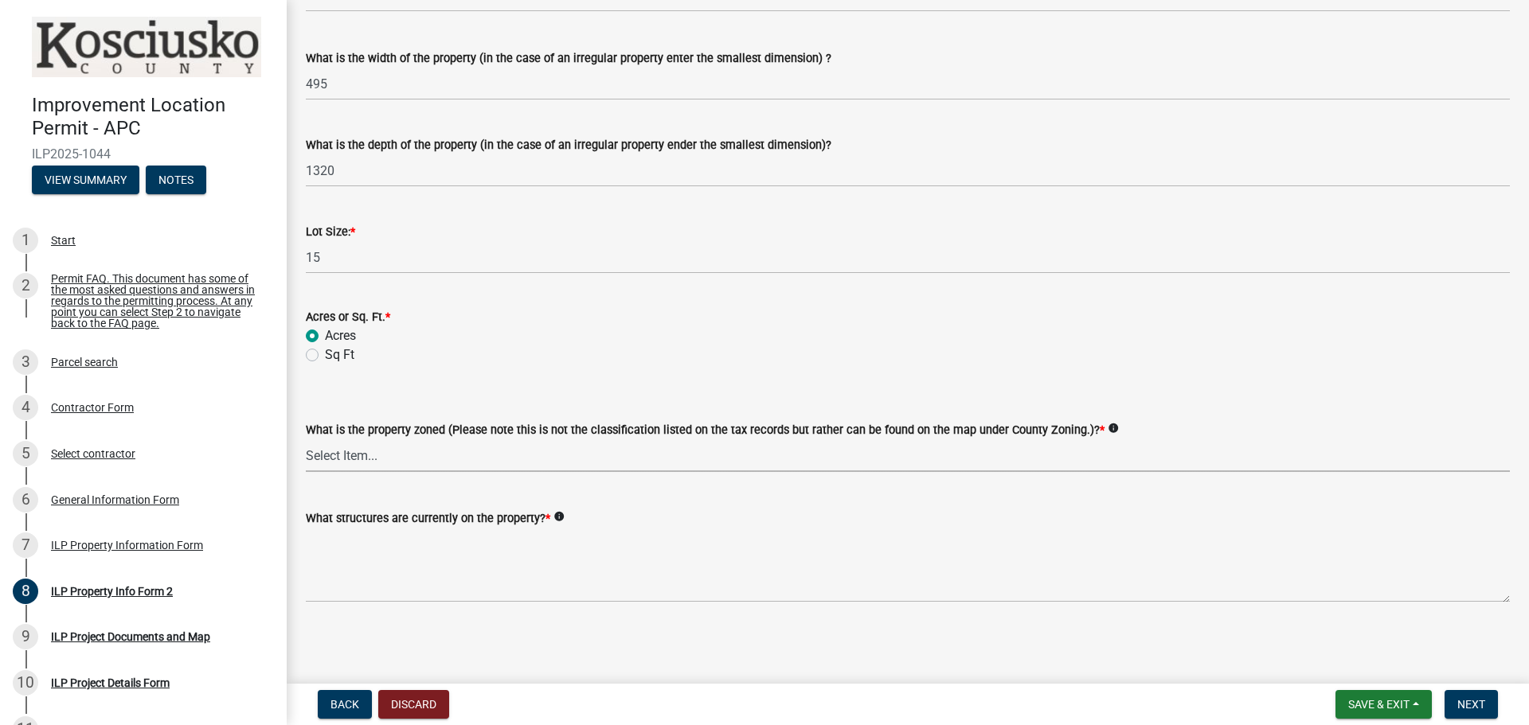
click at [365, 455] on select "Select Item... Agricultural Agricultural 2 Commercial Environmental Industrial …" at bounding box center [908, 456] width 1204 height 33
click at [306, 440] on select "Select Item... Agricultural Agricultural 2 Commercial Environmental Industrial …" at bounding box center [908, 456] width 1204 height 33
select select "1146270b-2111-4e23-bf7f-74ce85cf7041"
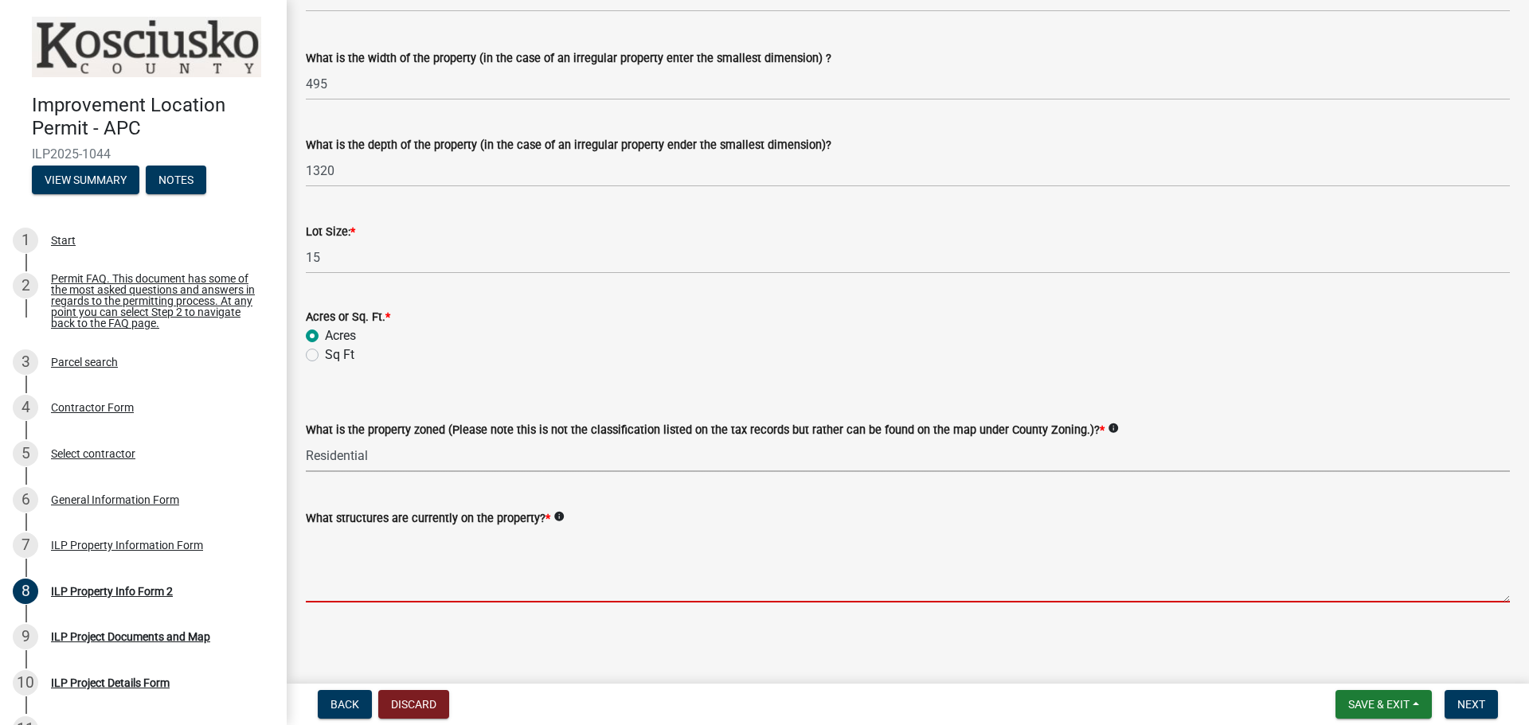
click at [380, 584] on textarea "What structures are currently on the property? *" at bounding box center [908, 565] width 1204 height 75
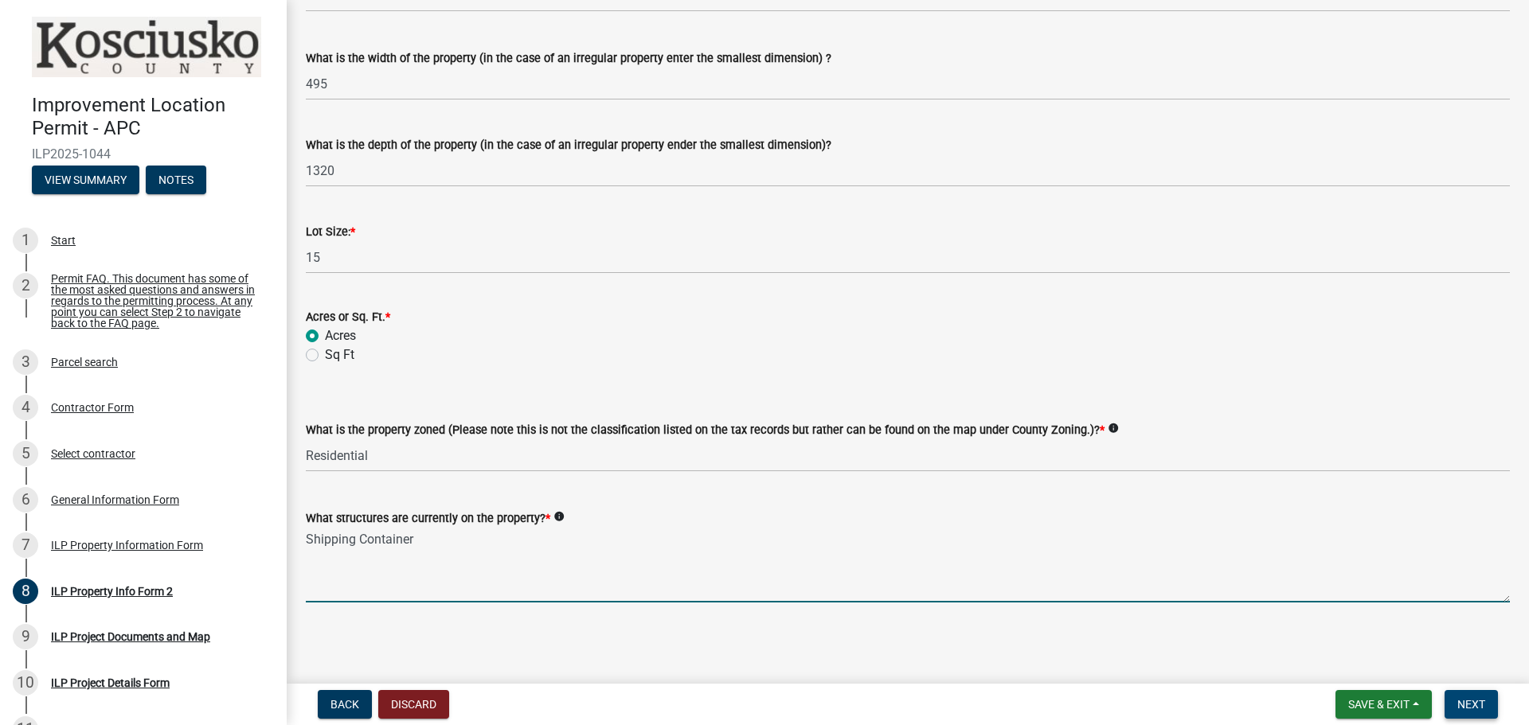
type textarea "Shipping Container"
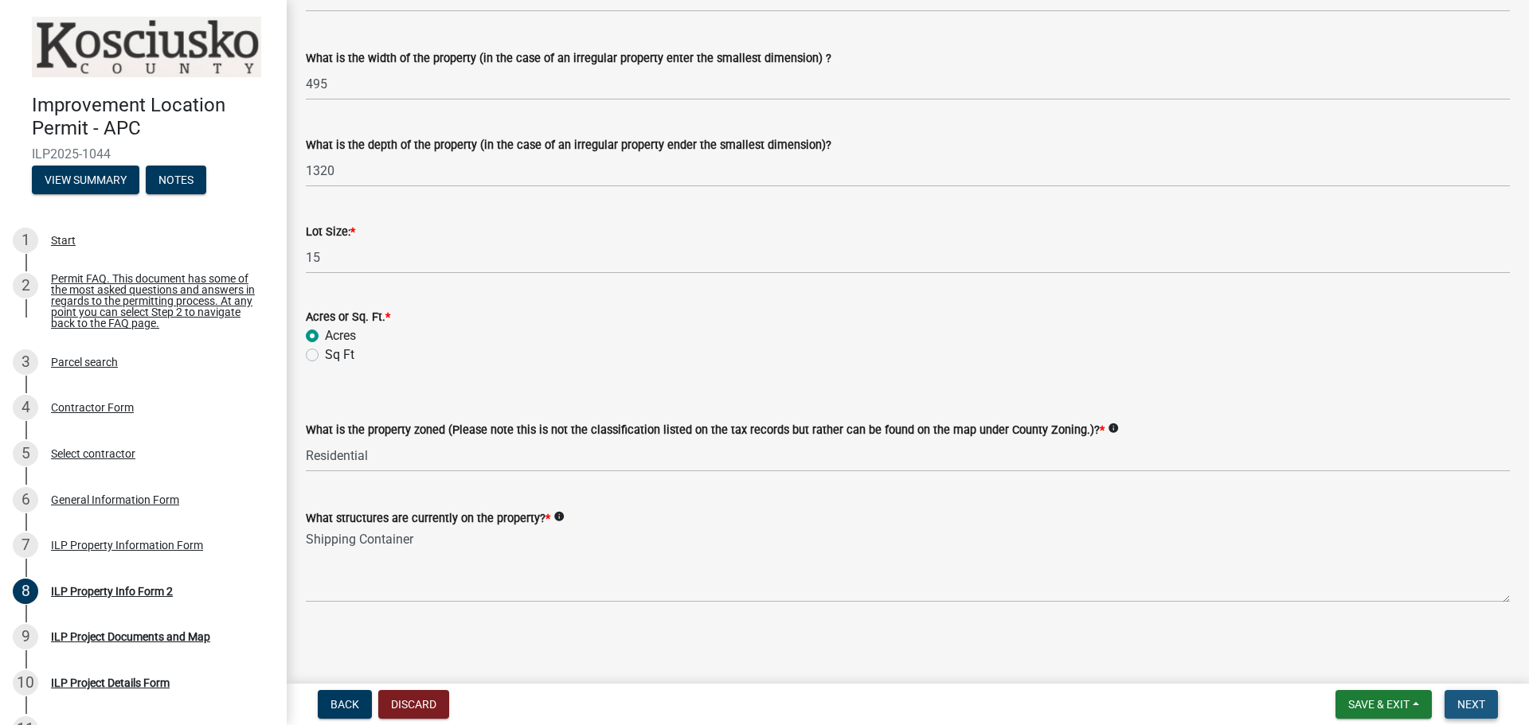
click at [1456, 711] on button "Next" at bounding box center [1470, 704] width 53 height 29
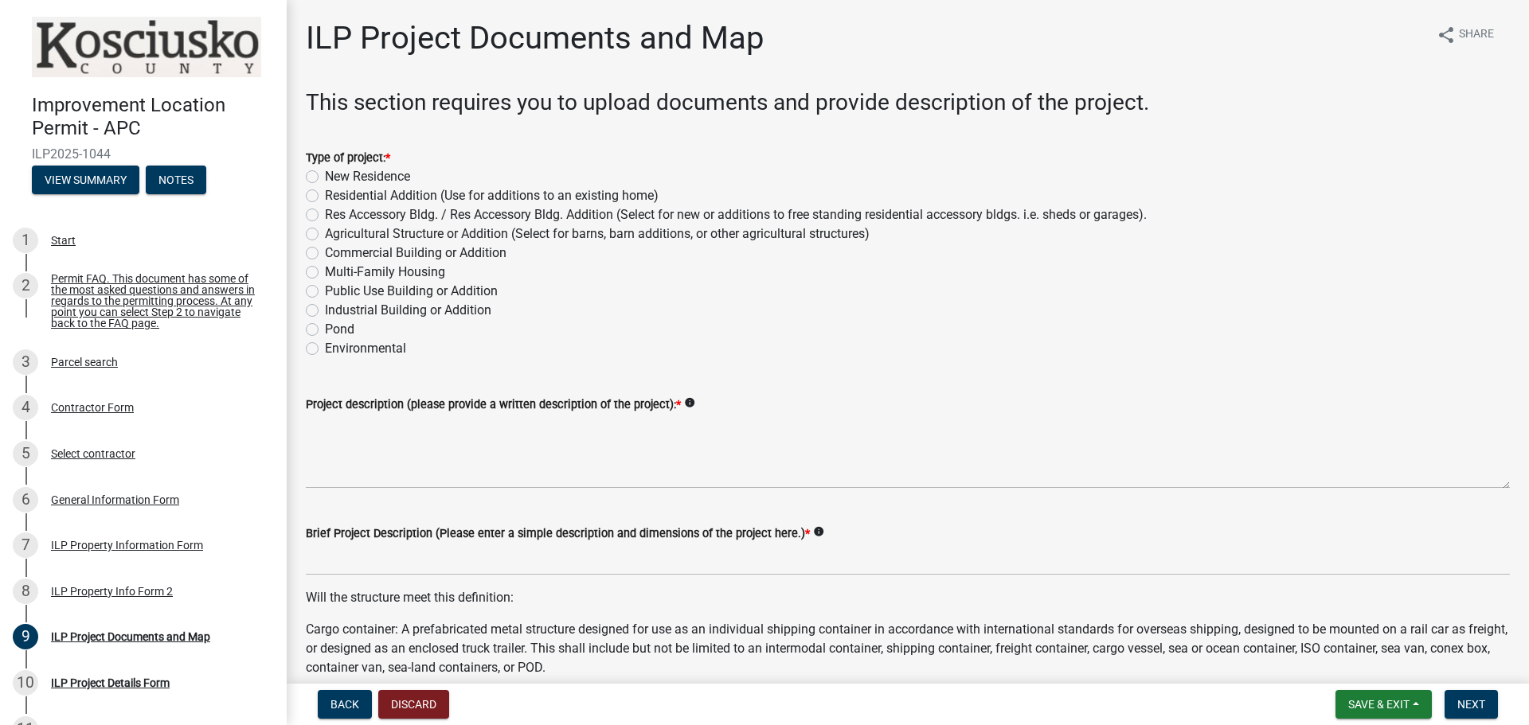
click at [325, 176] on label "New Residence" at bounding box center [367, 176] width 85 height 19
click at [325, 176] on input "New Residence" at bounding box center [330, 172] width 10 height 10
radio input "true"
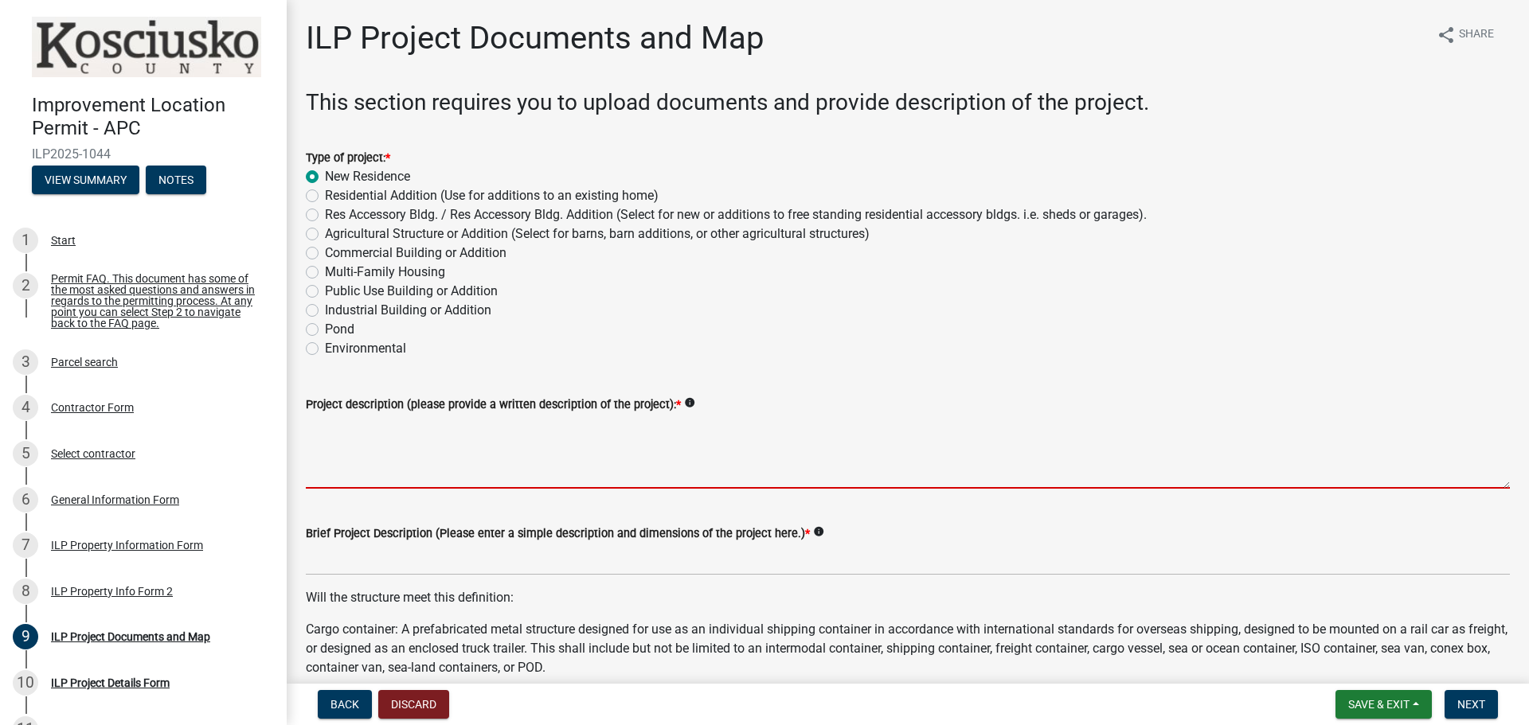
click at [387, 463] on textarea "Project description (please provide a written description of the project): *" at bounding box center [908, 451] width 1204 height 75
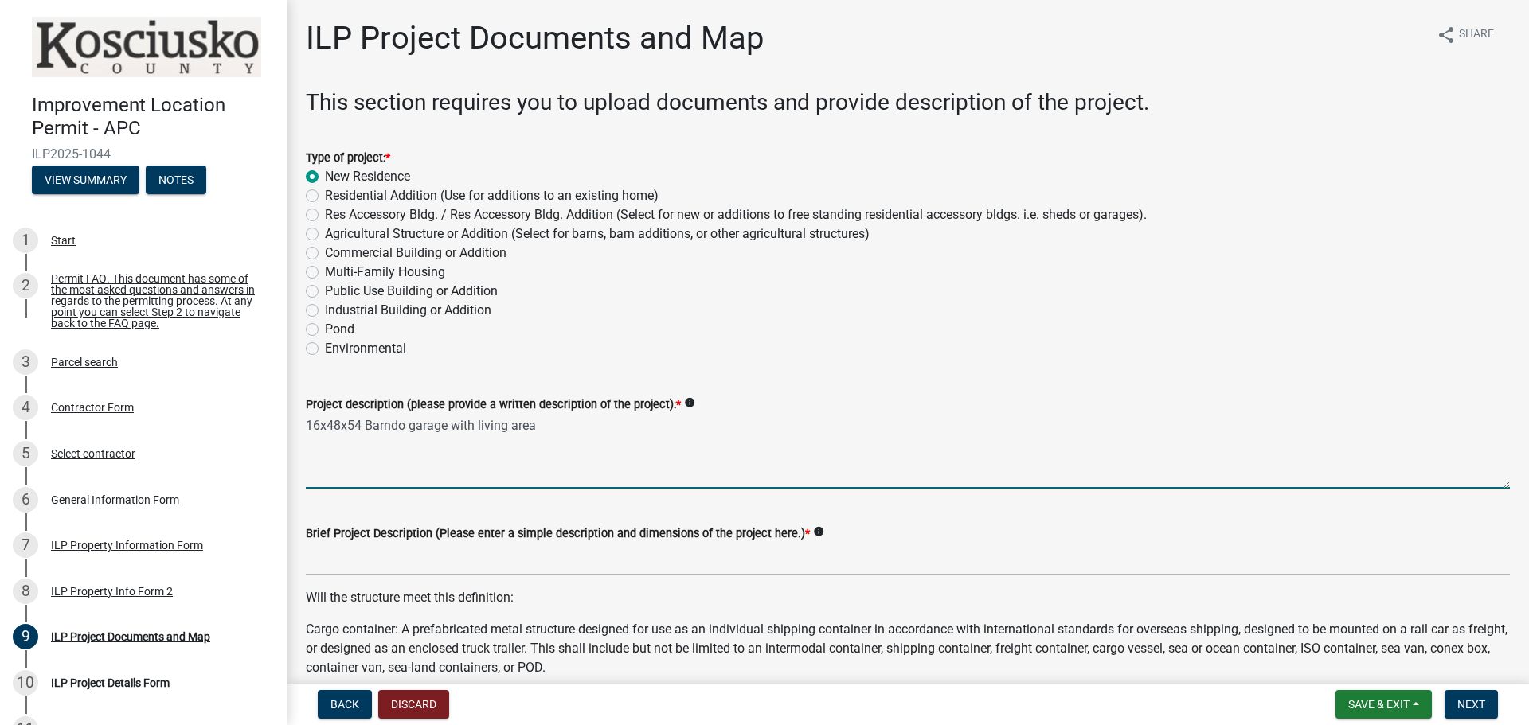
drag, startPoint x: 333, startPoint y: 424, endPoint x: 303, endPoint y: 424, distance: 30.3
click at [303, 424] on div "Project description (please provide a written description of the project): * in…" at bounding box center [908, 431] width 1228 height 116
click at [490, 428] on textarea "Barndo garage with living area" at bounding box center [908, 451] width 1204 height 75
click at [666, 428] on textarea "Barndo garage with living area, insulated, concrete flatwork, full bath" at bounding box center [908, 451] width 1204 height 75
click at [697, 428] on textarea "Barndo garage with living area, insulated, concrete flatwork, full bath" at bounding box center [908, 451] width 1204 height 75
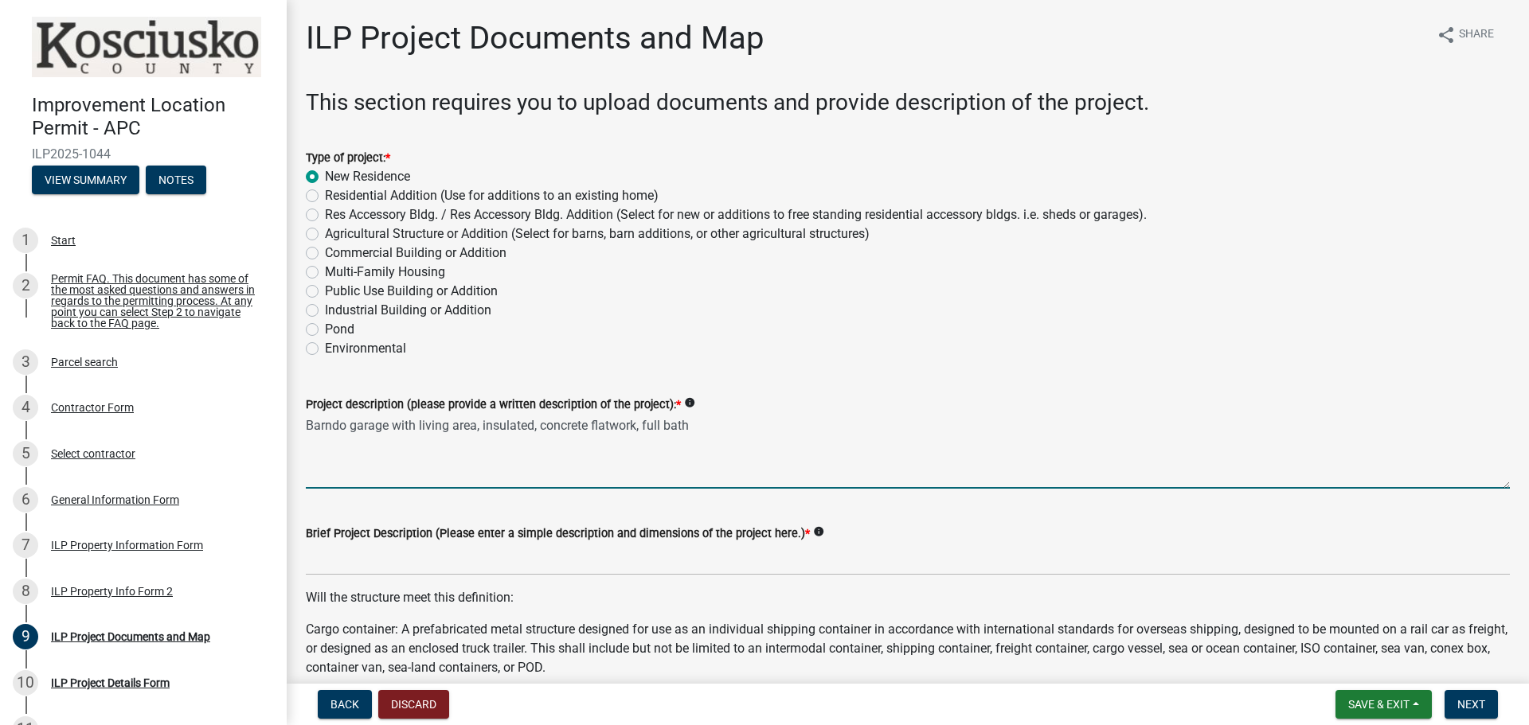
type textarea "Barndo garage with living area, insulated, concrete flatwork, full bath"
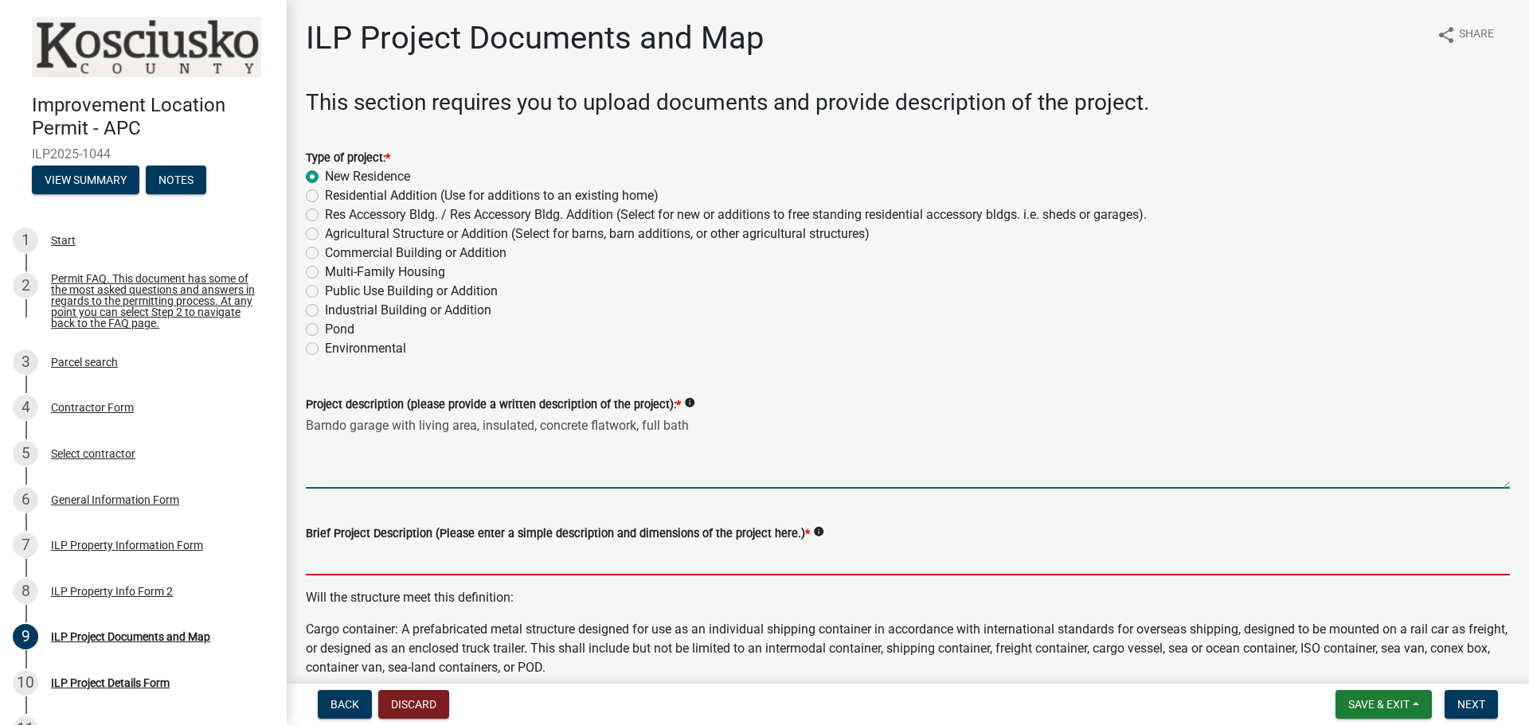
click at [363, 559] on input "Brief Project Description (Please enter a simple description and dimensions of …" at bounding box center [908, 559] width 1204 height 33
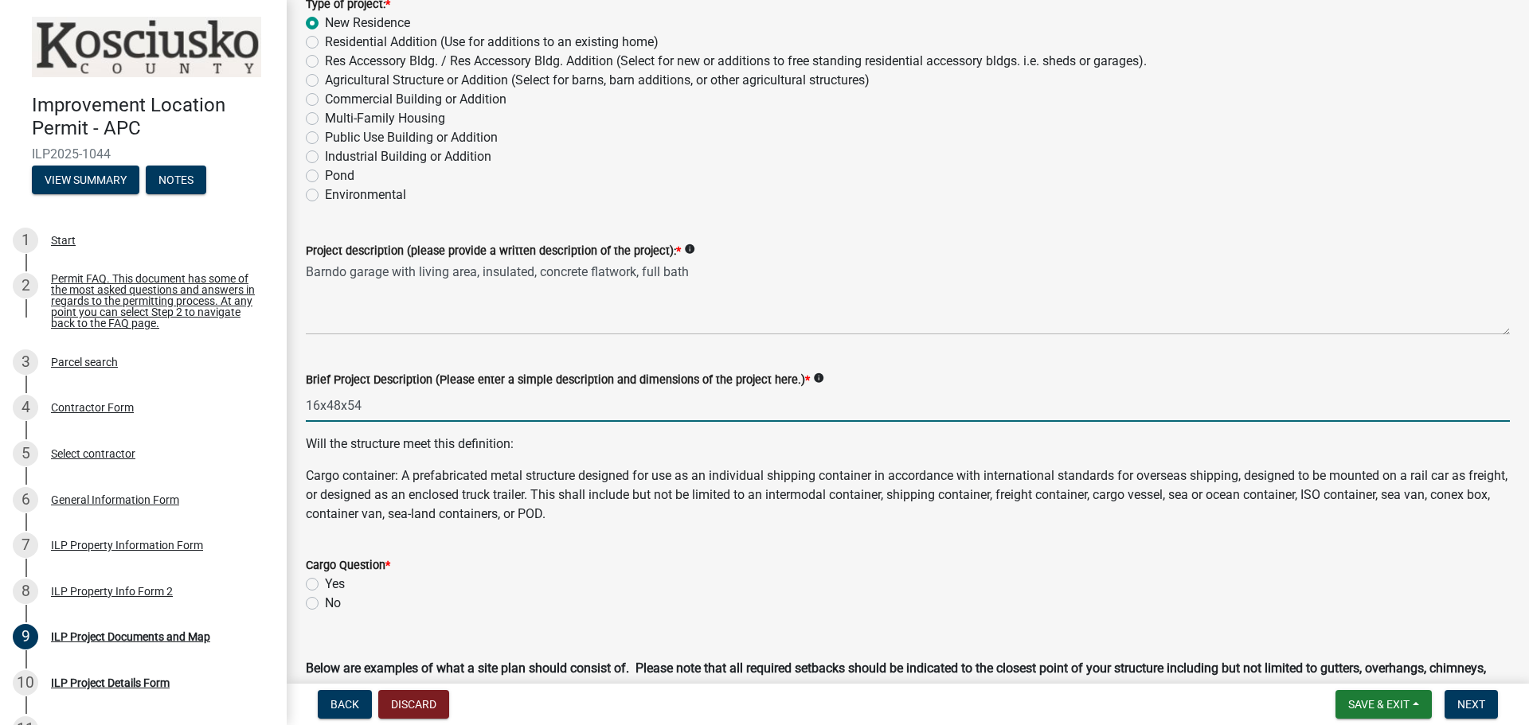
scroll to position [239, 0]
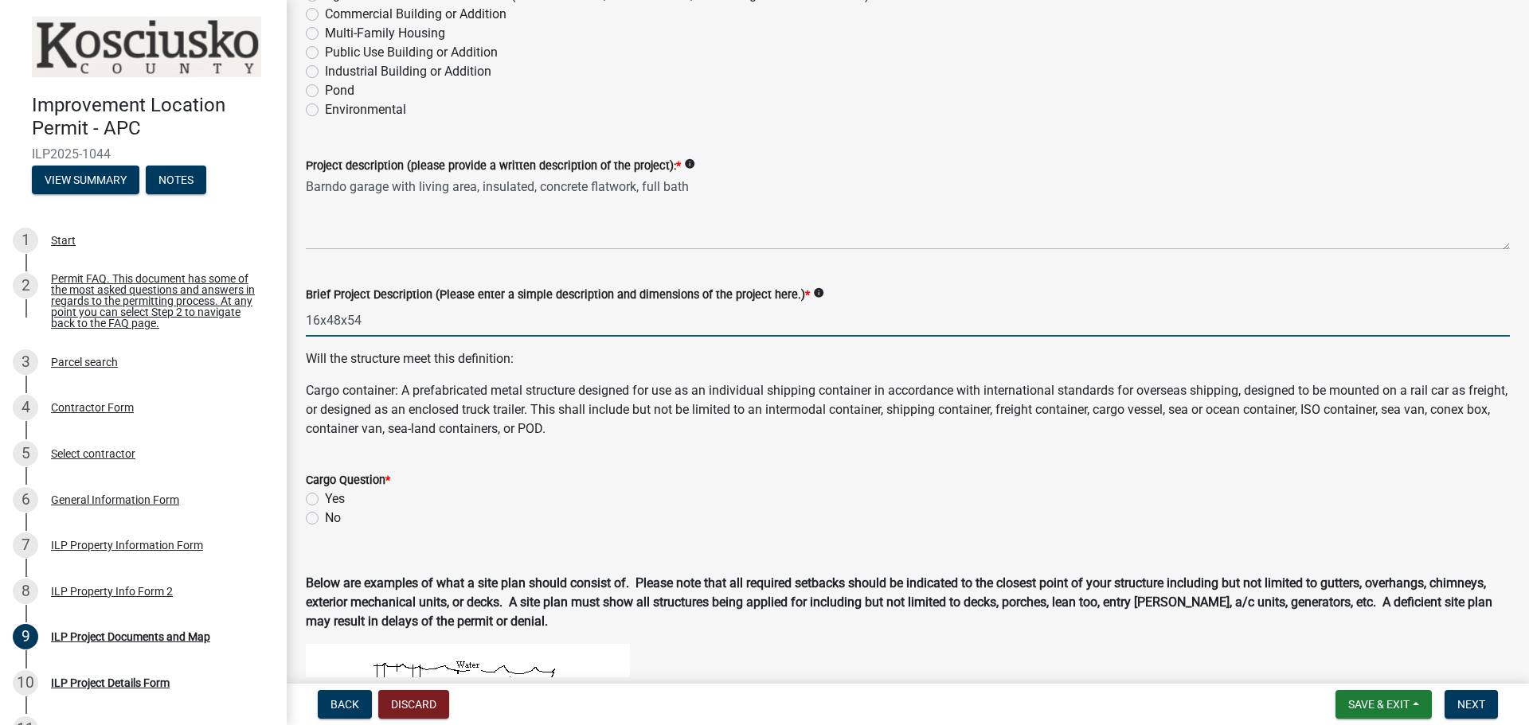
type input "16x48x54"
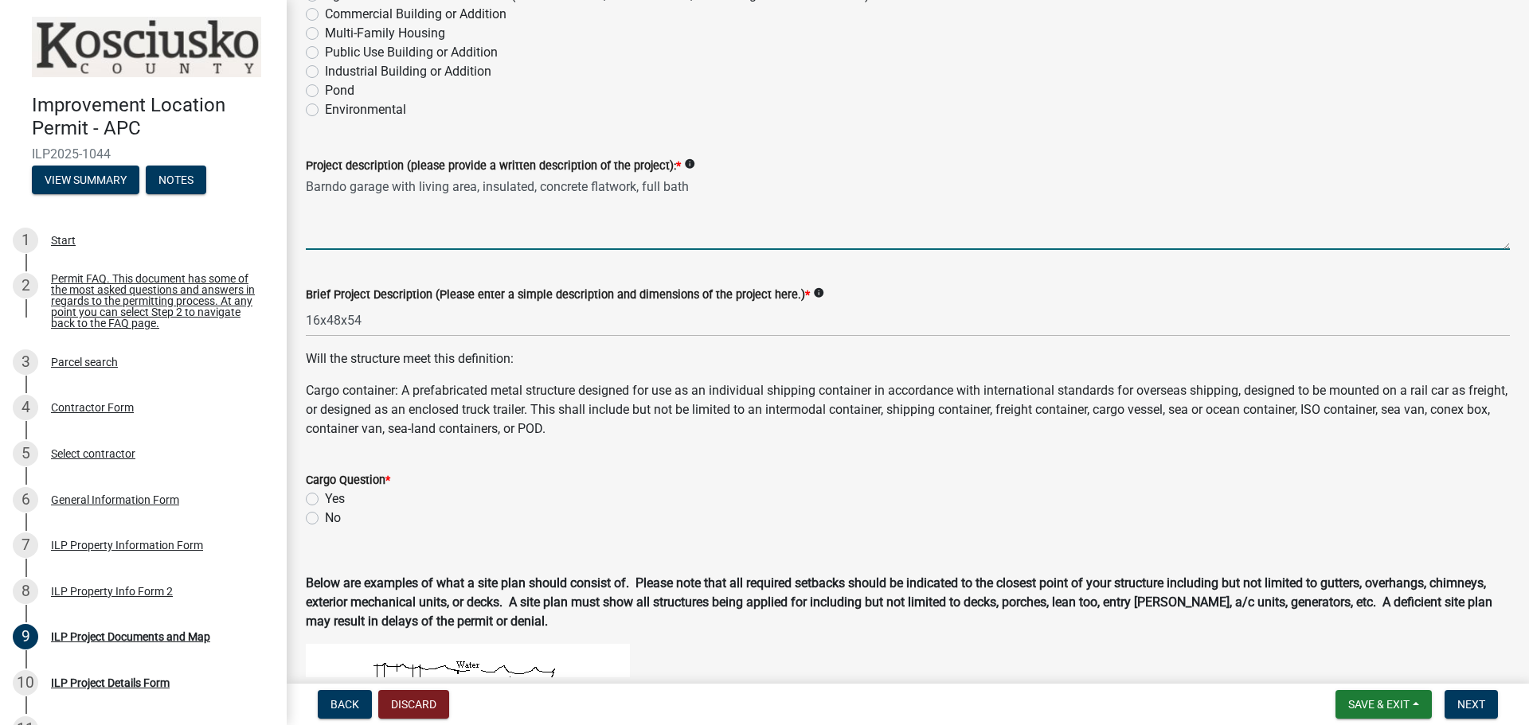
click at [709, 187] on textarea "Barndo garage with living area, insulated, concrete flatwork, full bath" at bounding box center [908, 212] width 1204 height 75
click at [860, 194] on textarea "Barndo garage with living area, insulated, concrete flatwork, full bath, metal …" at bounding box center [908, 212] width 1204 height 75
type textarea "Barndo garage with living area, insulated, concrete flatwork, full bath, metal …"
click at [325, 518] on label "No" at bounding box center [333, 518] width 16 height 19
click at [325, 518] on input "No" at bounding box center [330, 514] width 10 height 10
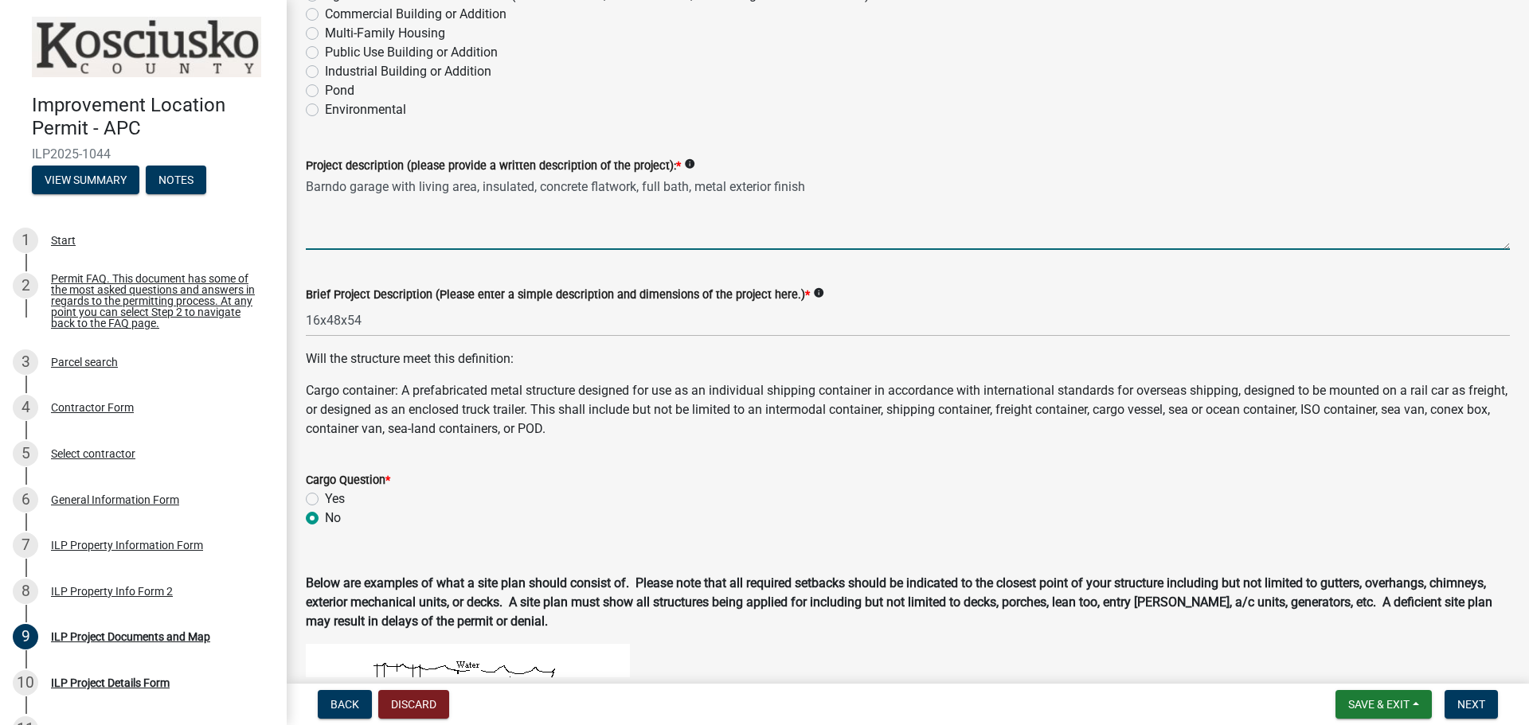
radio input "true"
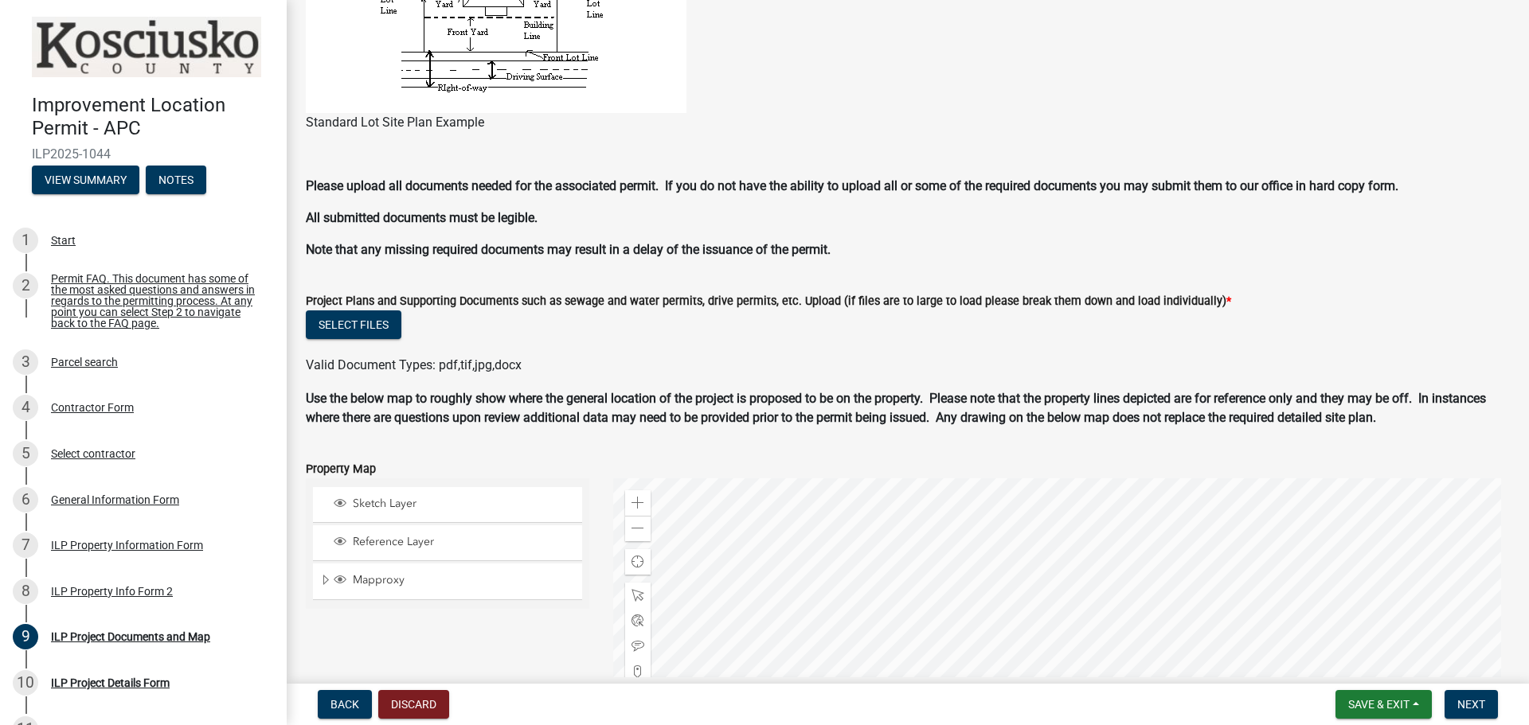
scroll to position [1246, 0]
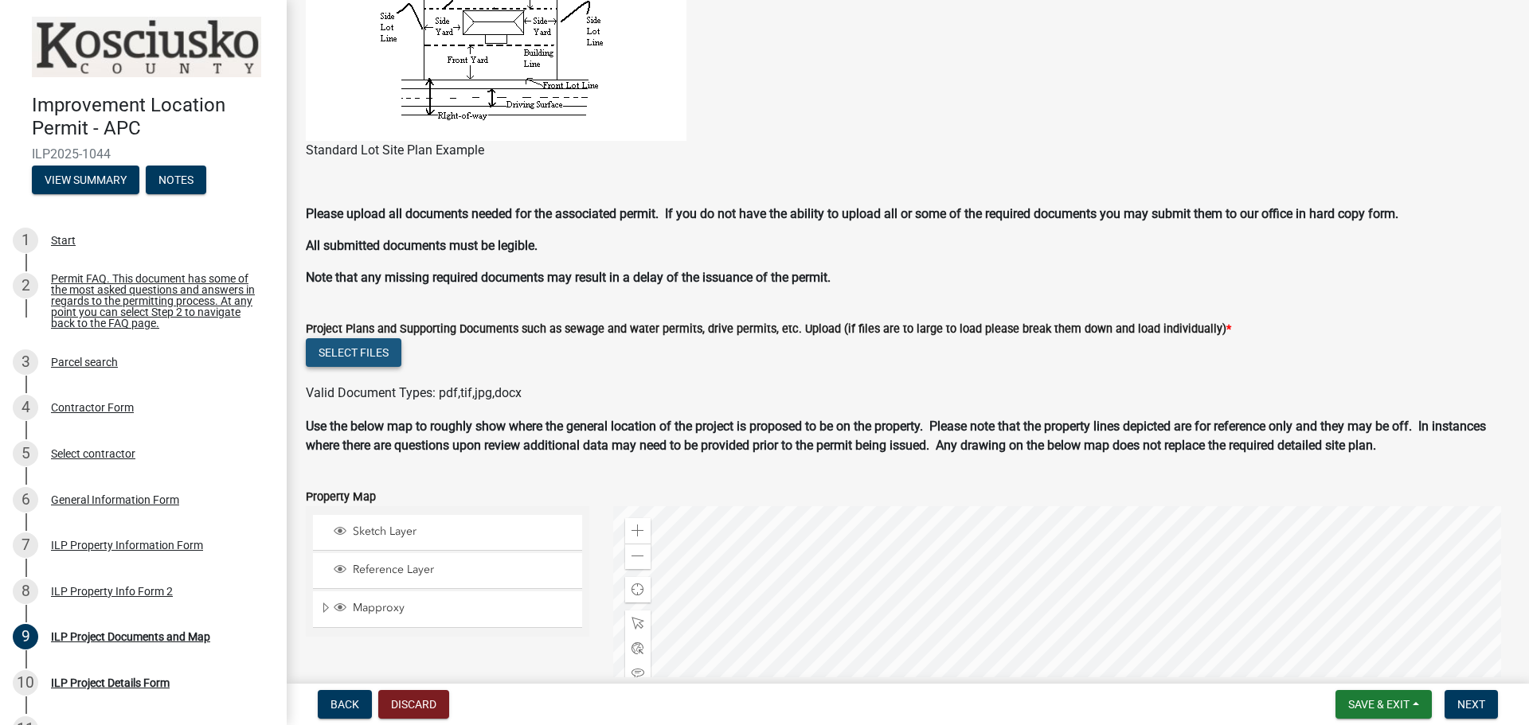
click at [365, 356] on button "Select files" at bounding box center [354, 352] width 96 height 29
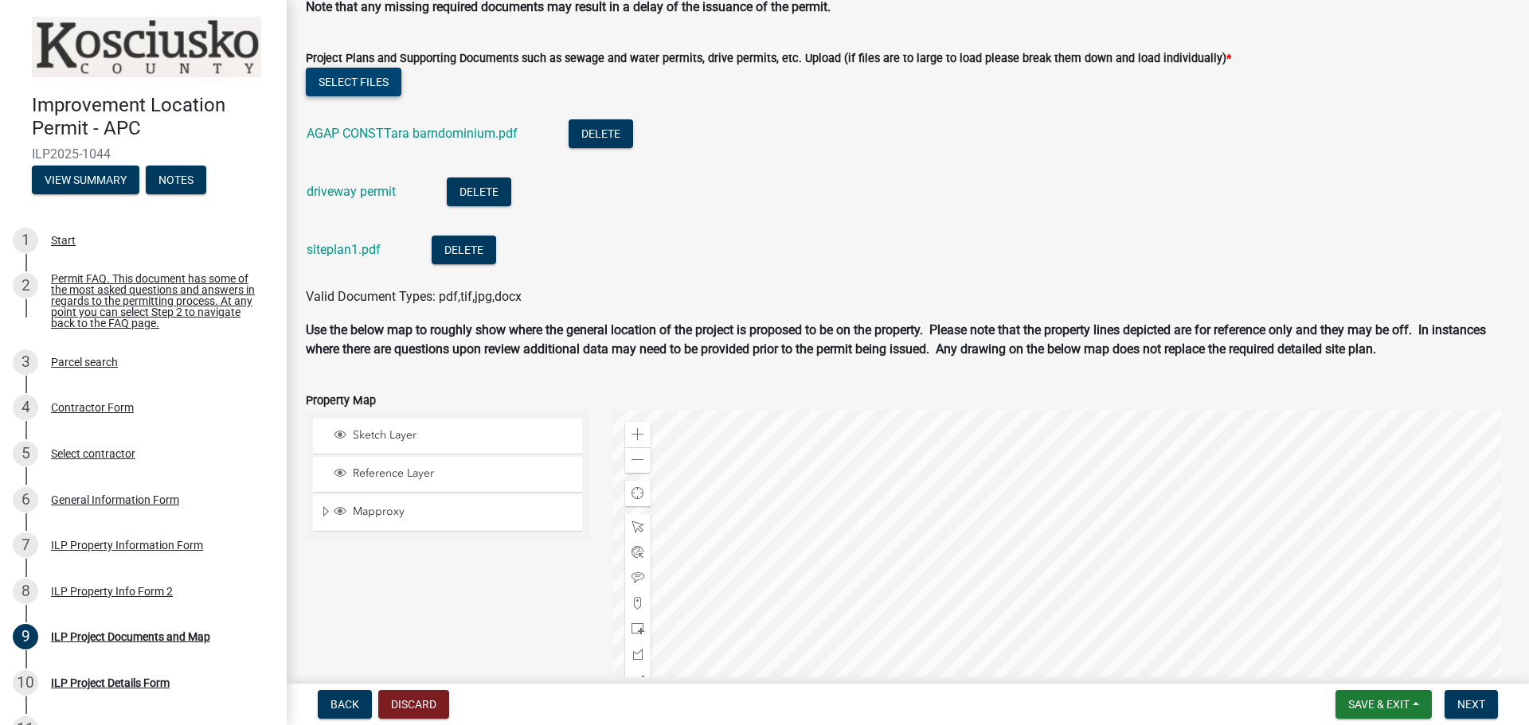
scroll to position [1724, 0]
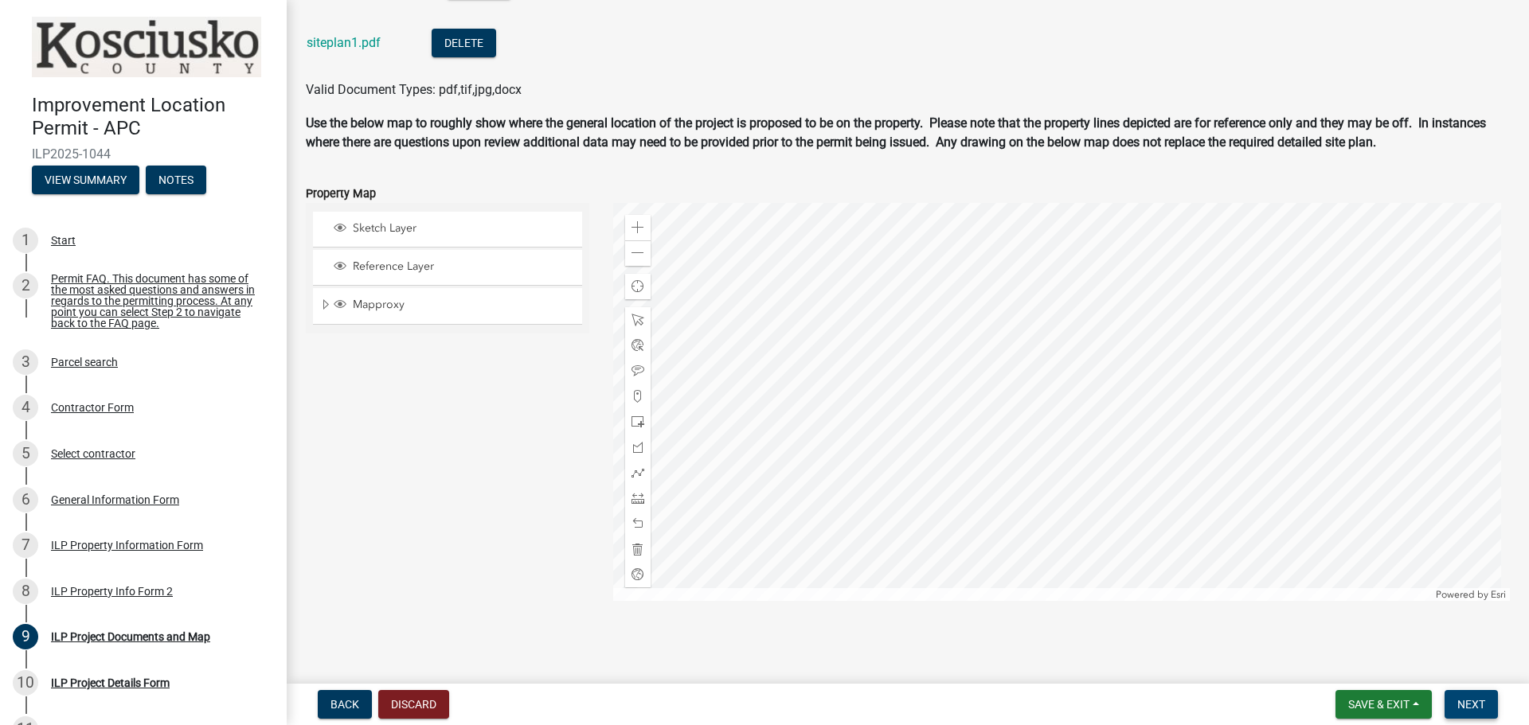
click at [1469, 712] on button "Next" at bounding box center [1470, 704] width 53 height 29
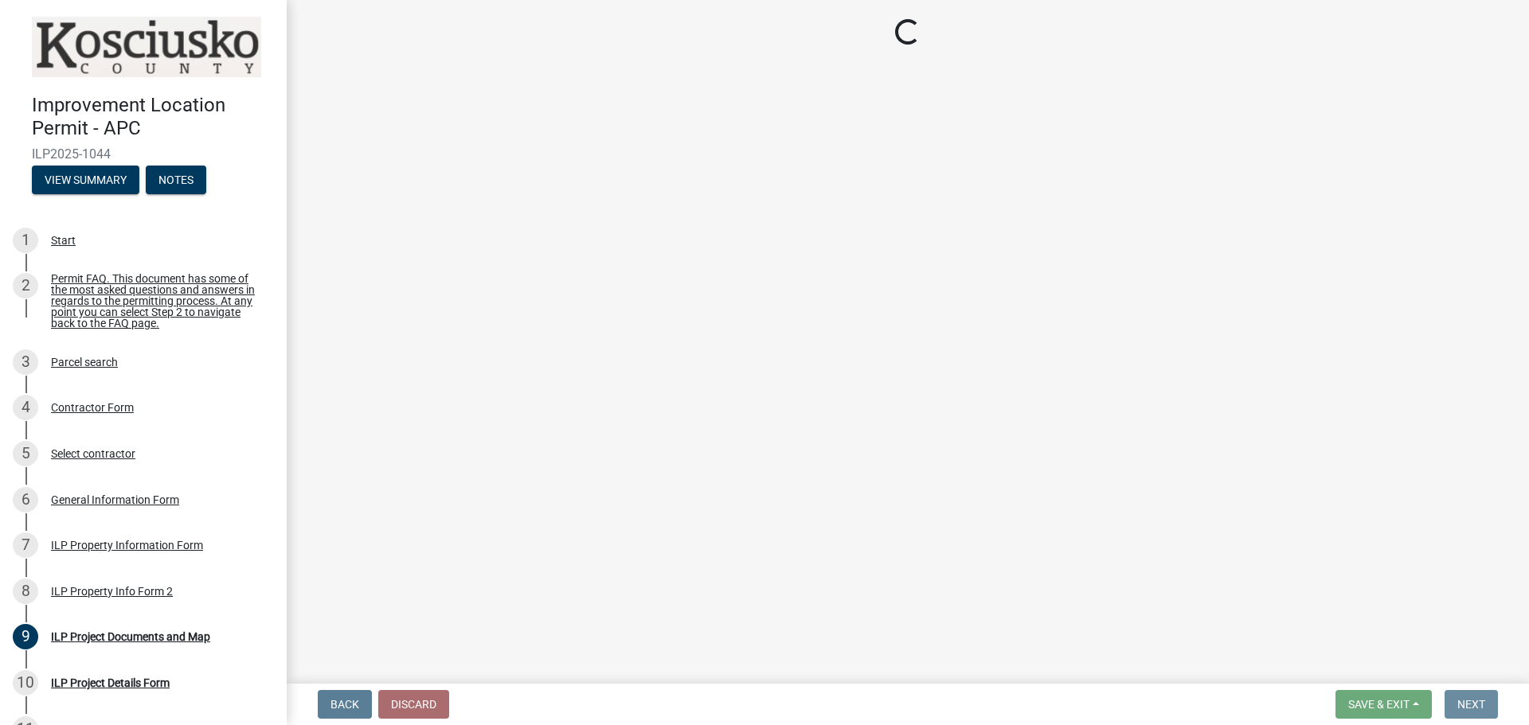
scroll to position [0, 0]
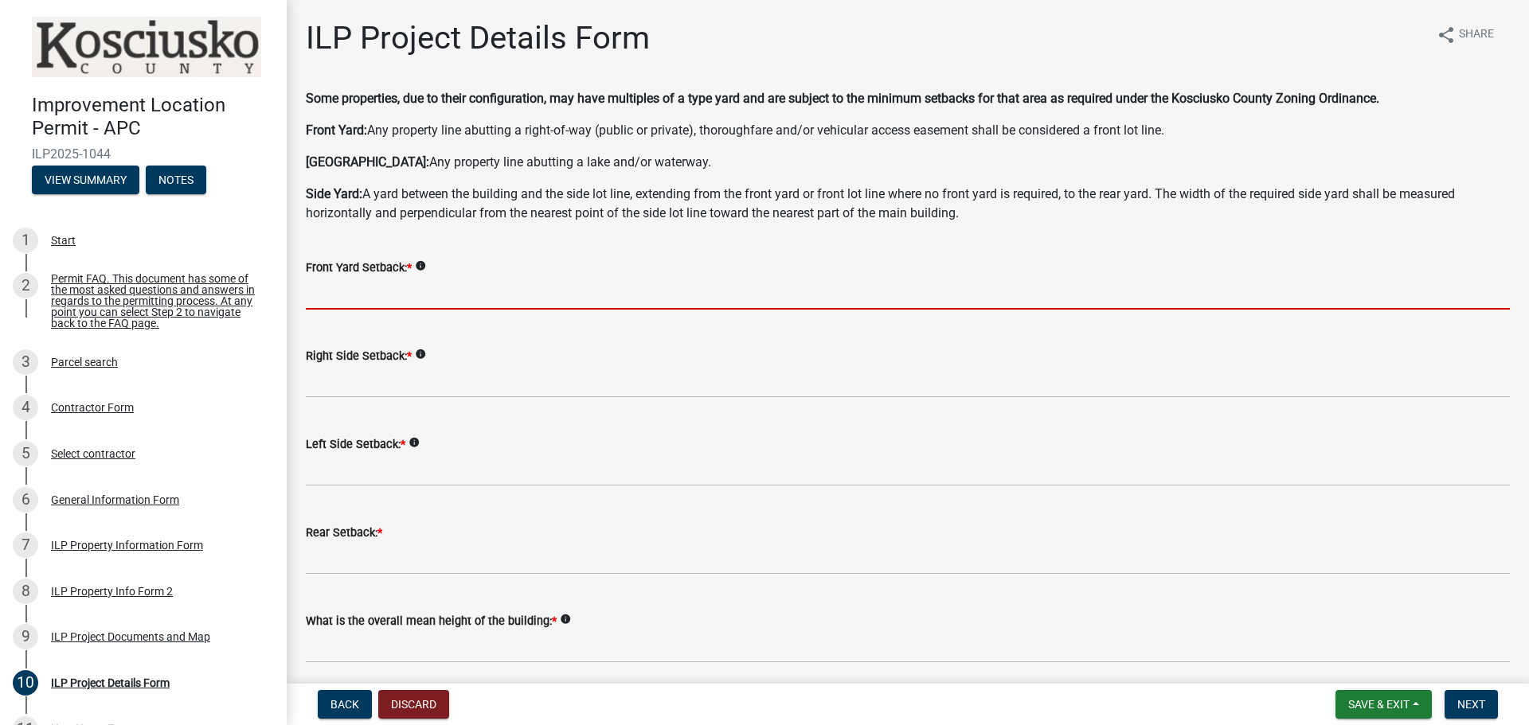
click at [350, 294] on input "text" at bounding box center [908, 293] width 1204 height 33
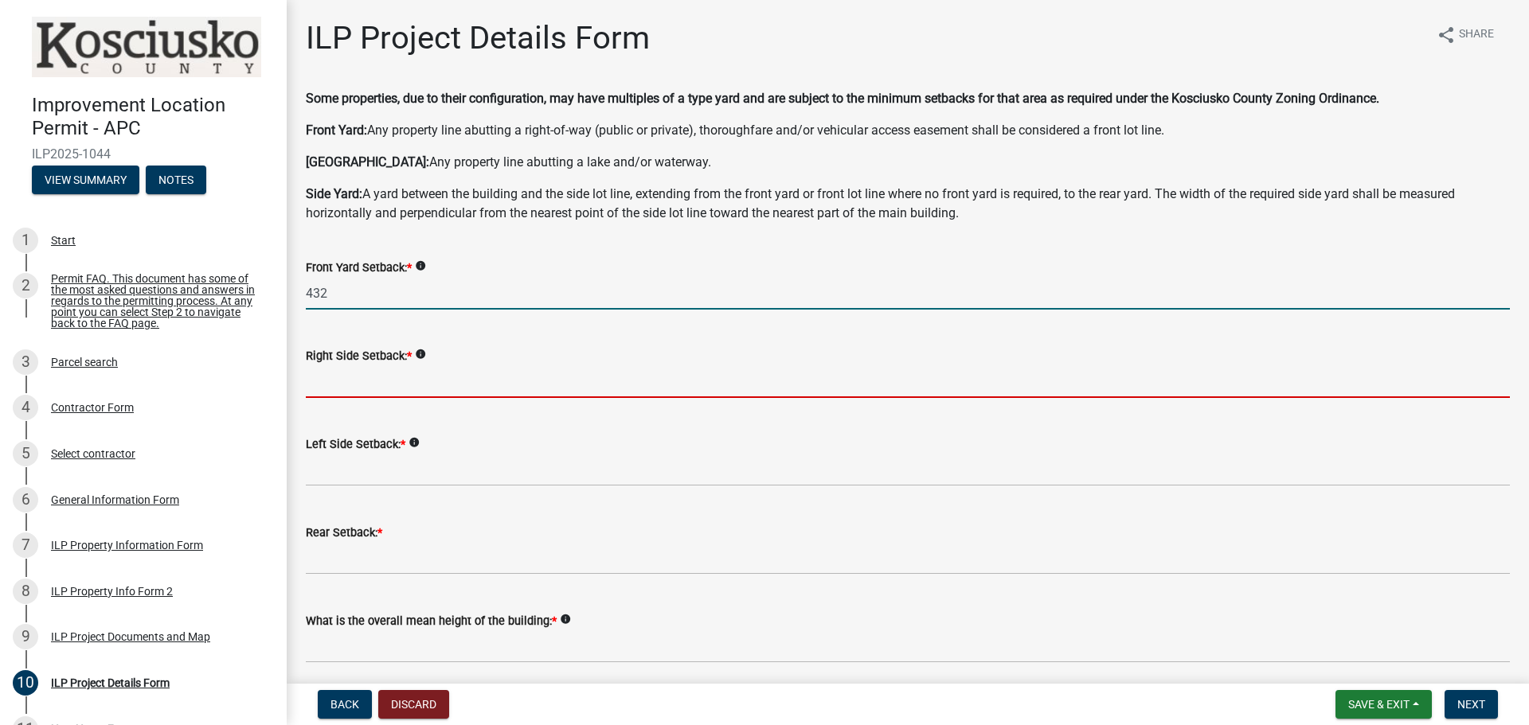
type input "432.0"
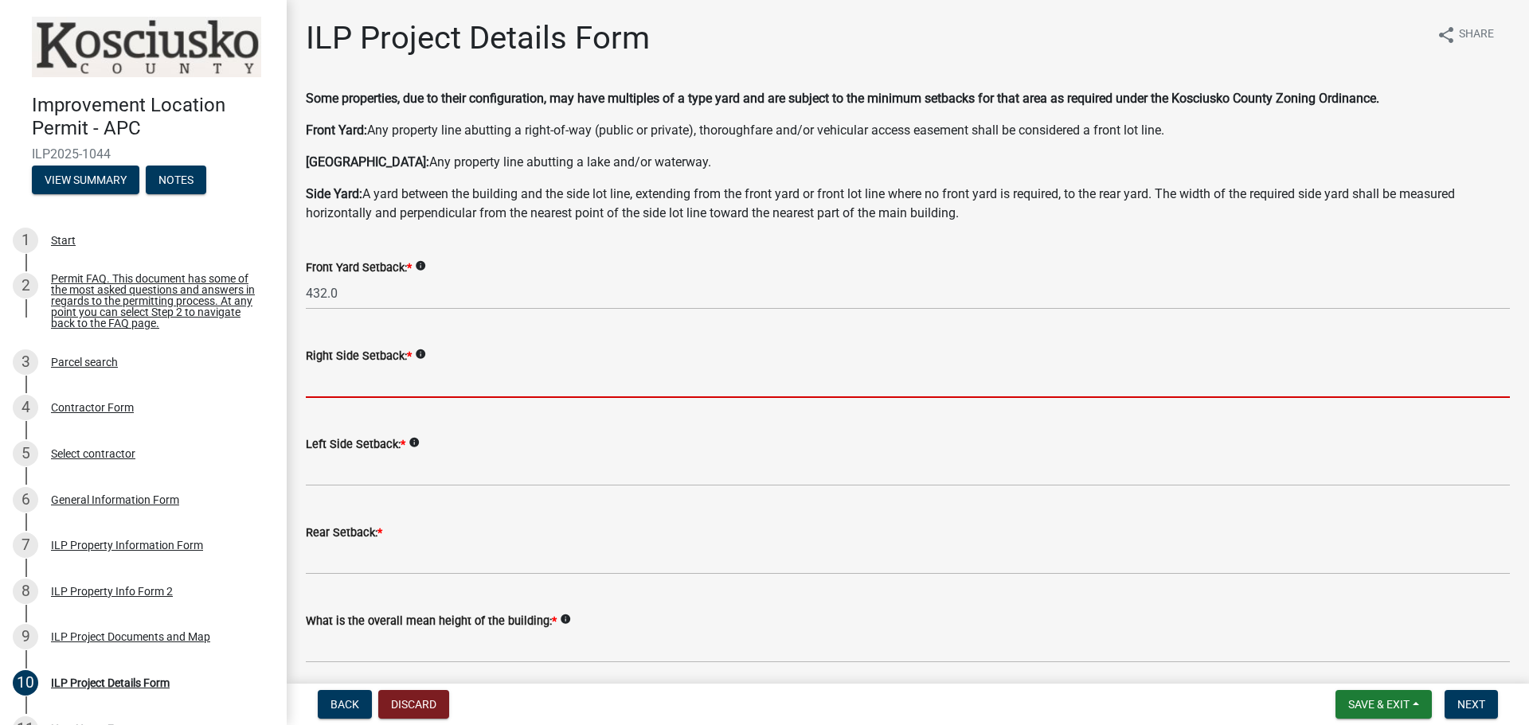
click at [346, 390] on input "text" at bounding box center [908, 381] width 1204 height 33
type input "820.0"
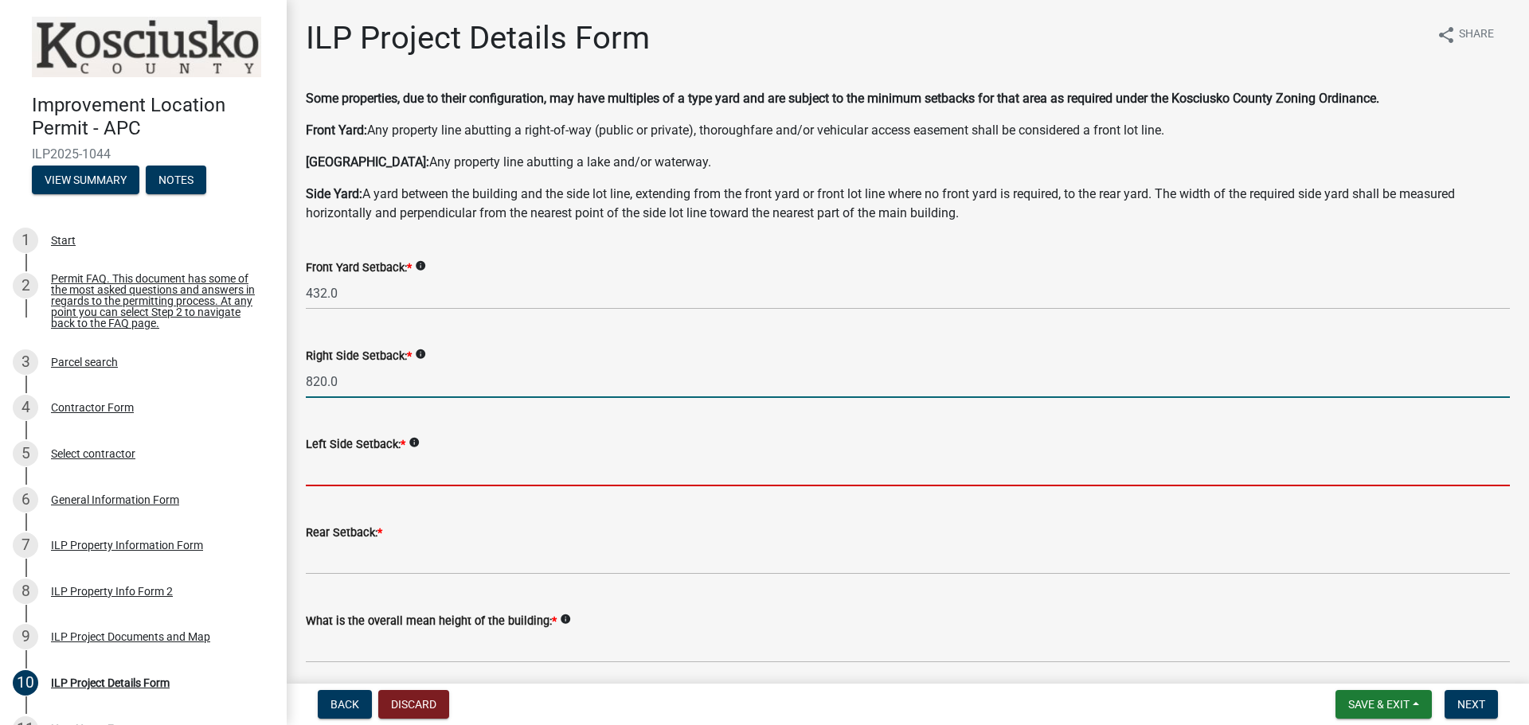
click at [399, 471] on input "text" at bounding box center [908, 470] width 1204 height 33
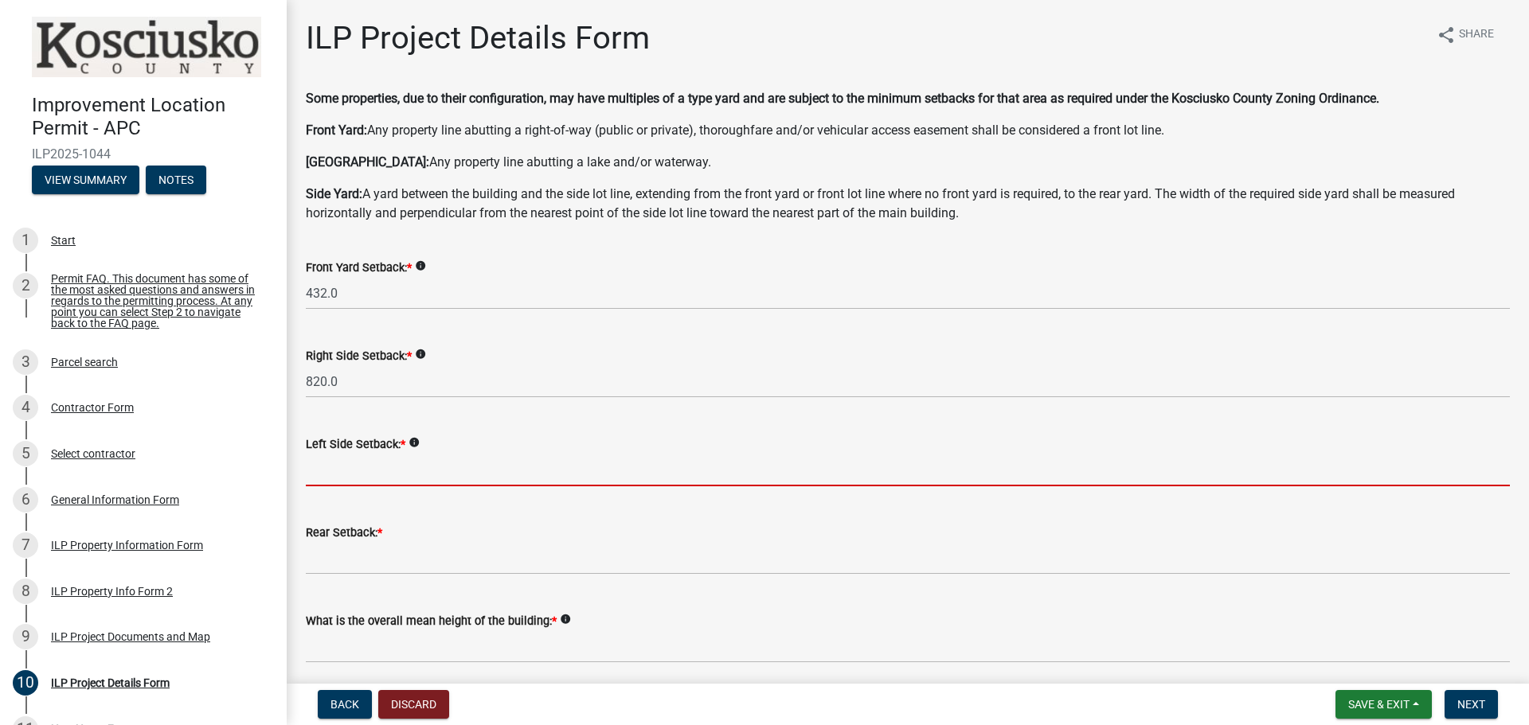
type input "408.0"
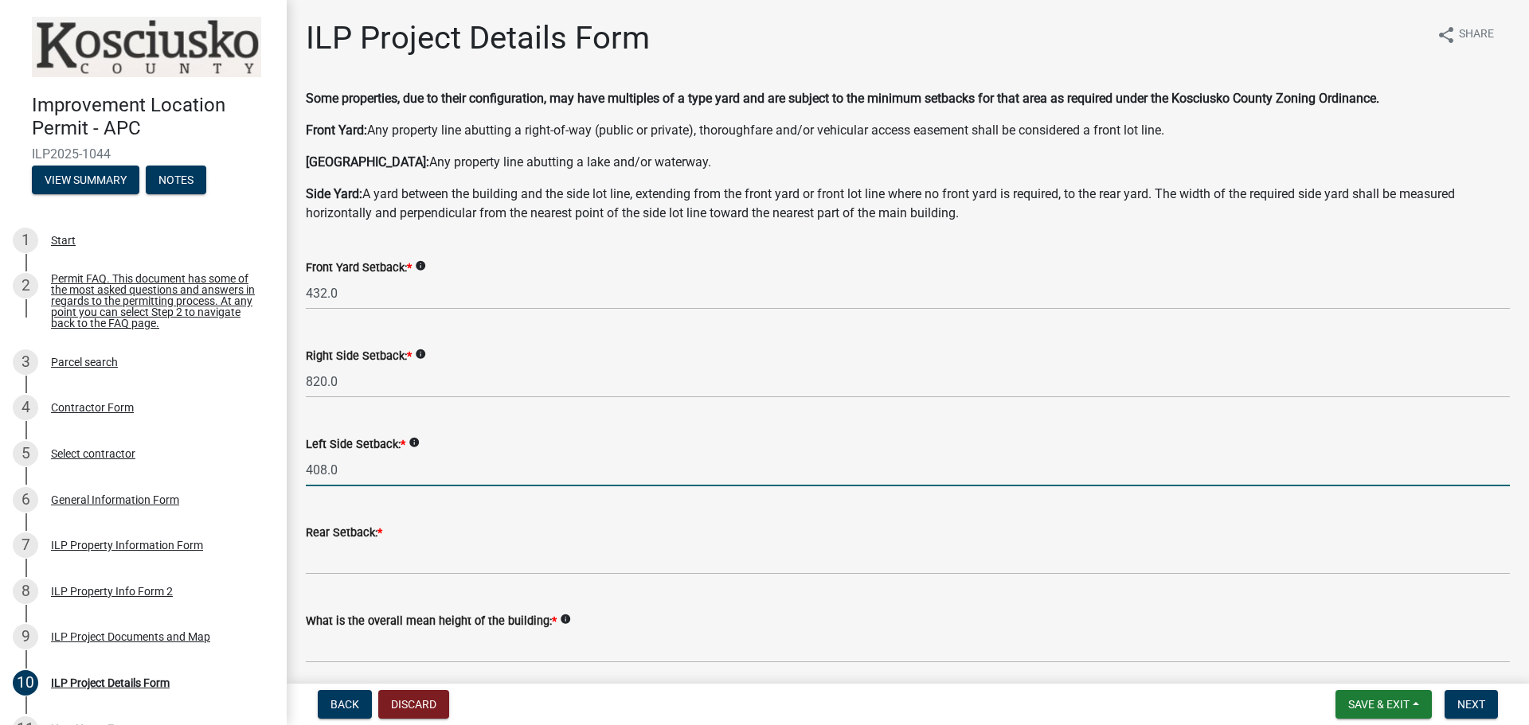
click at [361, 481] on input "408.0" at bounding box center [908, 470] width 1204 height 33
drag, startPoint x: 351, startPoint y: 474, endPoint x: 335, endPoint y: 502, distance: 32.8
click at [311, 472] on input "408.0" at bounding box center [908, 470] width 1204 height 33
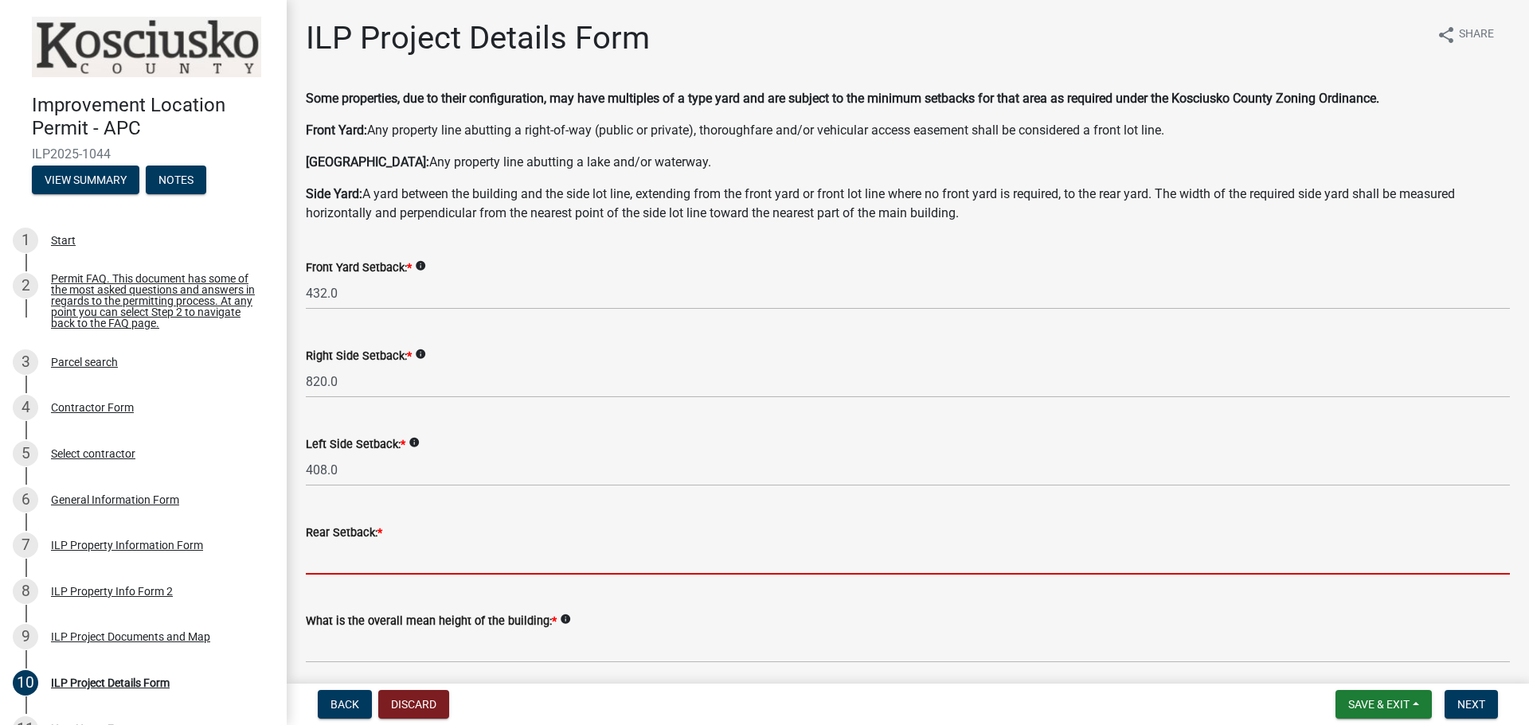
click at [357, 553] on input "text" at bounding box center [908, 558] width 1204 height 33
click at [334, 558] on input "text" at bounding box center [908, 558] width 1204 height 33
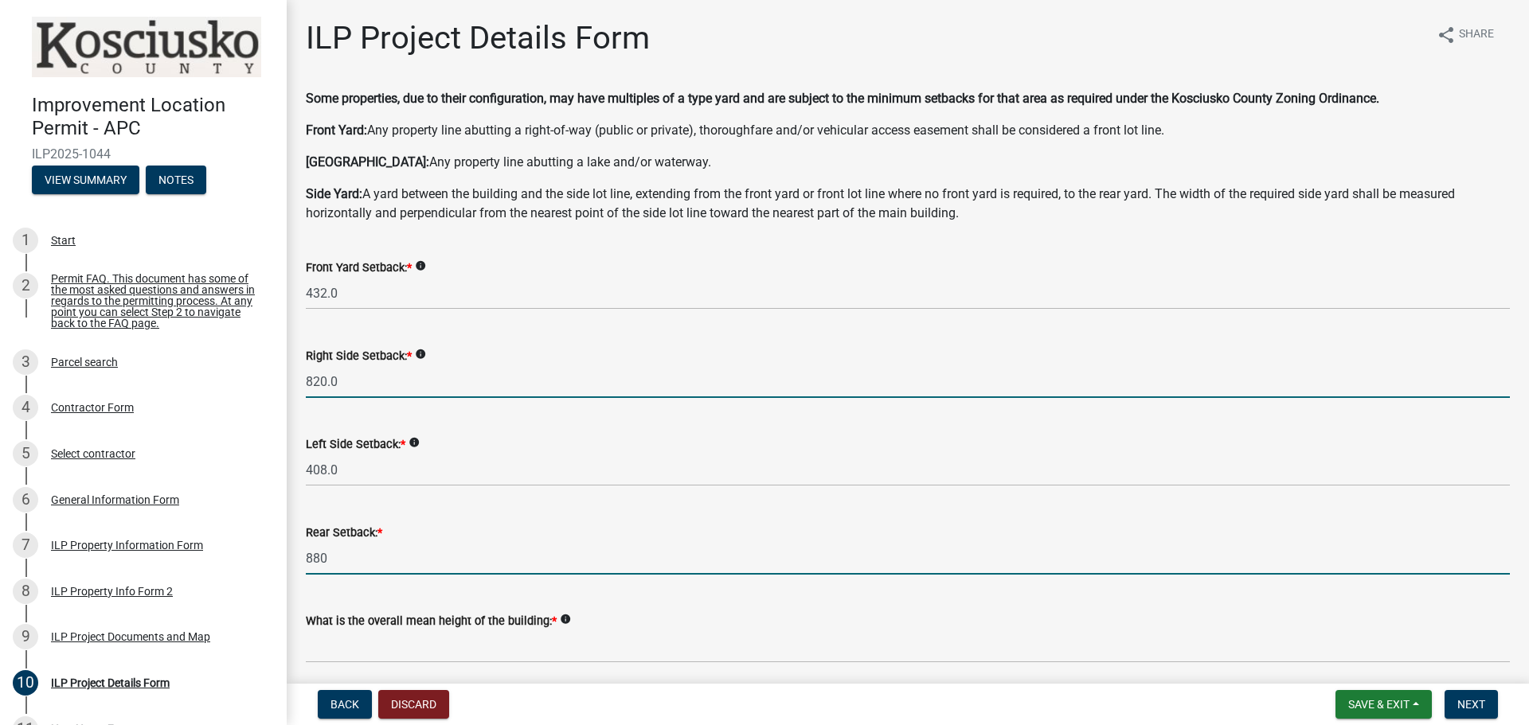
type input "880.0"
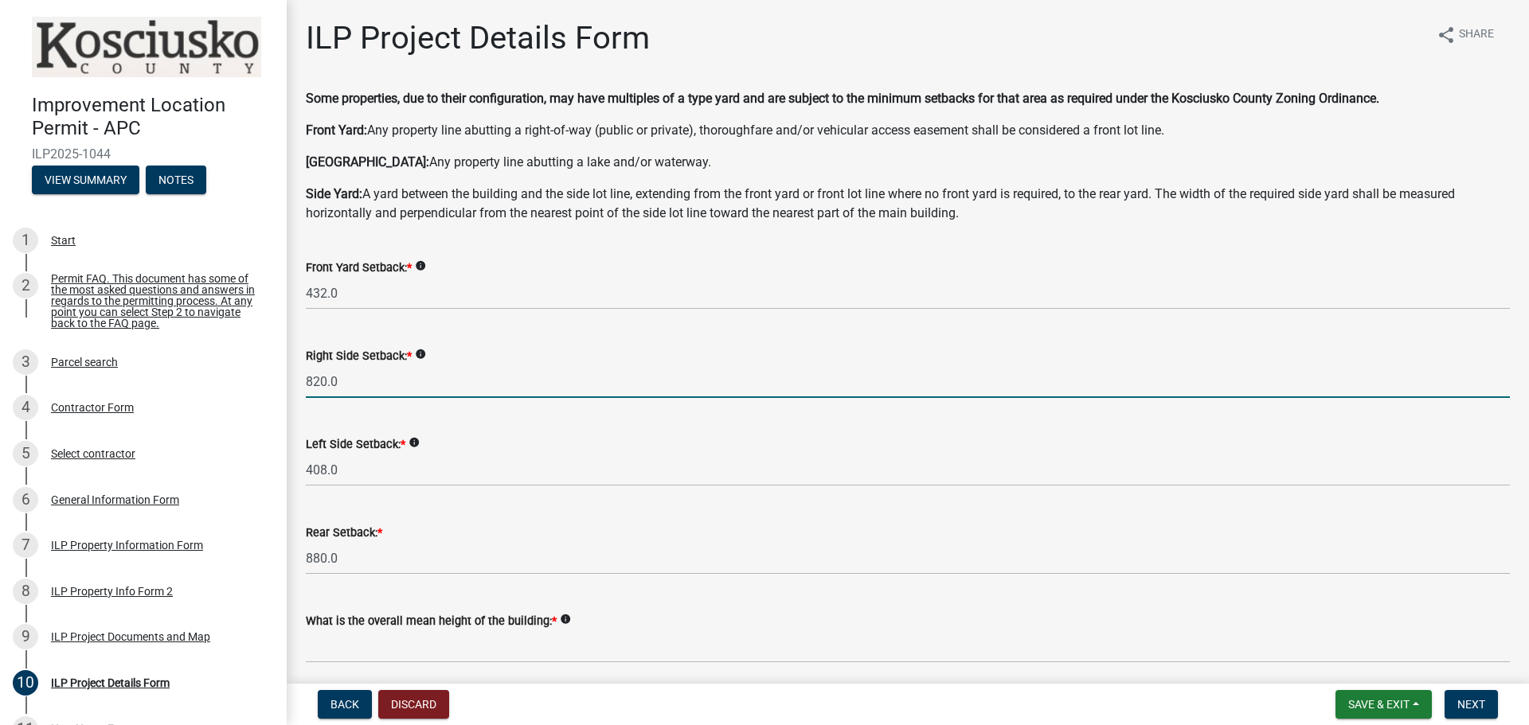
click at [357, 378] on input "820.0" at bounding box center [908, 381] width 1204 height 33
type input "8"
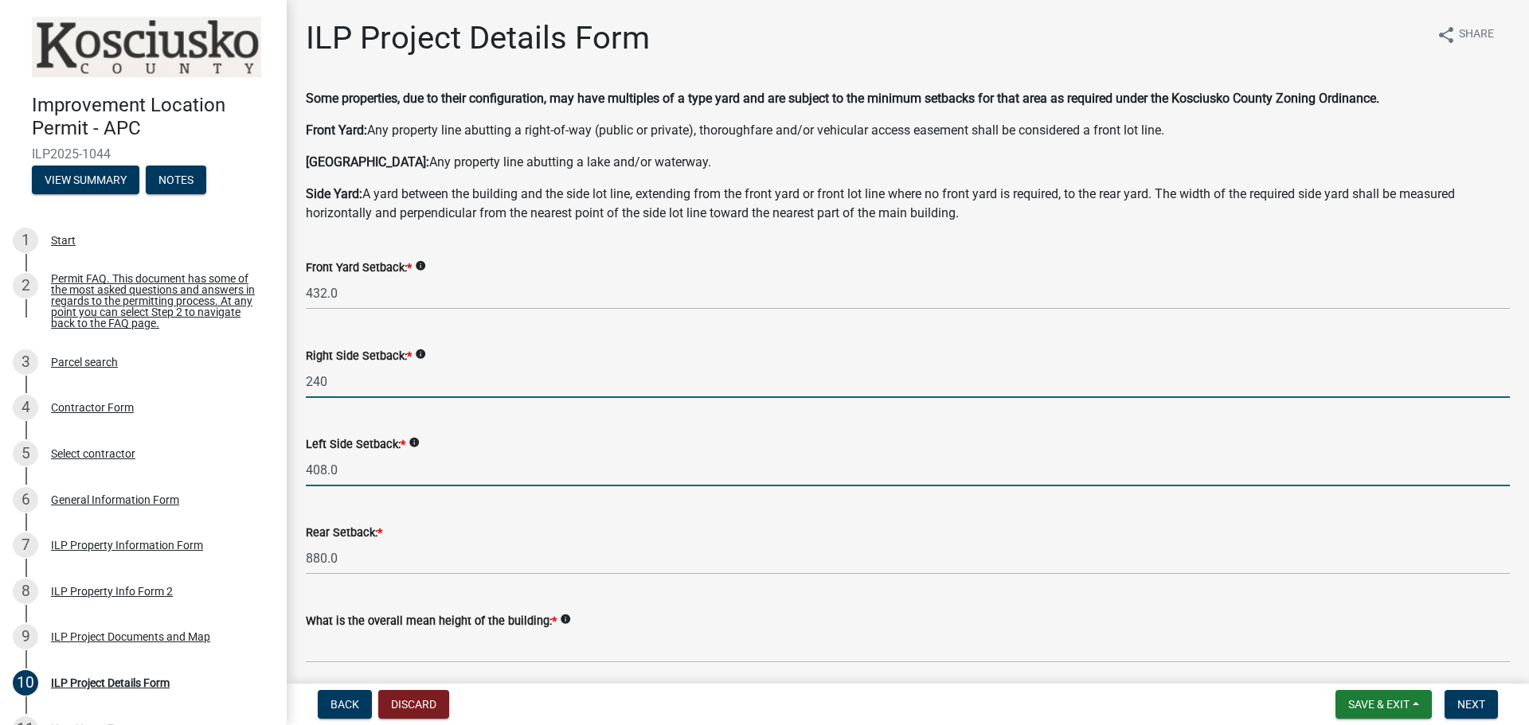
type input "240.0"
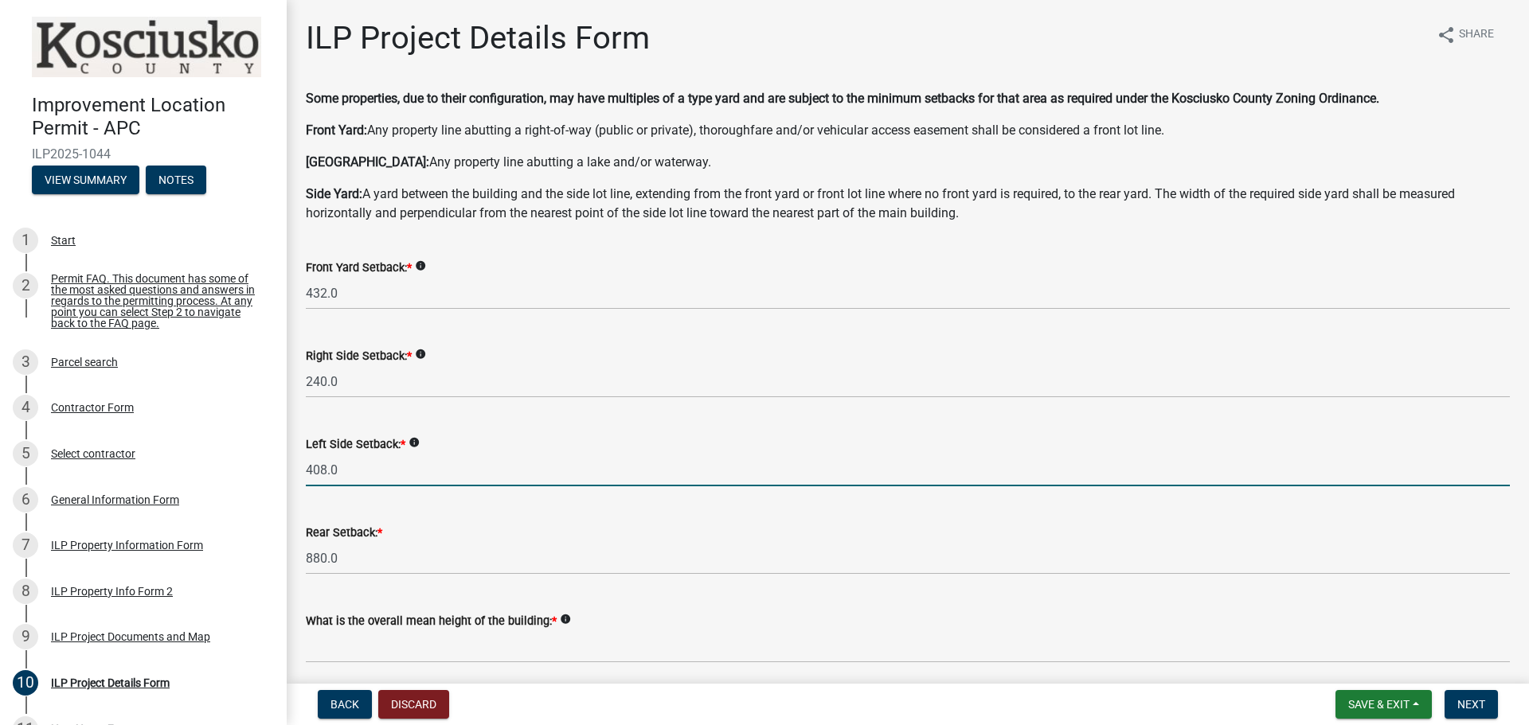
click at [343, 472] on input "408.0" at bounding box center [908, 470] width 1204 height 33
type input "4"
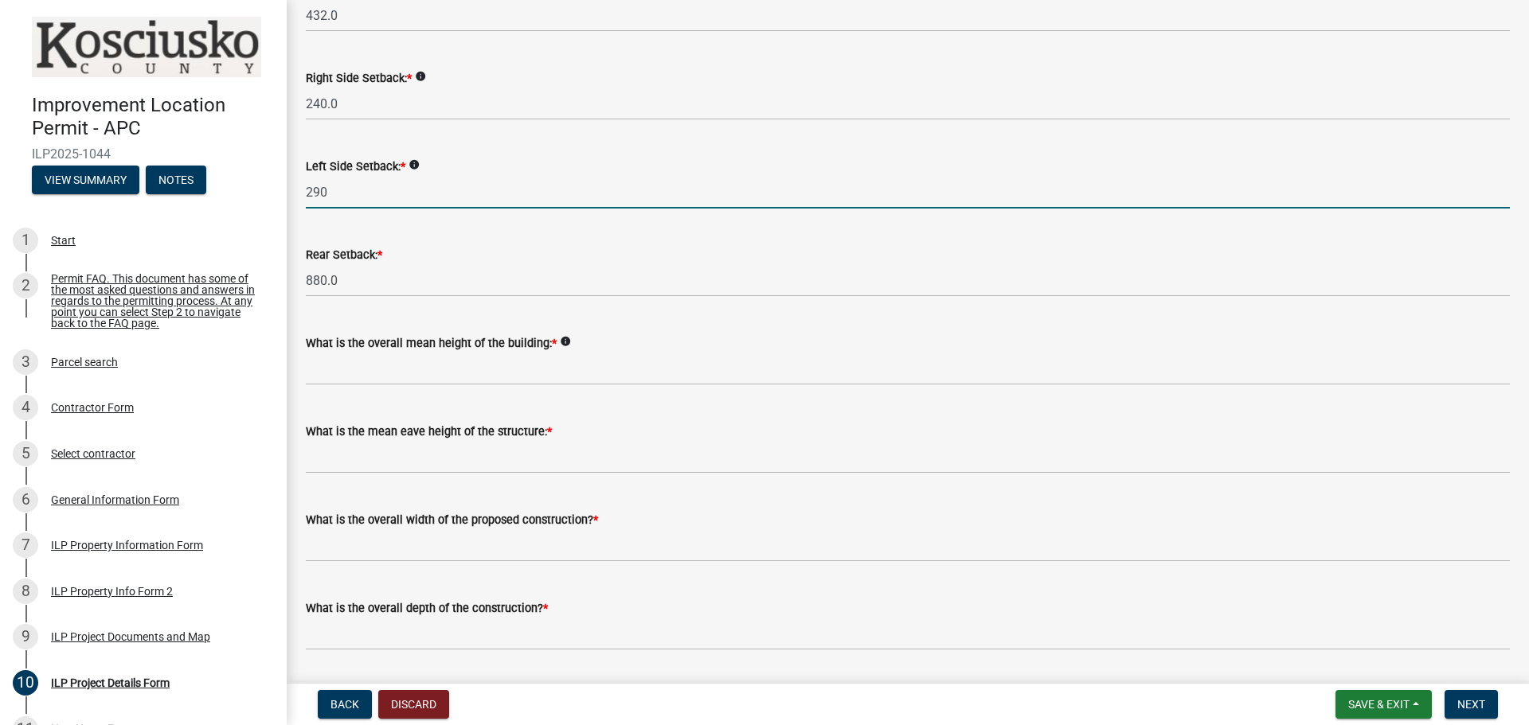
scroll to position [318, 0]
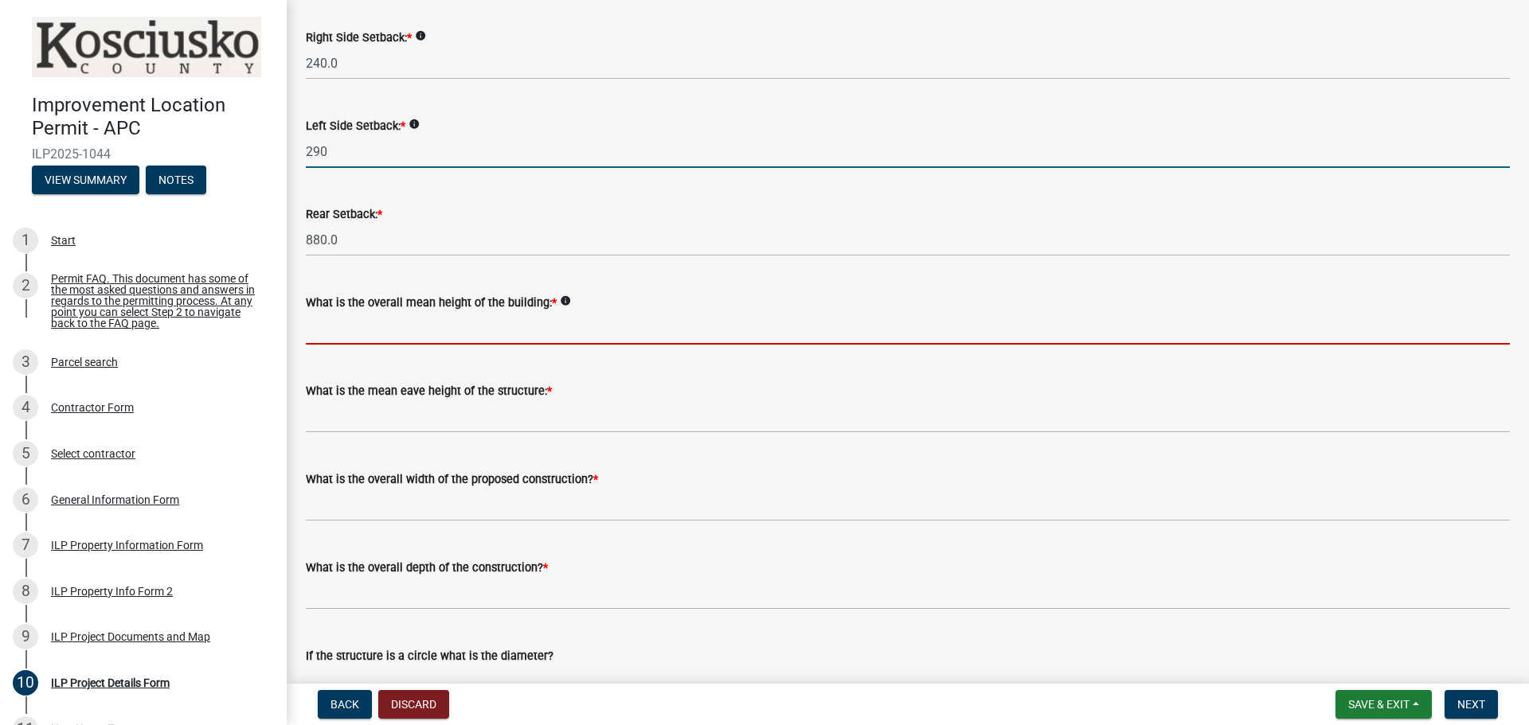
type input "290.0"
click at [416, 327] on input "text" at bounding box center [908, 328] width 1204 height 33
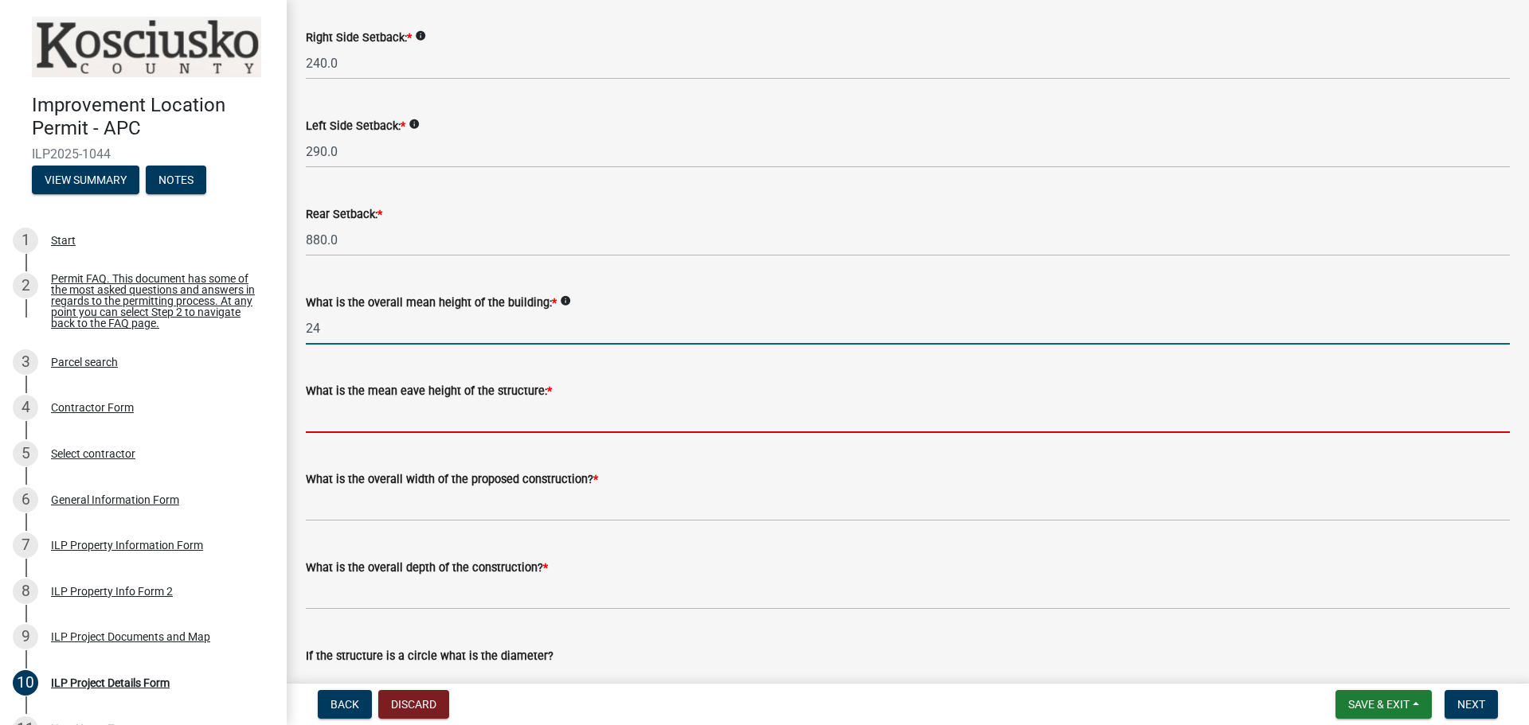
type input "24.0"
click at [372, 422] on input "text" at bounding box center [908, 416] width 1204 height 33
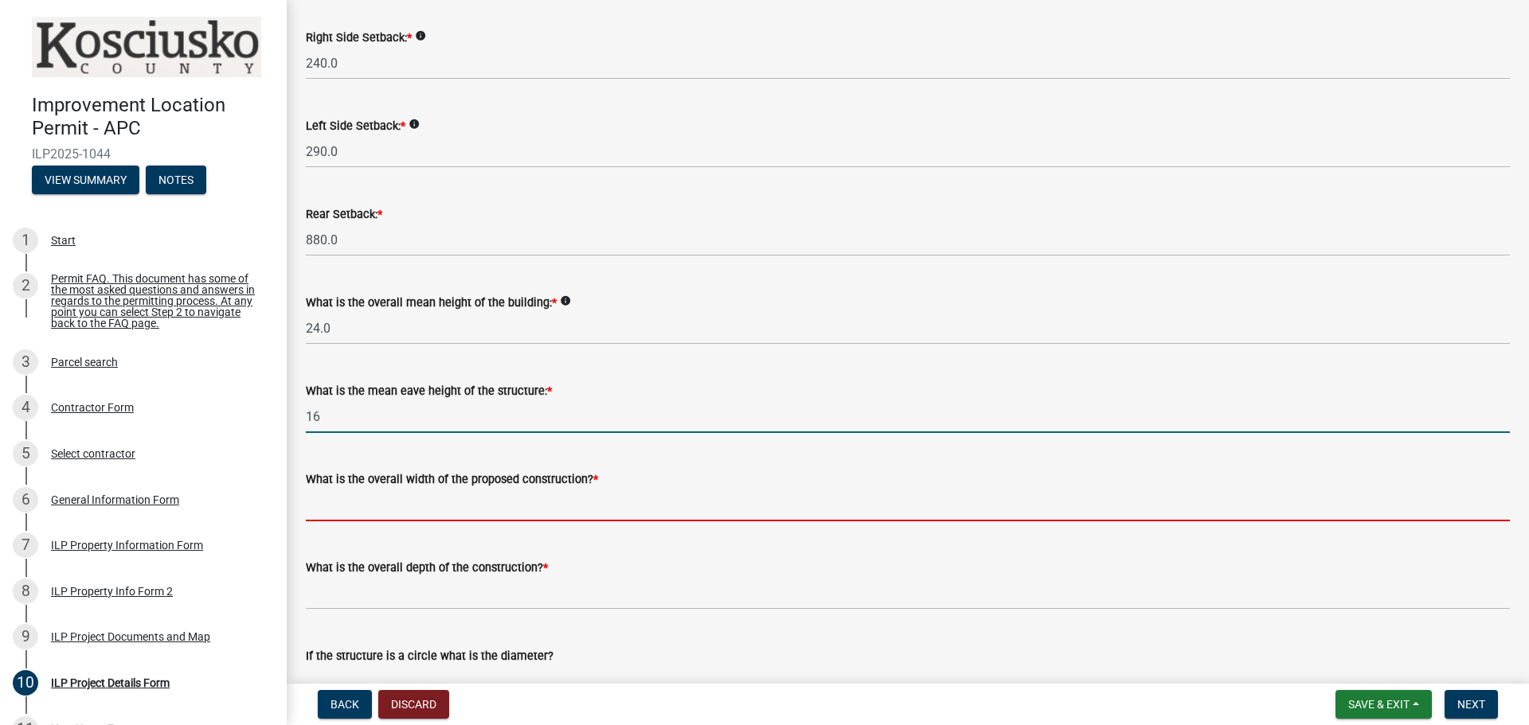
type input "16.0"
click at [350, 505] on input "text" at bounding box center [908, 505] width 1204 height 33
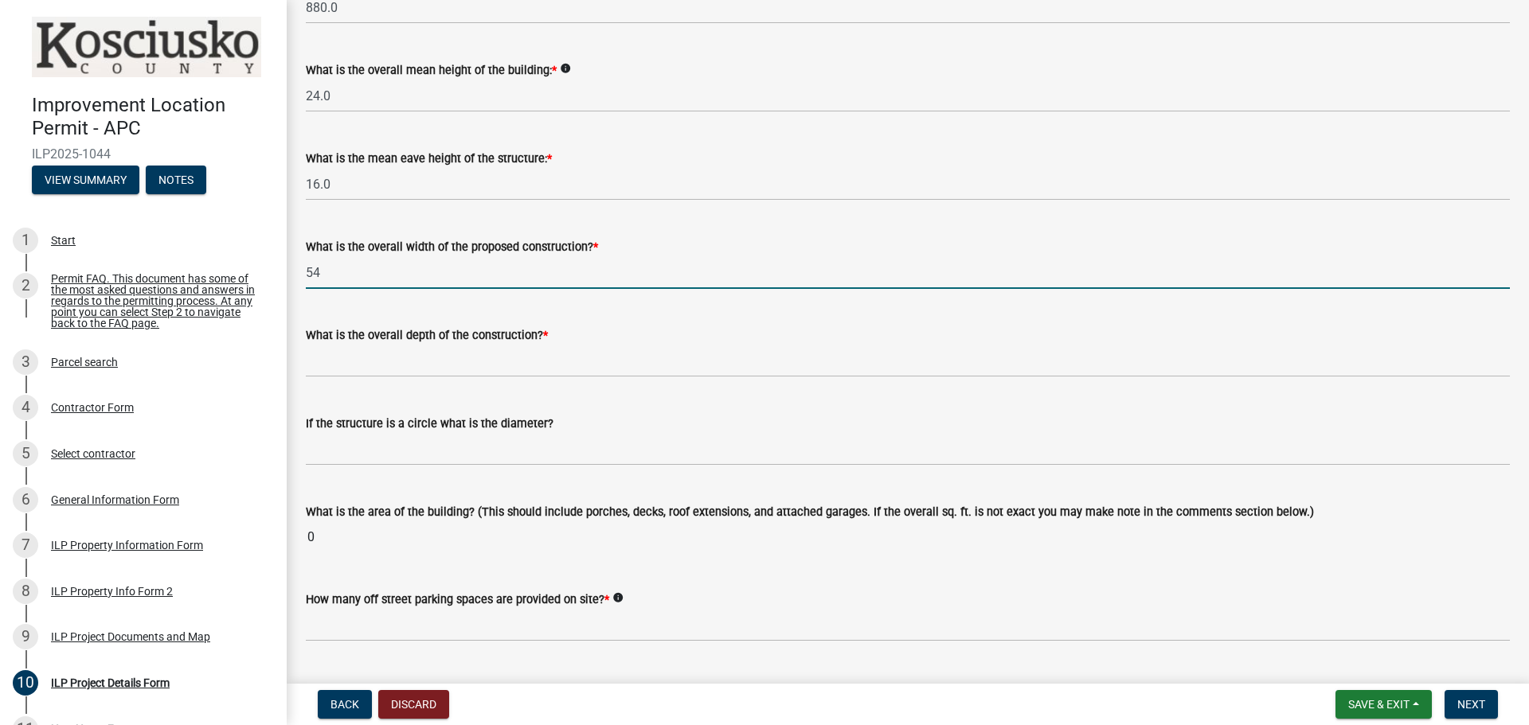
scroll to position [557, 0]
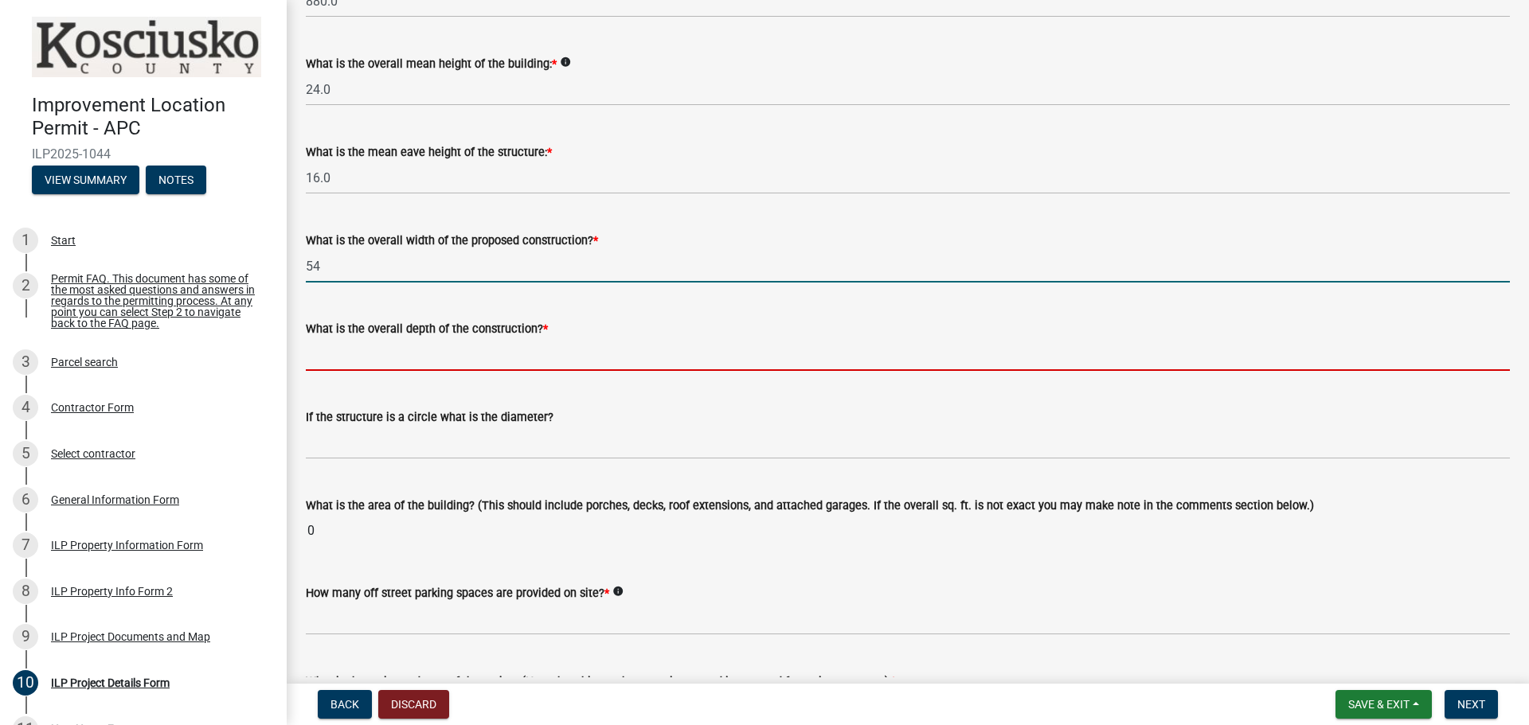
type input "54.00"
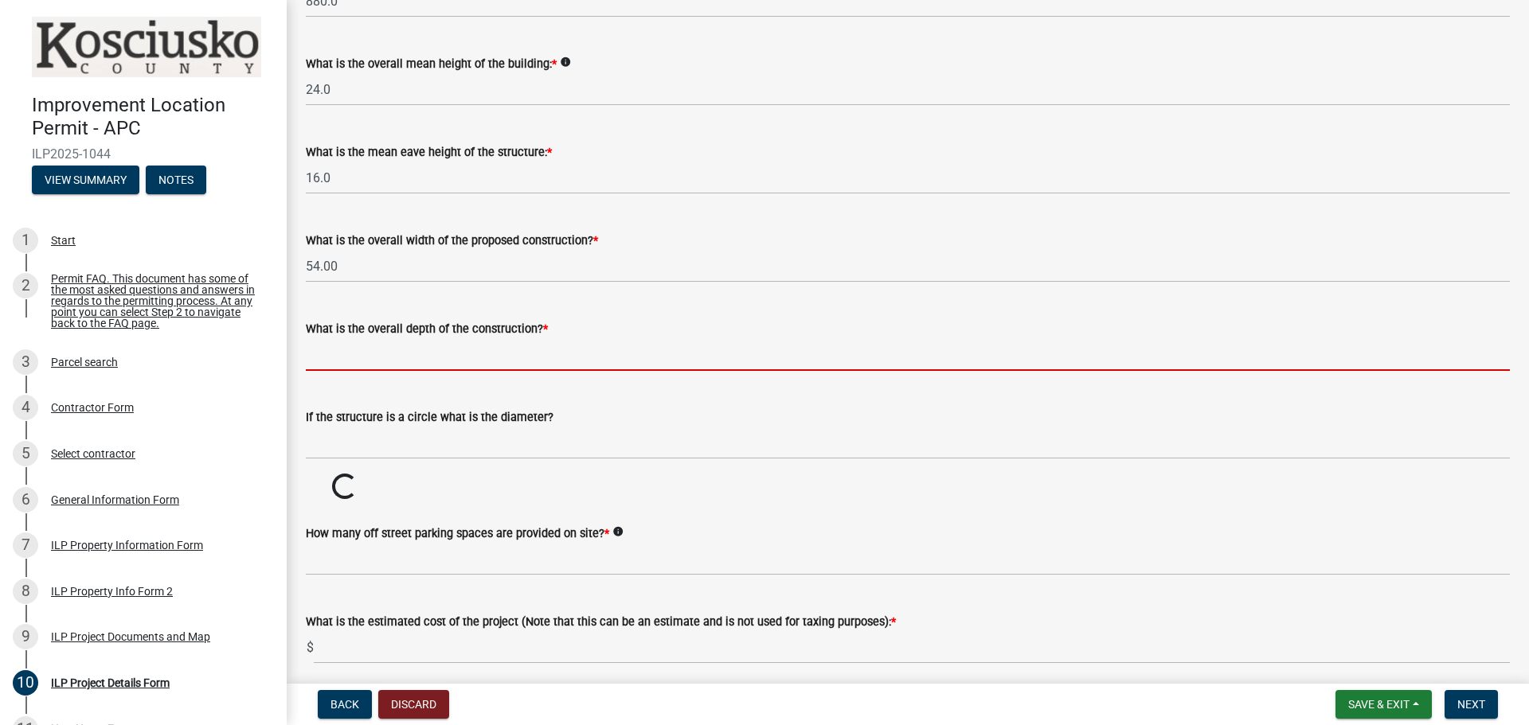
click at [379, 354] on input "text" at bounding box center [908, 354] width 1204 height 33
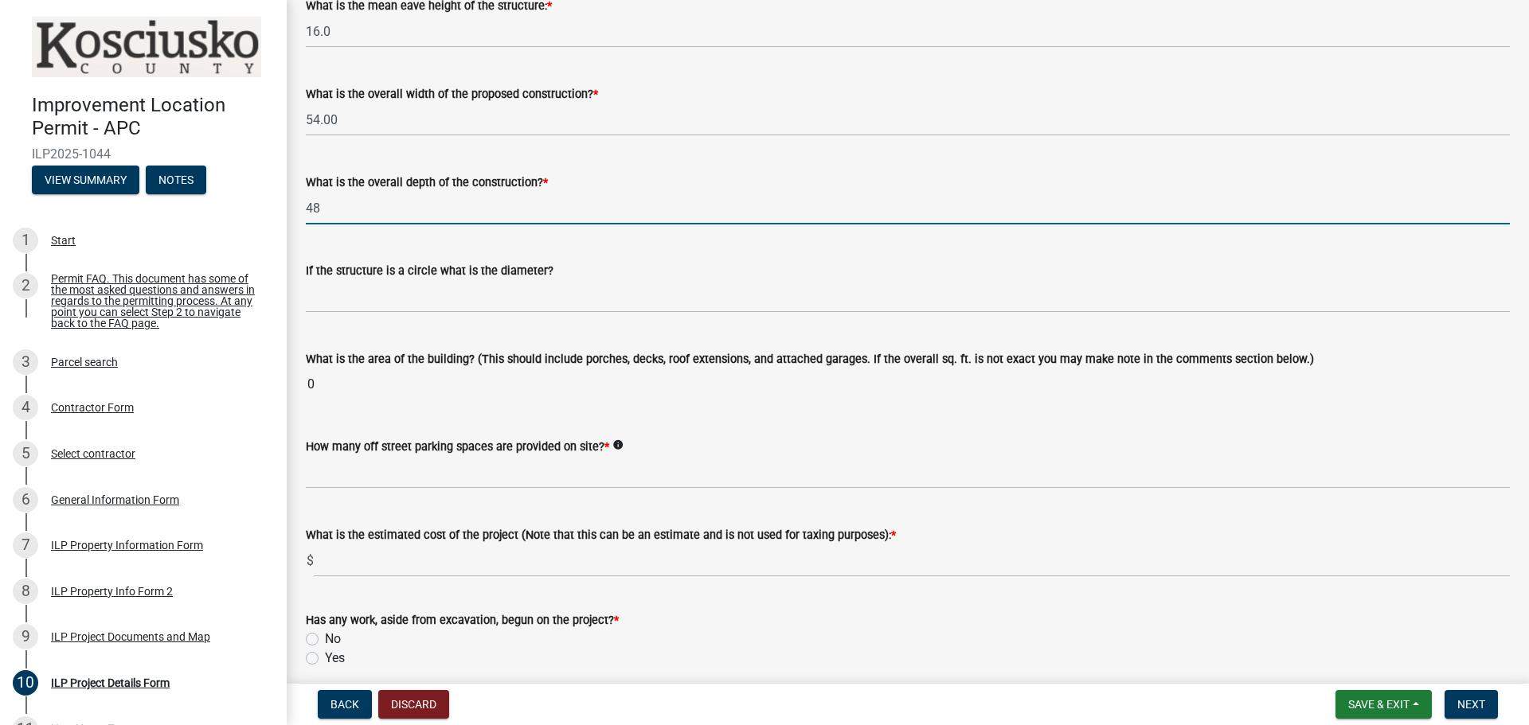
scroll to position [796, 0]
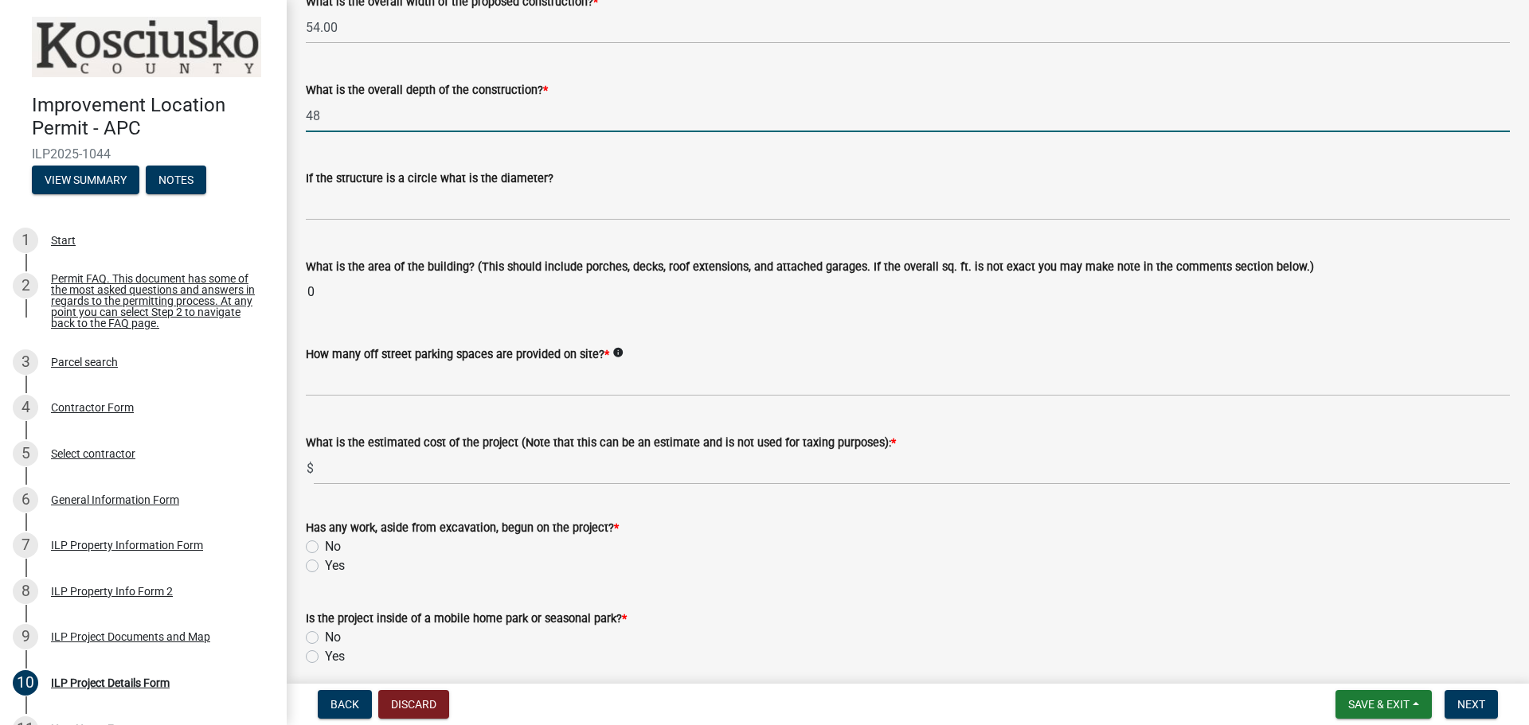
type input "48.00"
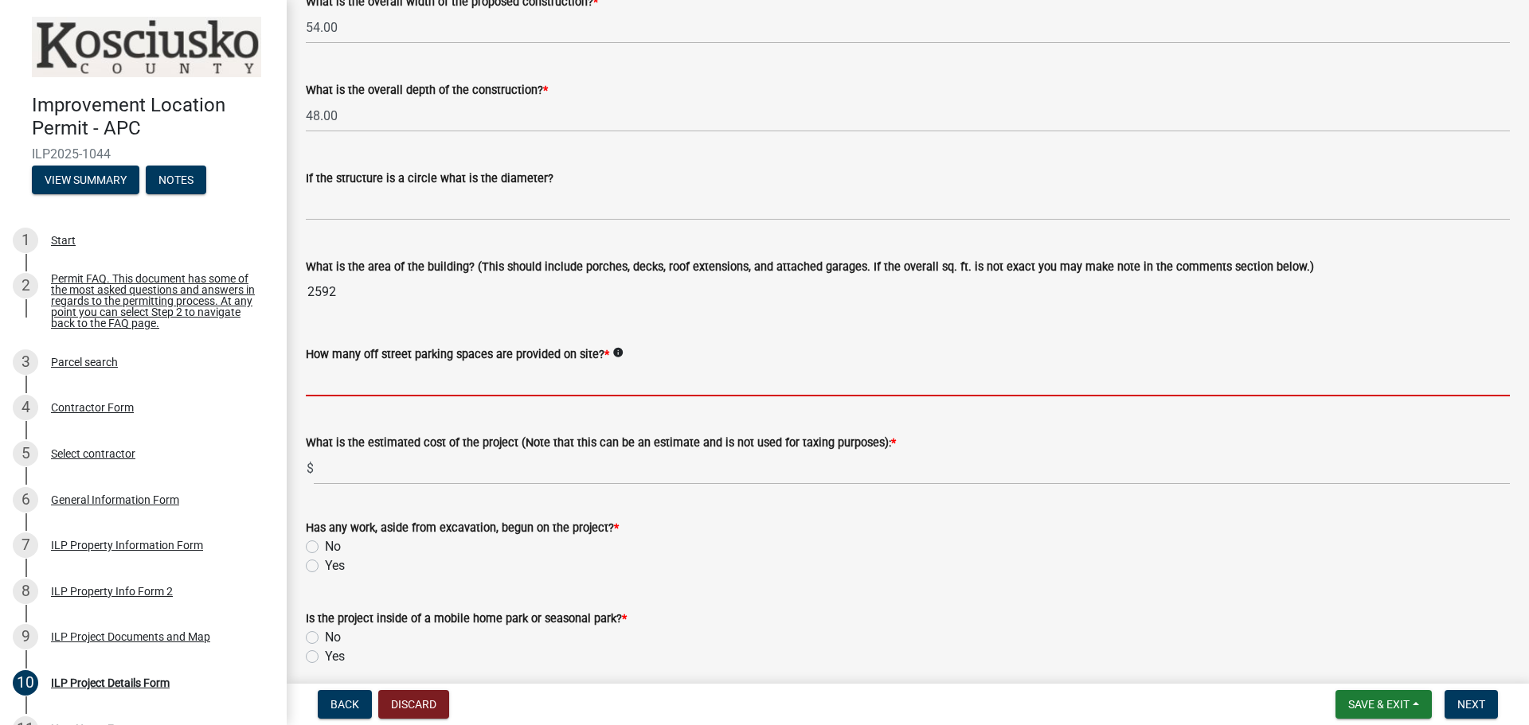
click at [334, 371] on input "text" at bounding box center [908, 380] width 1204 height 33
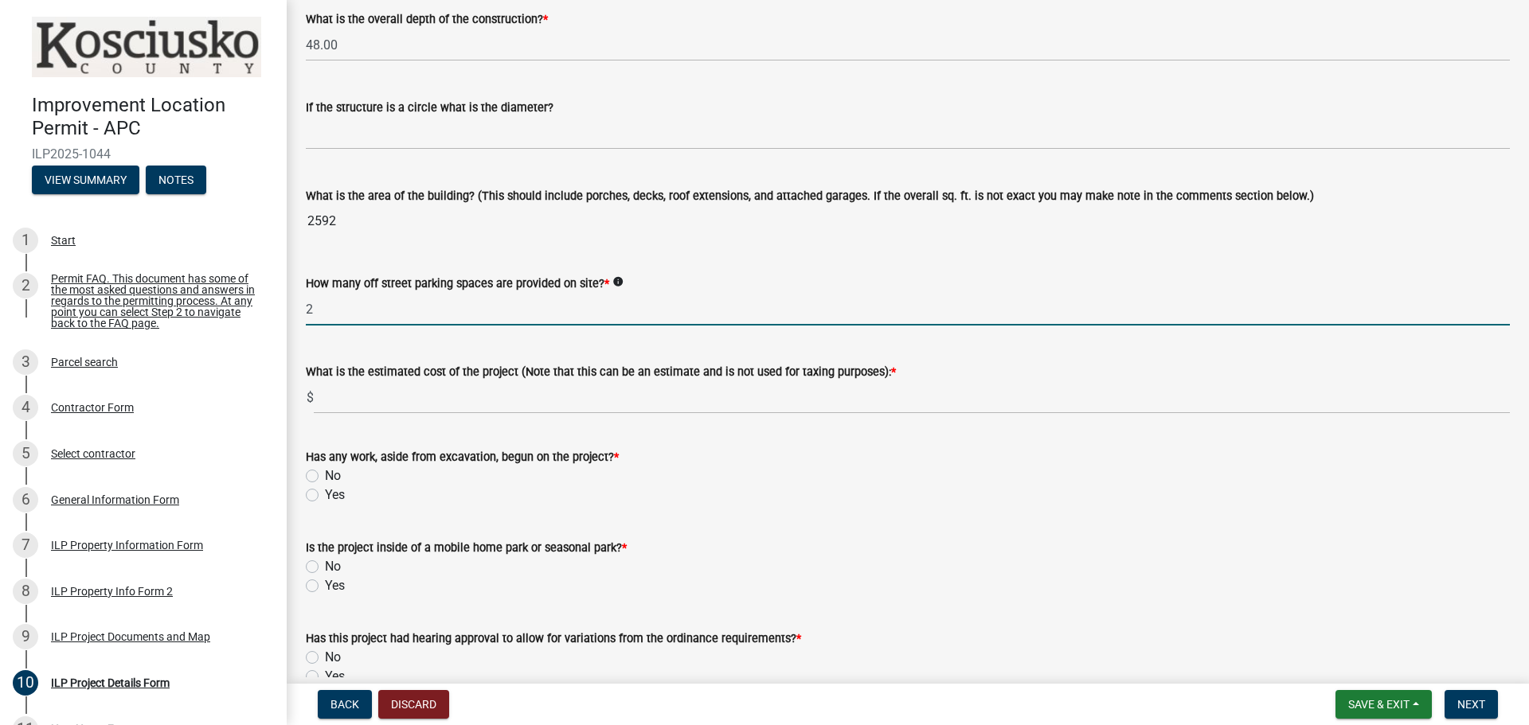
scroll to position [955, 0]
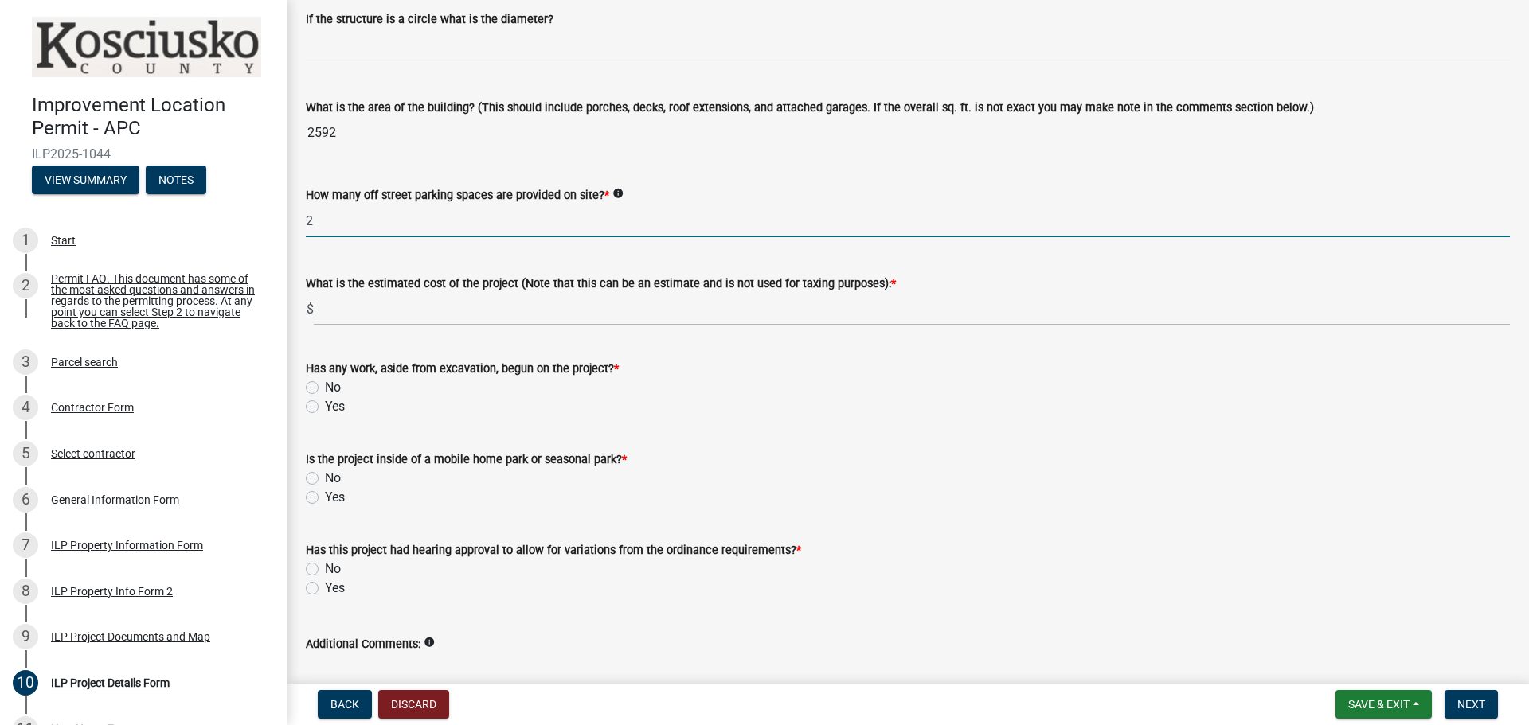
type input "2"
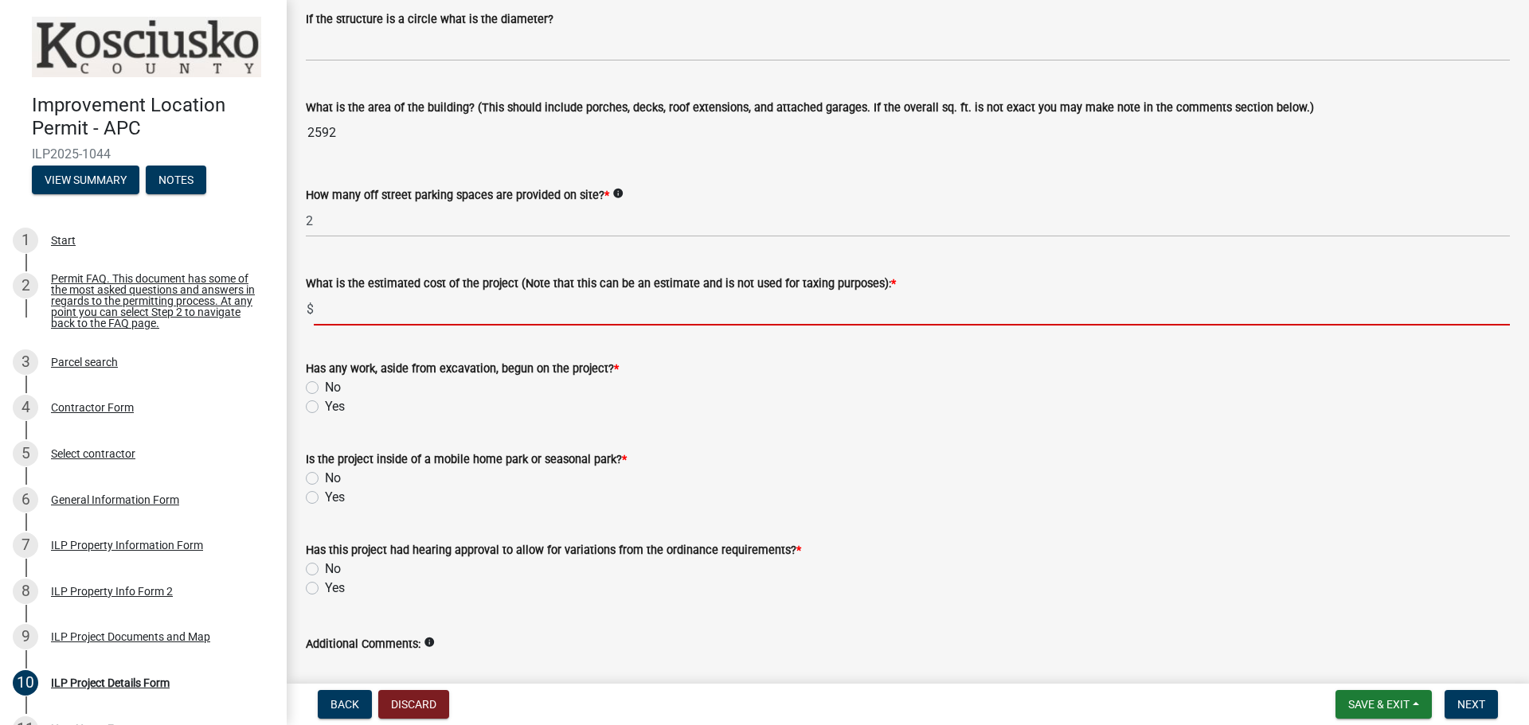
click at [334, 307] on input "text" at bounding box center [912, 309] width 1196 height 33
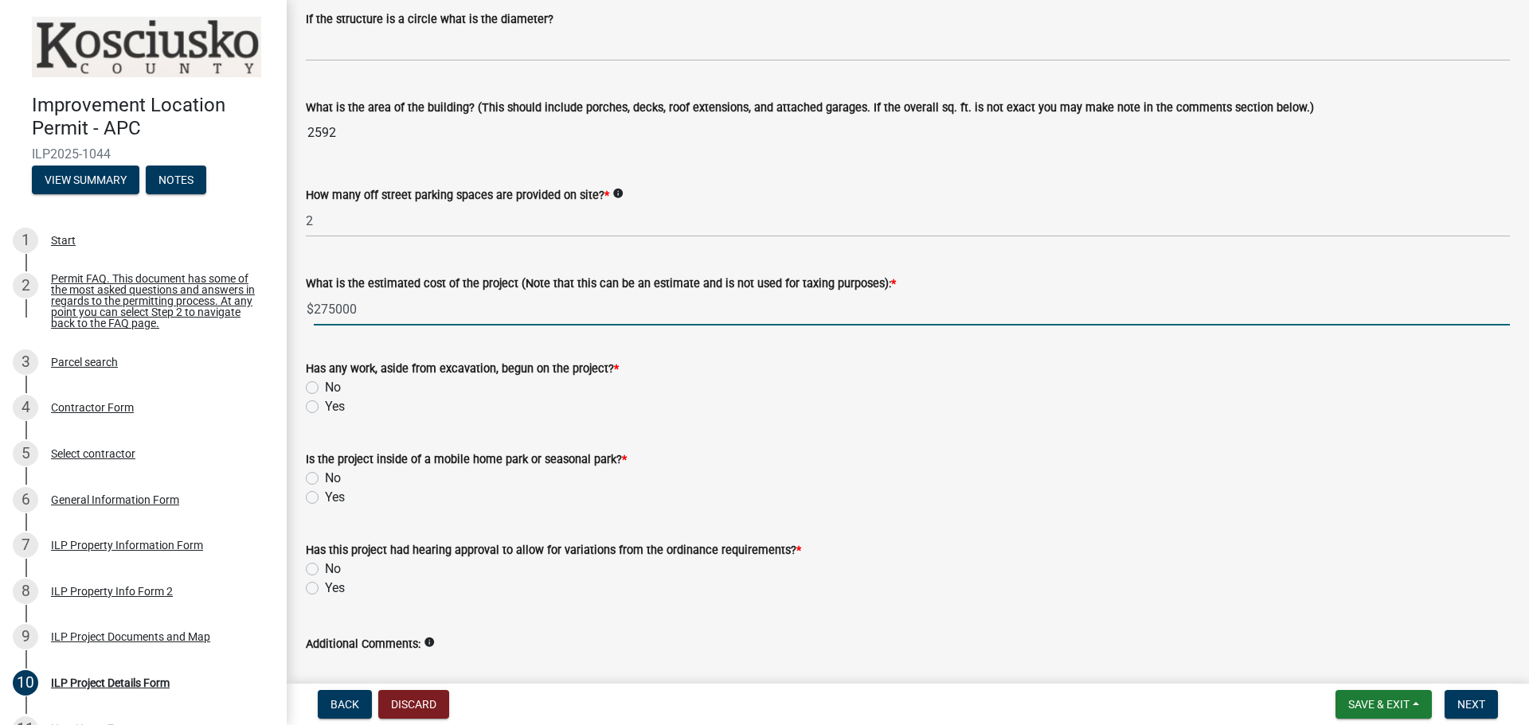
click at [334, 308] on input "275000" at bounding box center [912, 309] width 1196 height 33
click at [380, 309] on input "275000" at bounding box center [912, 309] width 1196 height 33
click at [337, 309] on input "275000" at bounding box center [912, 309] width 1196 height 33
click at [369, 309] on input "275000" at bounding box center [912, 309] width 1196 height 33
drag, startPoint x: 336, startPoint y: 308, endPoint x: 357, endPoint y: 307, distance: 20.7
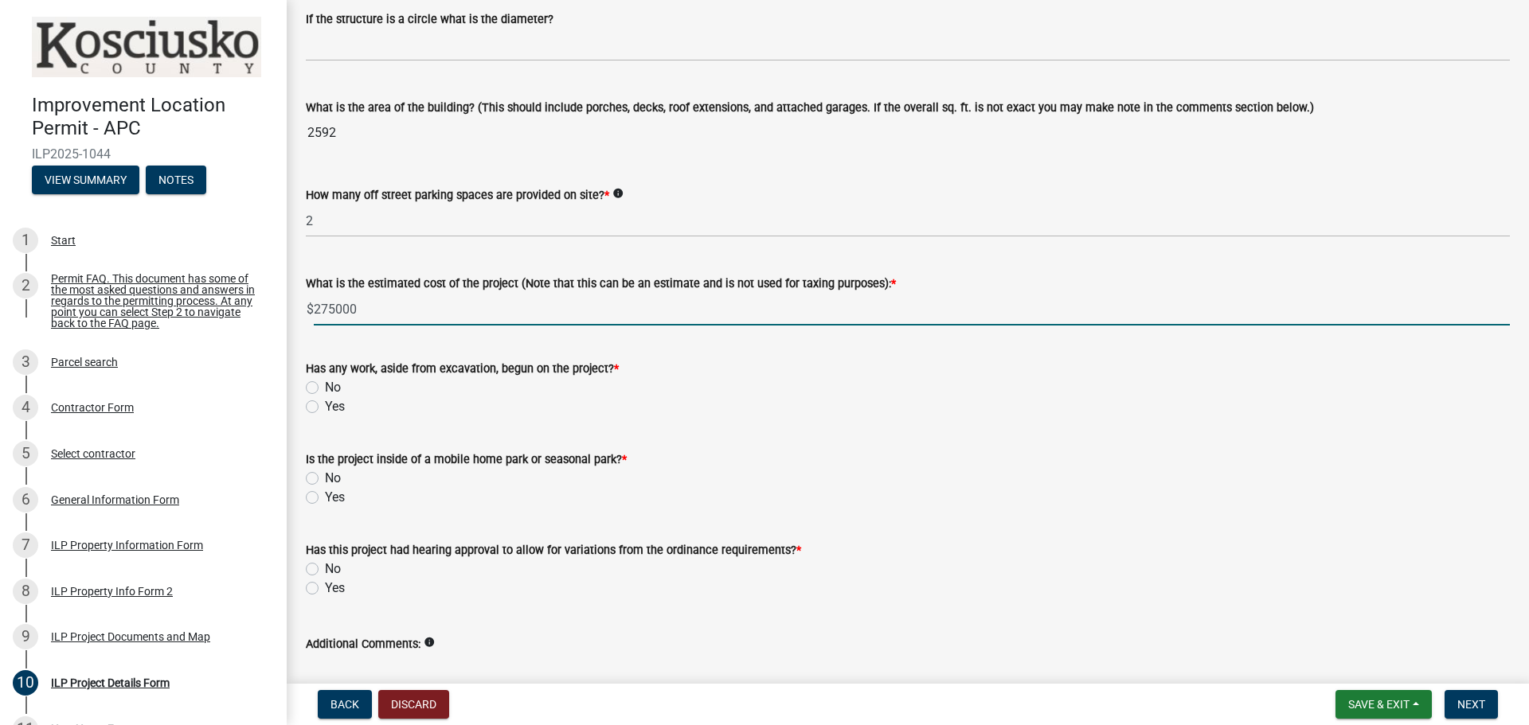
click at [345, 308] on input "275000" at bounding box center [912, 309] width 1196 height 33
click at [338, 307] on input "275000" at bounding box center [912, 309] width 1196 height 33
click at [369, 309] on input "275000" at bounding box center [912, 309] width 1196 height 33
type input "275000"
click at [325, 386] on label "No" at bounding box center [333, 387] width 16 height 19
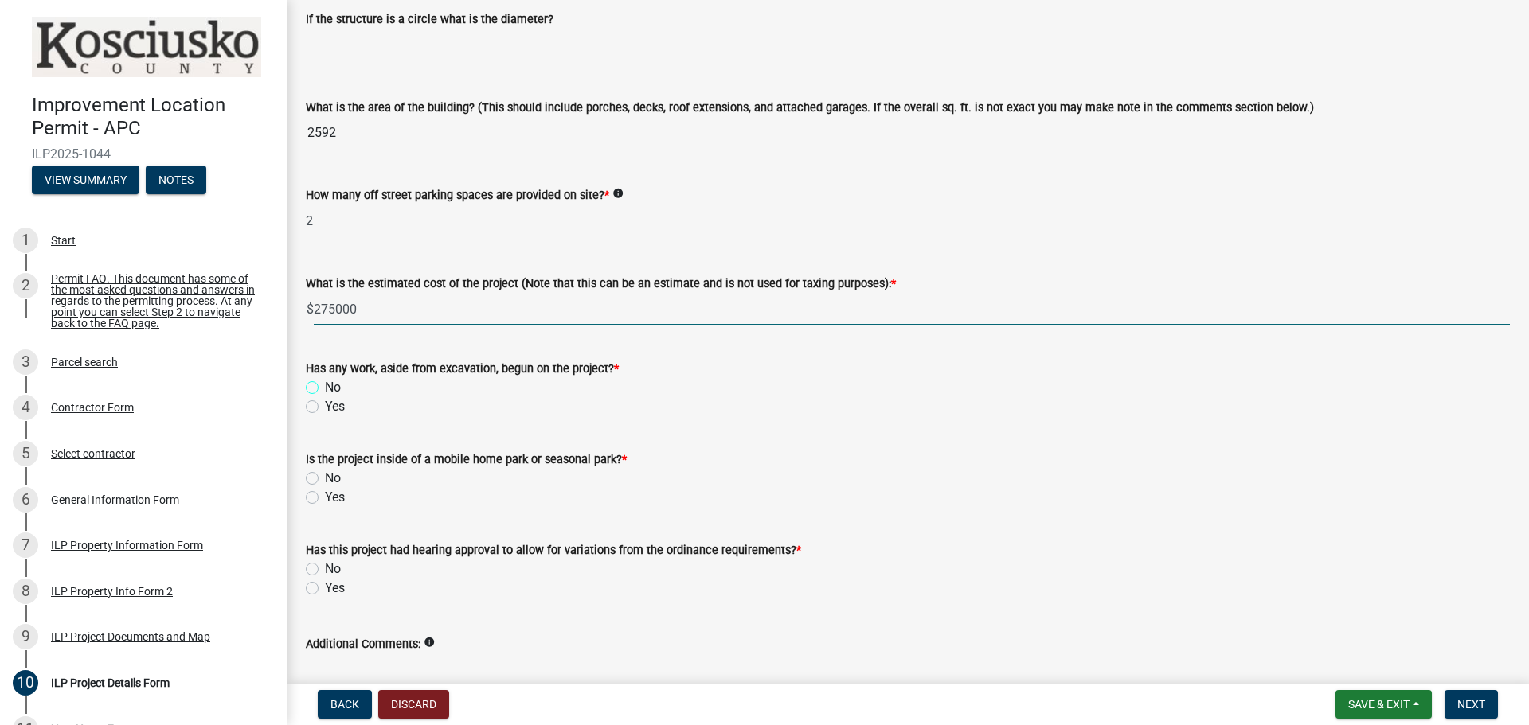
click at [325, 386] on input "No" at bounding box center [330, 383] width 10 height 10
radio input "true"
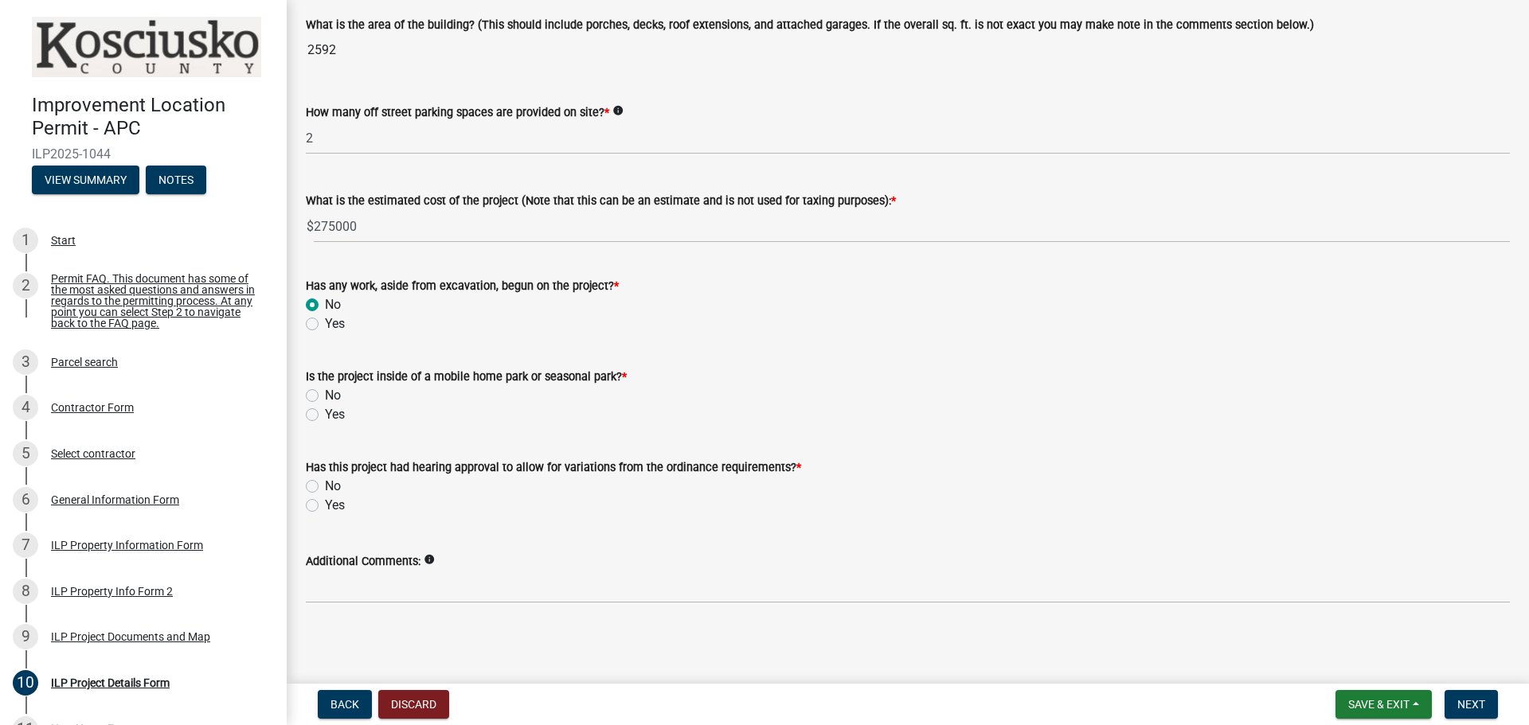
scroll to position [1039, 0]
click at [325, 397] on label "No" at bounding box center [333, 394] width 16 height 19
click at [325, 396] on input "No" at bounding box center [330, 390] width 10 height 10
radio input "true"
click at [325, 485] on label "No" at bounding box center [333, 485] width 16 height 19
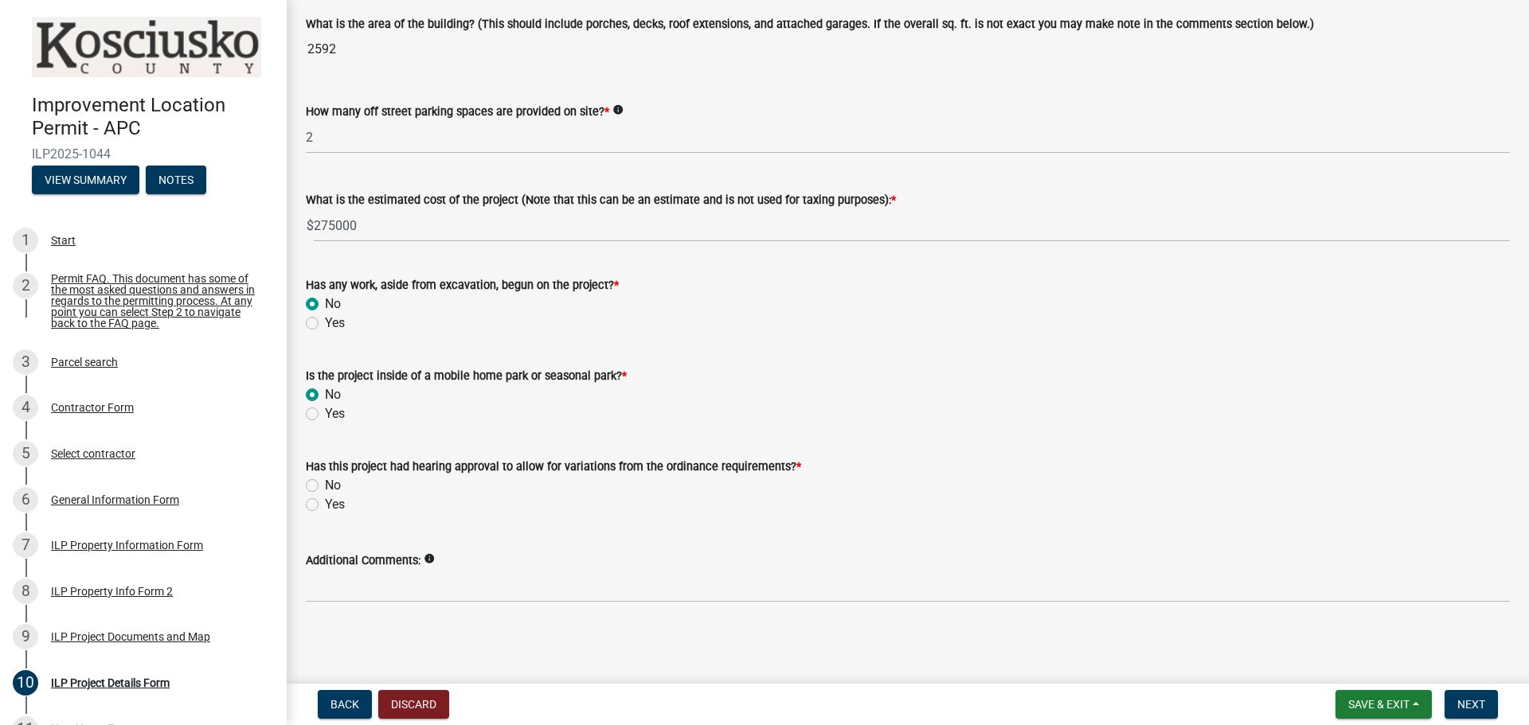
click at [325, 485] on input "No" at bounding box center [330, 481] width 10 height 10
radio input "true"
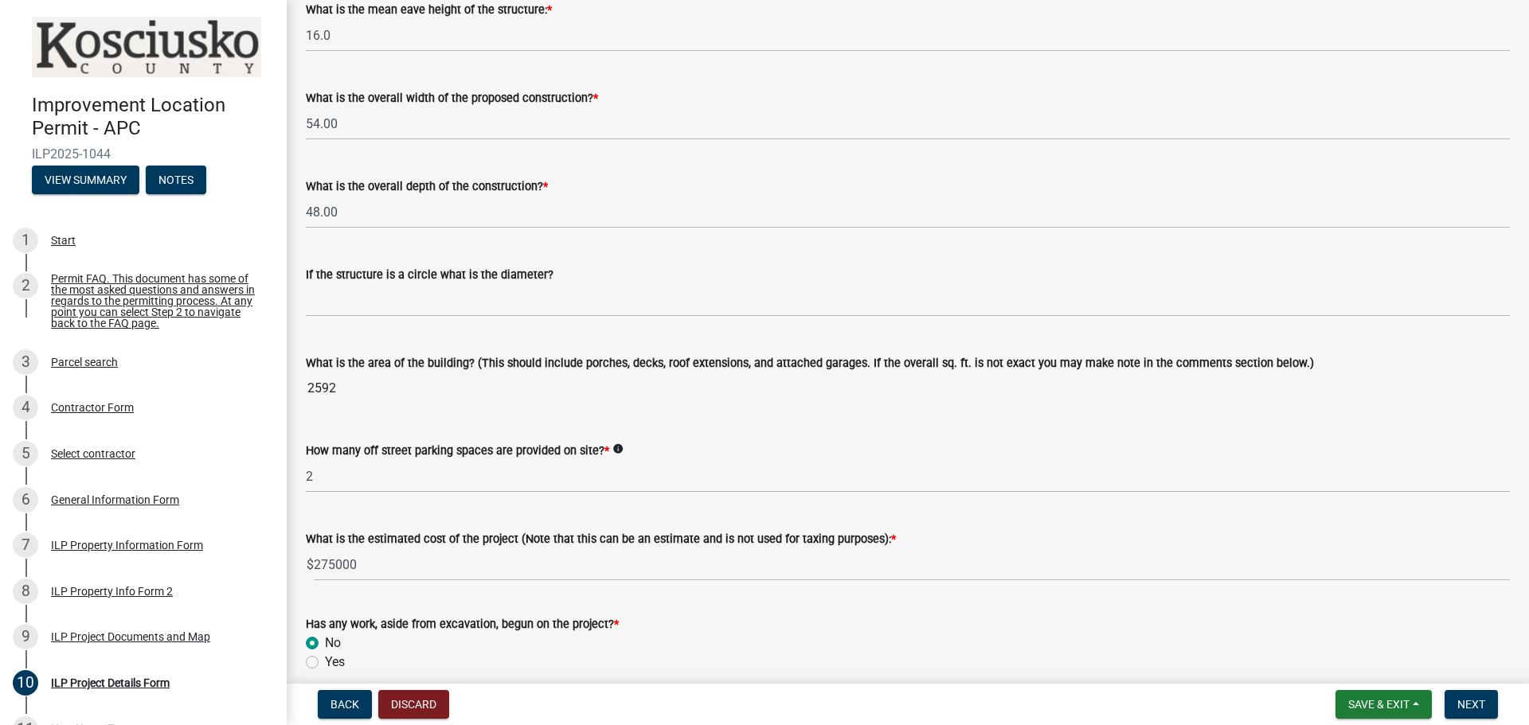
scroll to position [641, 0]
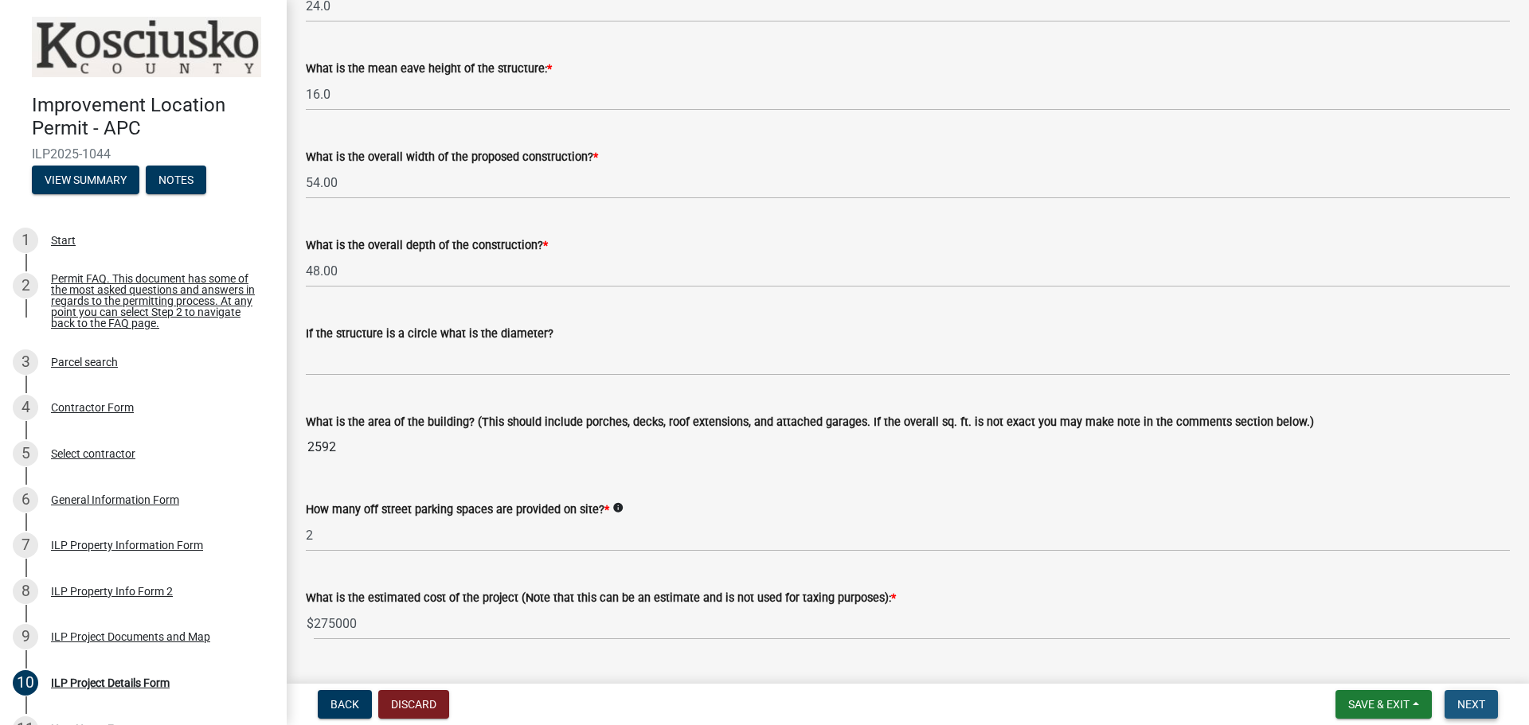
click at [1458, 705] on span "Next" at bounding box center [1471, 704] width 28 height 13
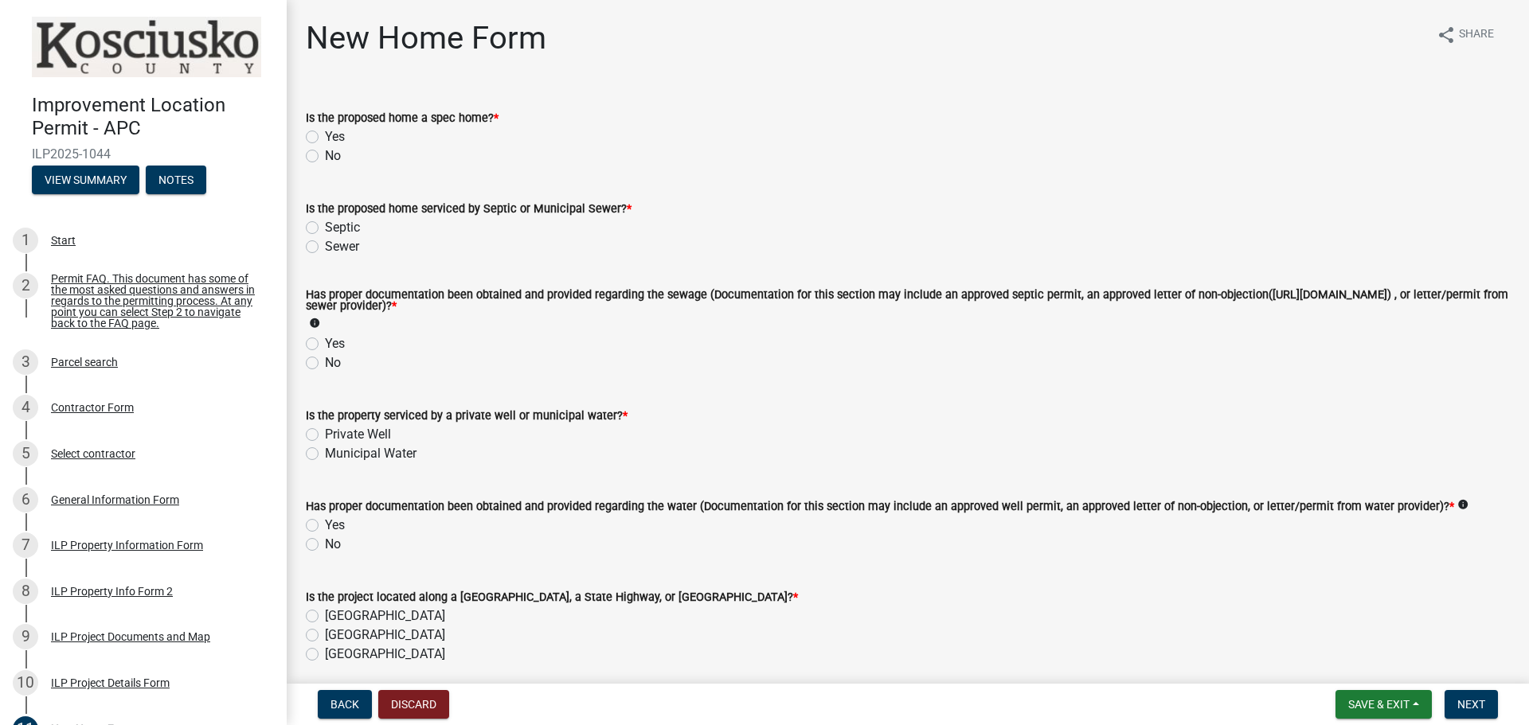
click at [325, 157] on label "No" at bounding box center [333, 156] width 16 height 19
click at [325, 157] on input "No" at bounding box center [330, 152] width 10 height 10
radio input "true"
click at [325, 345] on label "Yes" at bounding box center [335, 343] width 20 height 19
click at [325, 345] on input "Yes" at bounding box center [330, 339] width 10 height 10
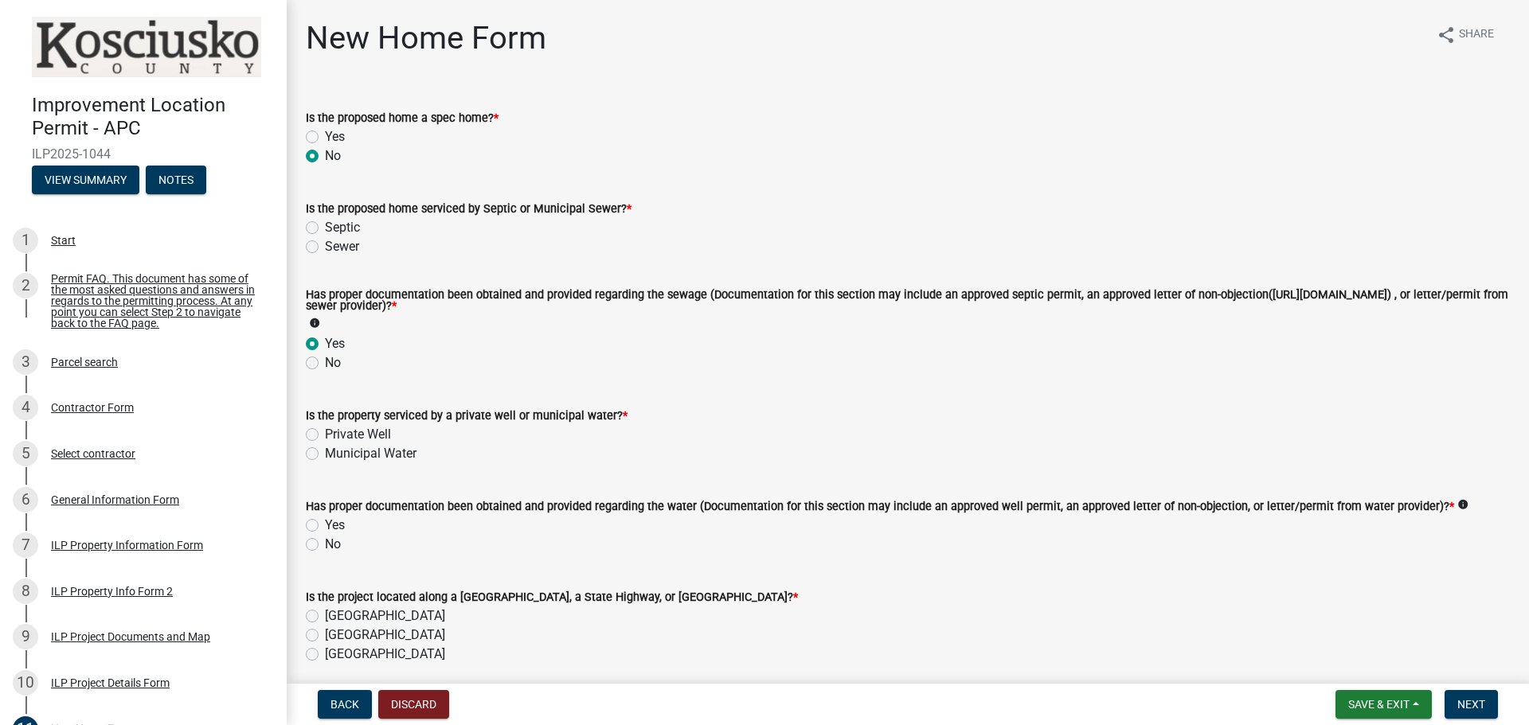
radio input "true"
click at [325, 230] on label "Septic" at bounding box center [342, 227] width 35 height 19
click at [325, 229] on input "Septic" at bounding box center [330, 223] width 10 height 10
radio input "true"
click at [325, 437] on label "Private Well" at bounding box center [358, 434] width 66 height 19
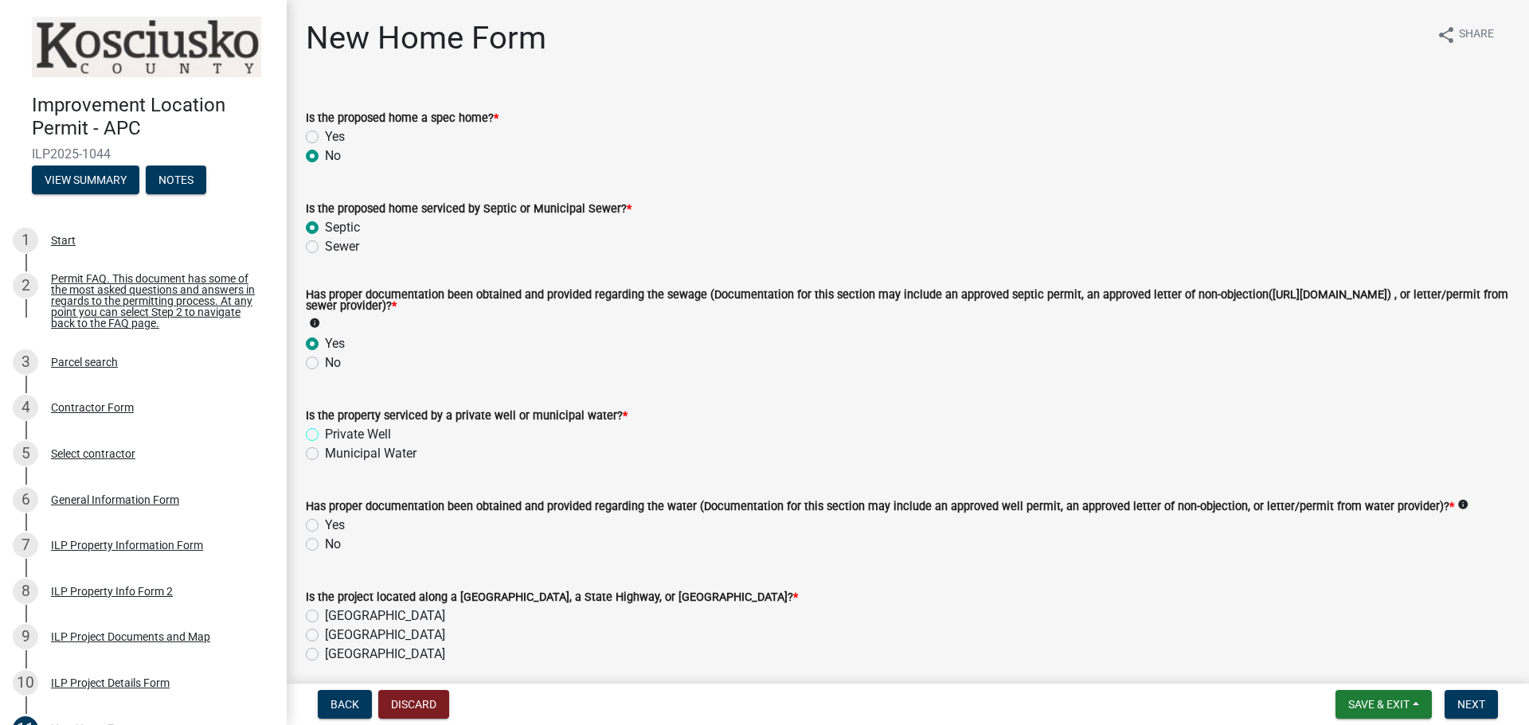
click at [325, 436] on input "Private Well" at bounding box center [330, 430] width 10 height 10
radio input "true"
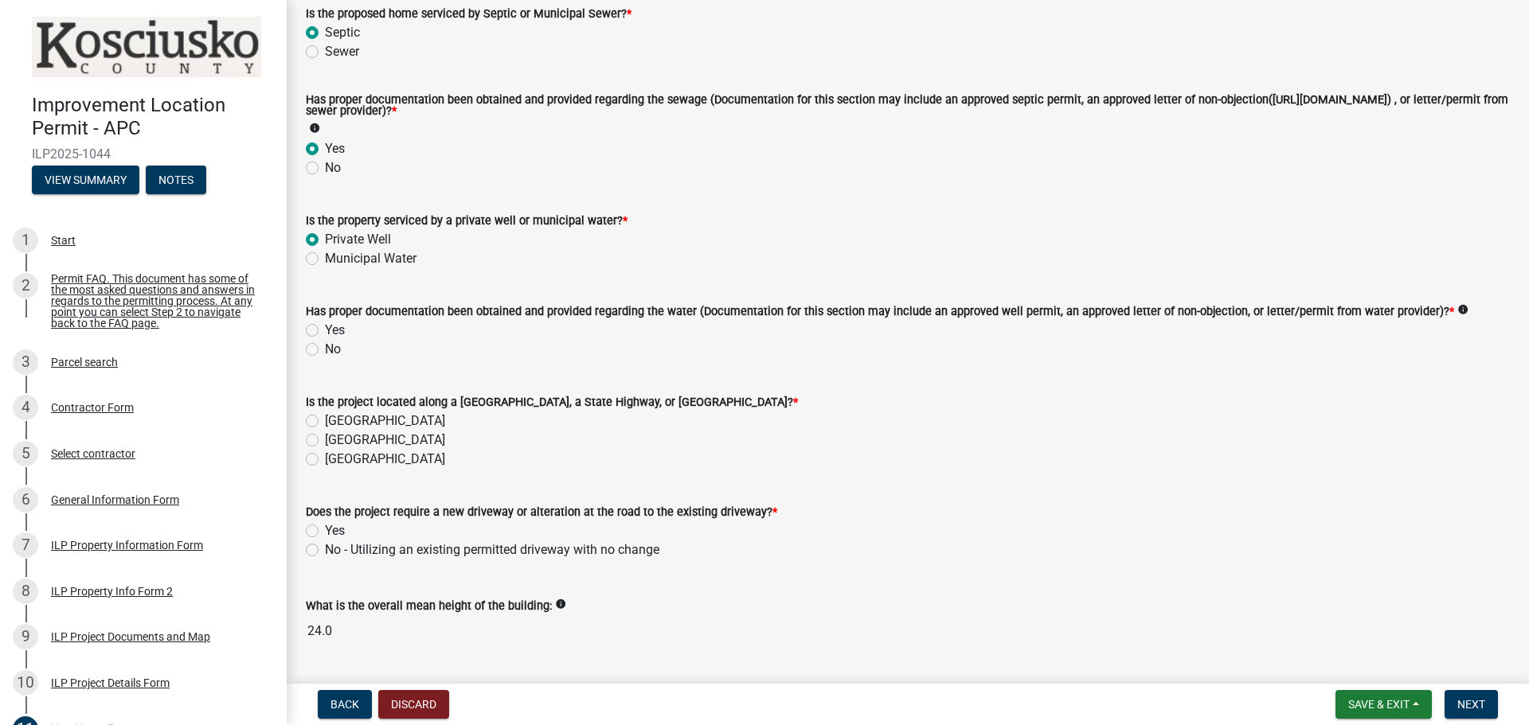
scroll to position [239, 0]
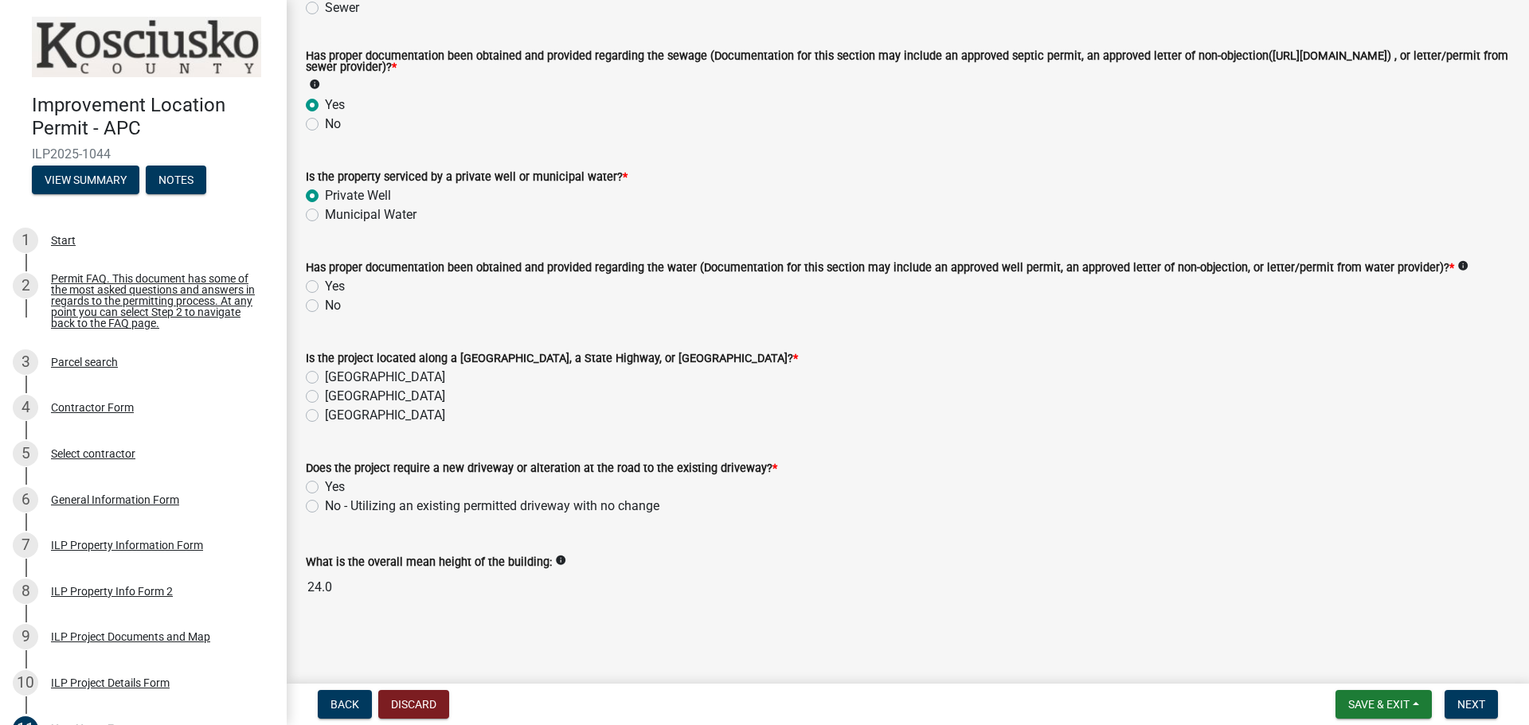
click at [325, 305] on label "No" at bounding box center [333, 305] width 16 height 19
click at [325, 305] on input "No" at bounding box center [330, 301] width 10 height 10
radio input "true"
click at [325, 378] on label "[GEOGRAPHIC_DATA]" at bounding box center [385, 377] width 120 height 19
click at [325, 378] on input "[GEOGRAPHIC_DATA]" at bounding box center [330, 373] width 10 height 10
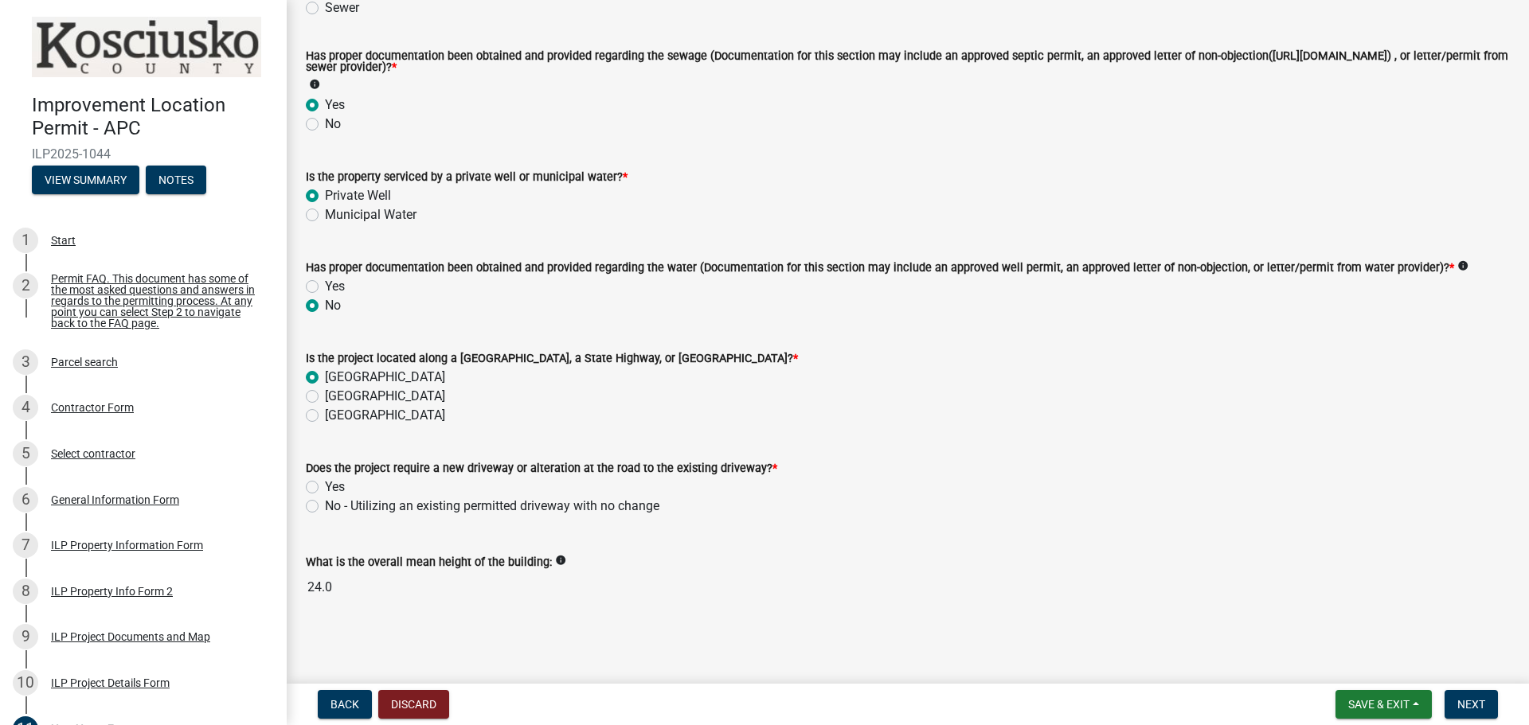
radio input "true"
click at [325, 503] on label "No - Utilizing an existing permitted driveway with no change" at bounding box center [492, 505] width 334 height 19
click at [325, 503] on input "No - Utilizing an existing permitted driveway with no change" at bounding box center [330, 501] width 10 height 10
radio input "true"
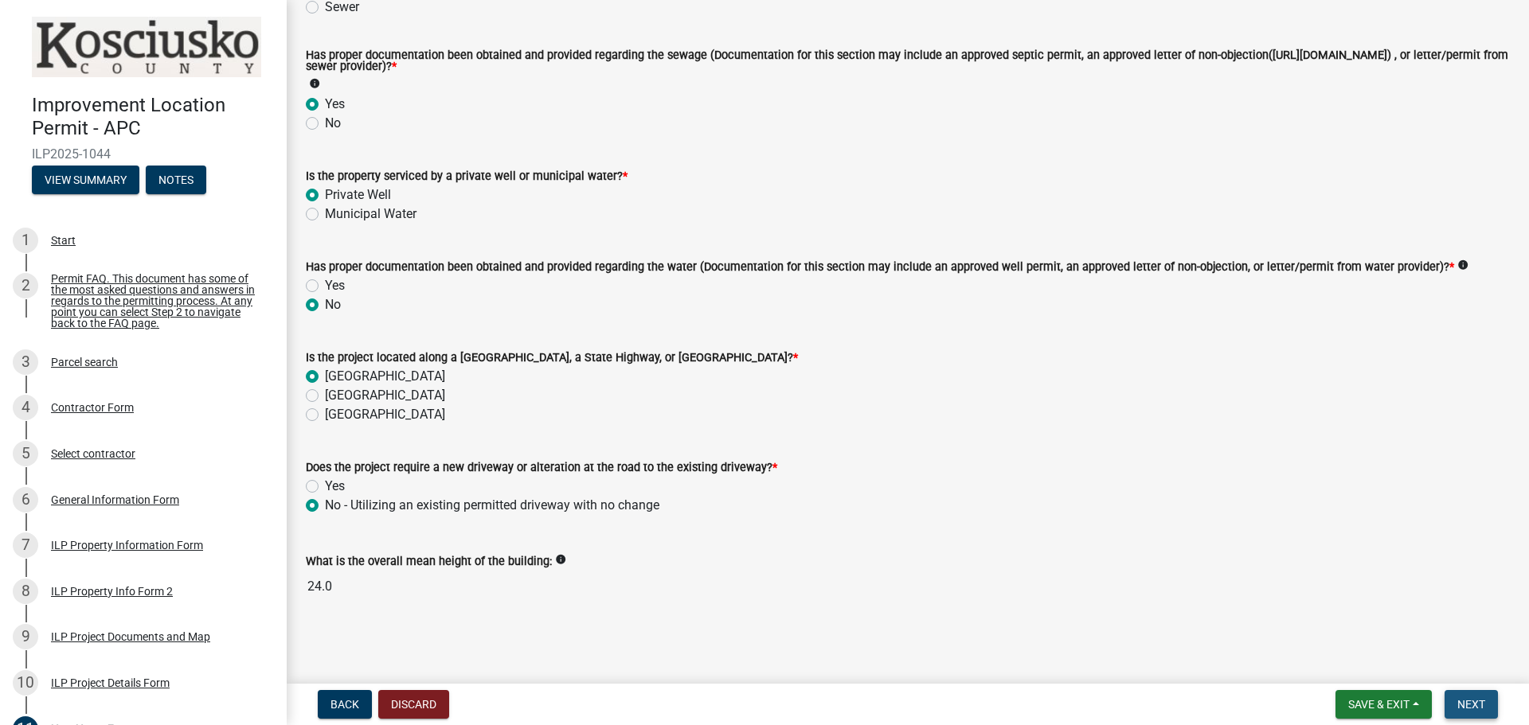
click at [1480, 706] on span "Next" at bounding box center [1471, 704] width 28 height 13
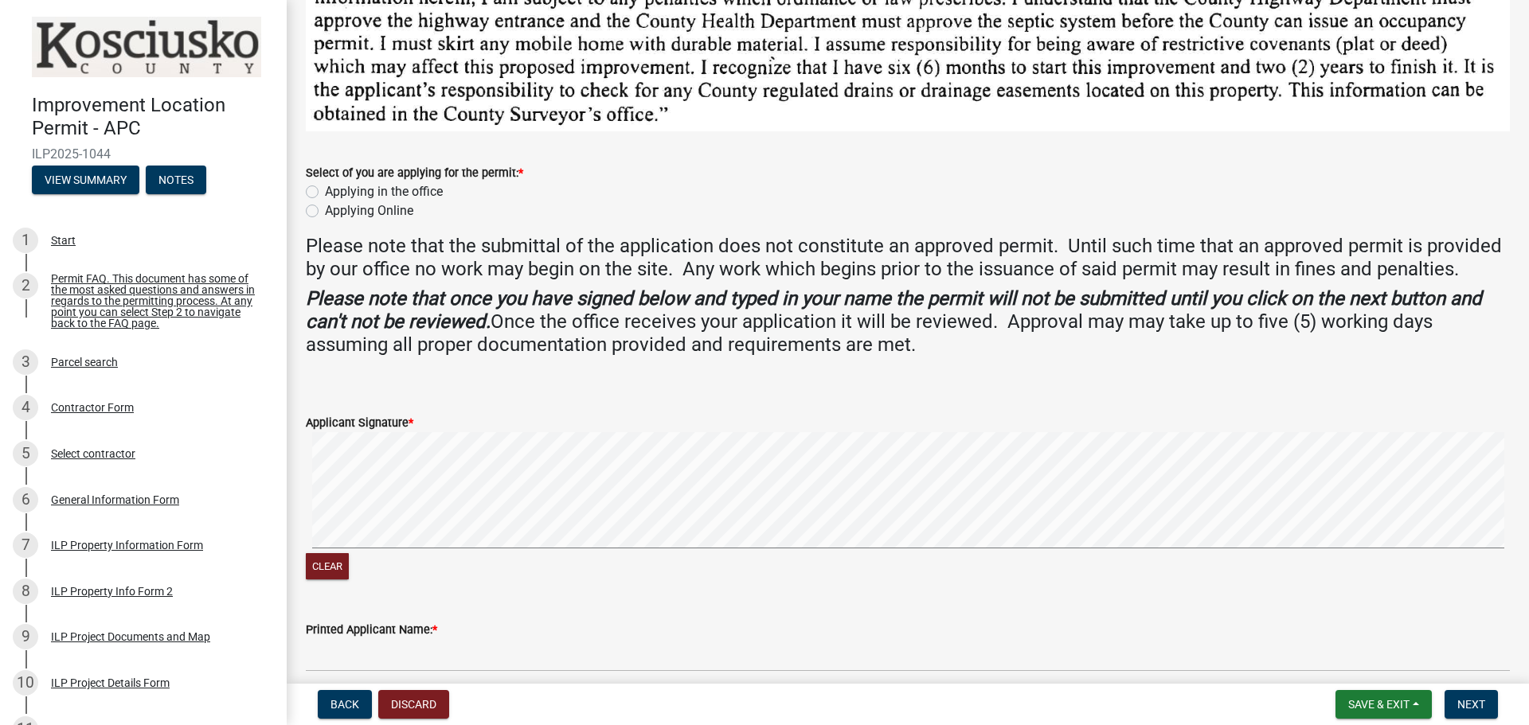
scroll to position [159, 0]
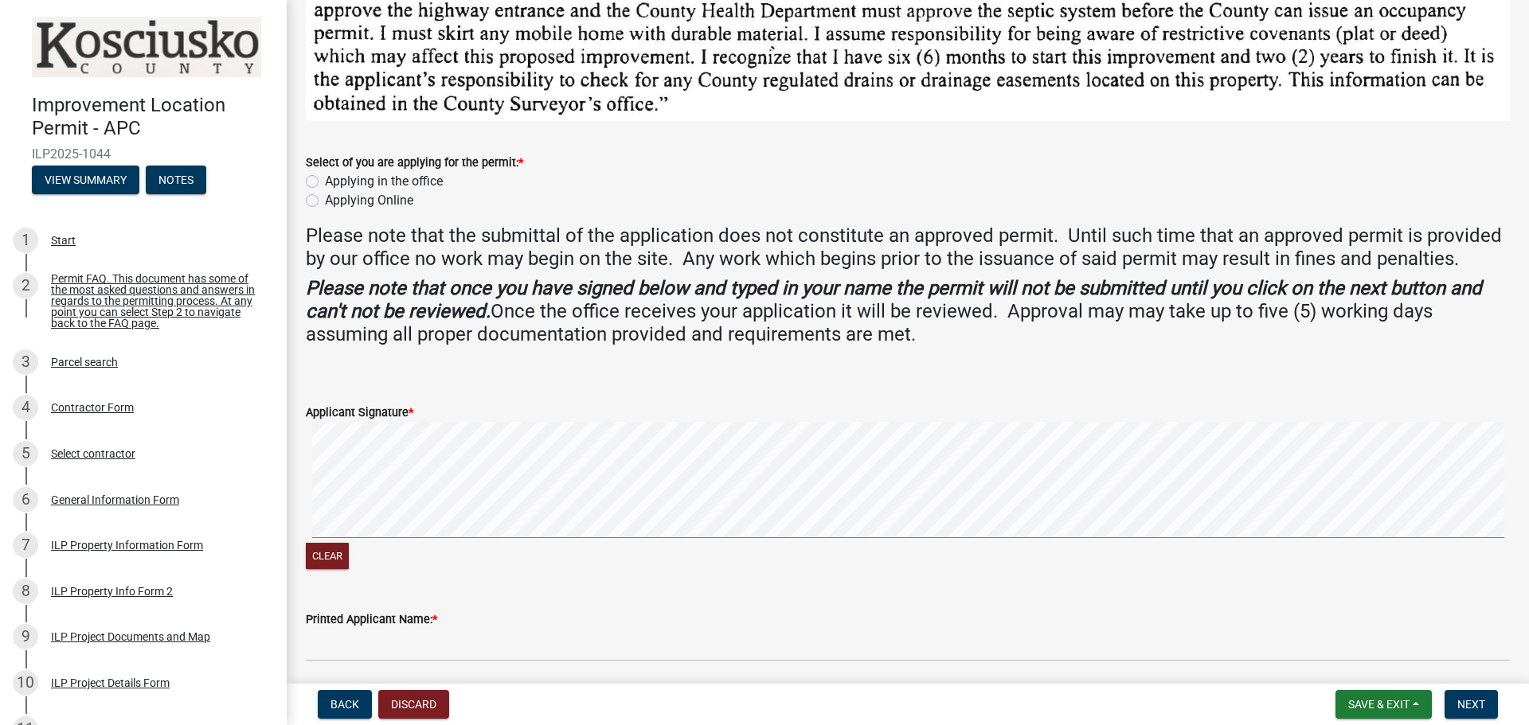
click at [325, 205] on label "Applying Online" at bounding box center [369, 200] width 88 height 19
click at [325, 201] on input "Applying Online" at bounding box center [330, 196] width 10 height 10
radio input "true"
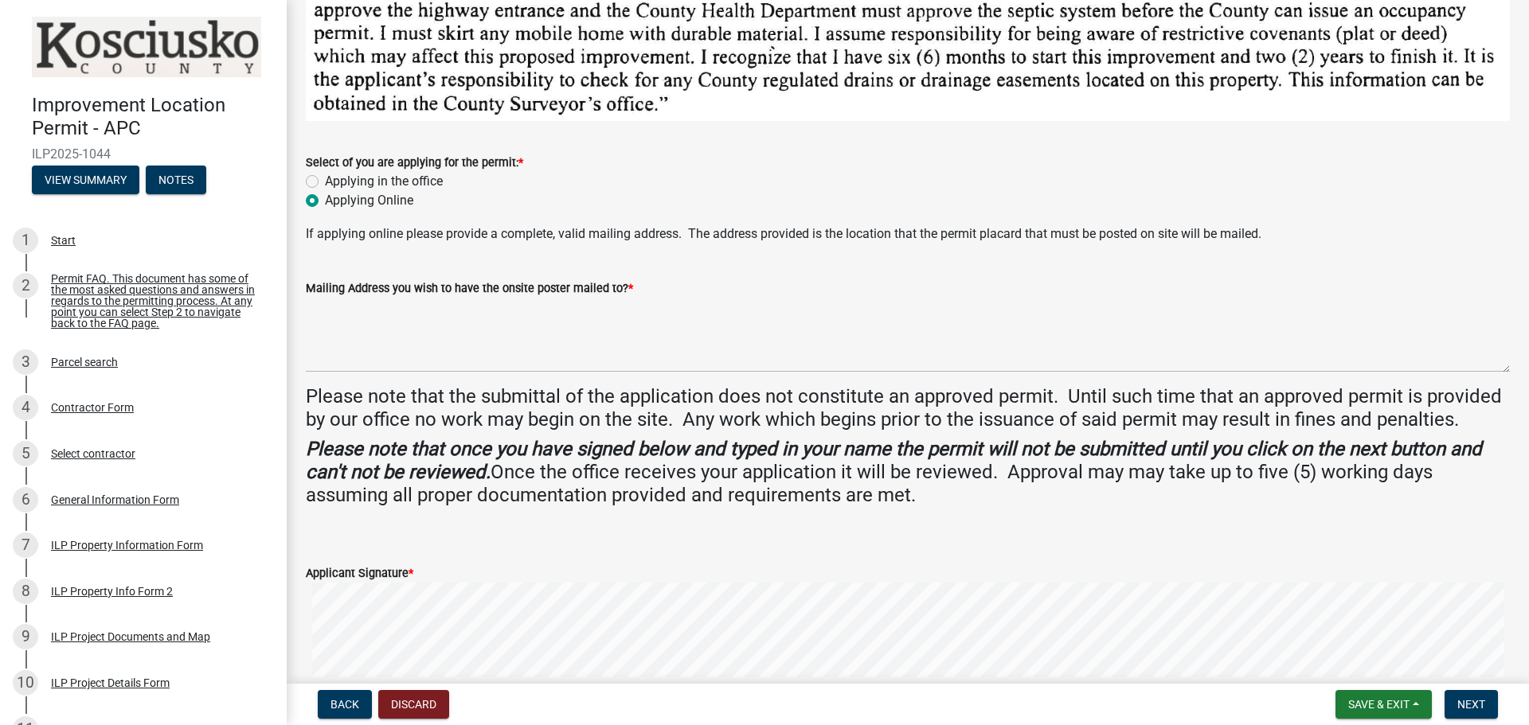
click at [438, 577] on div "Applicant Signature *" at bounding box center [908, 573] width 1204 height 19
click at [663, 577] on form "Applicant Signature * Clear" at bounding box center [908, 639] width 1204 height 189
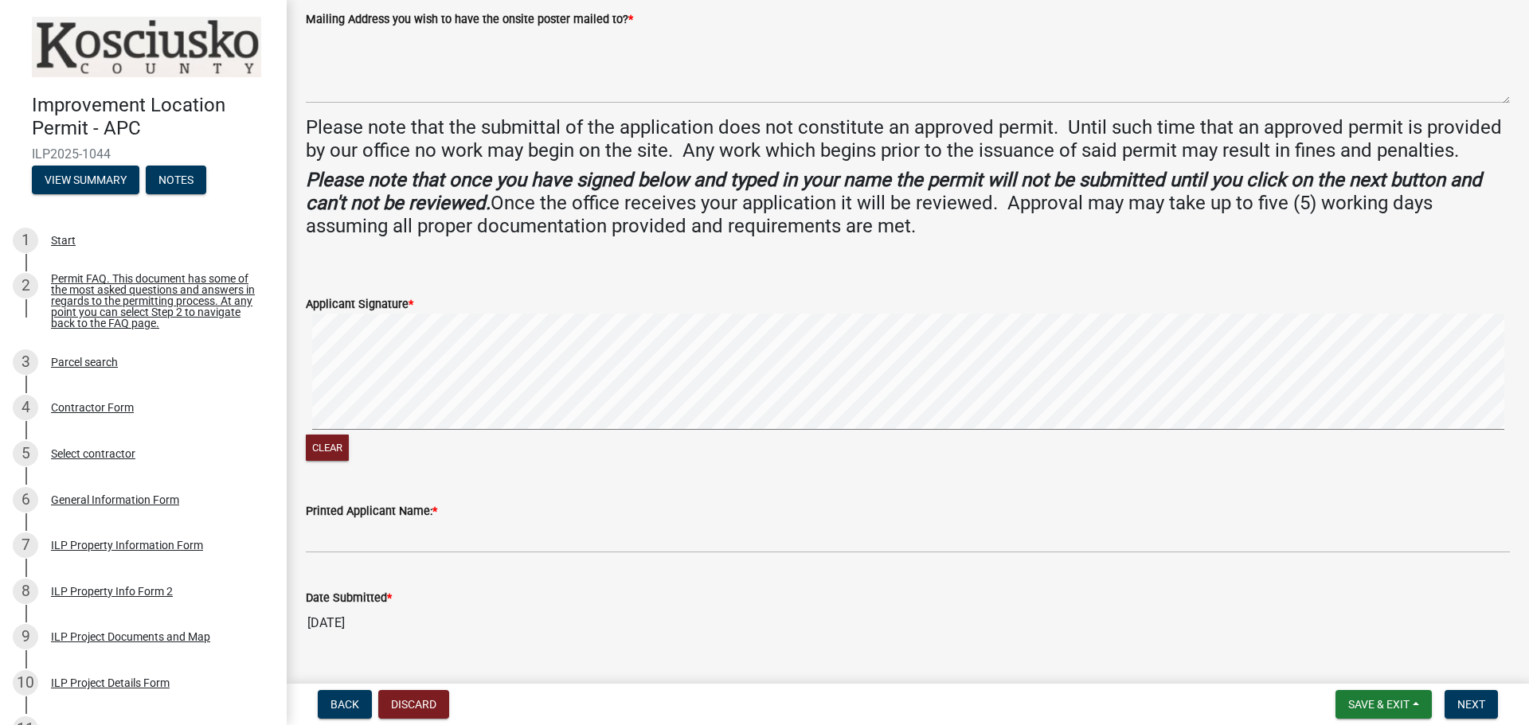
scroll to position [463, 0]
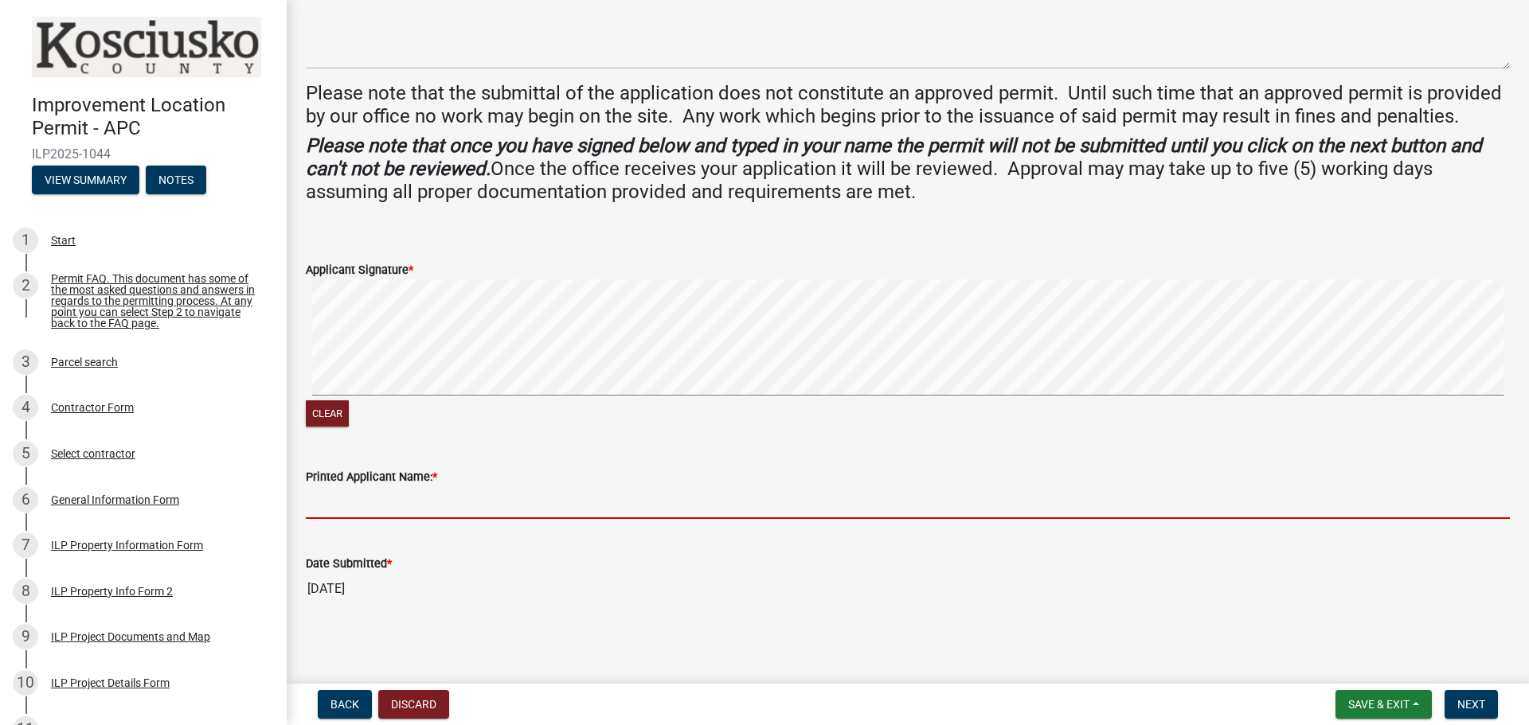
click at [354, 506] on input "Printed Applicant Name: *" at bounding box center [908, 502] width 1204 height 33
type input "[PERSON_NAME]"
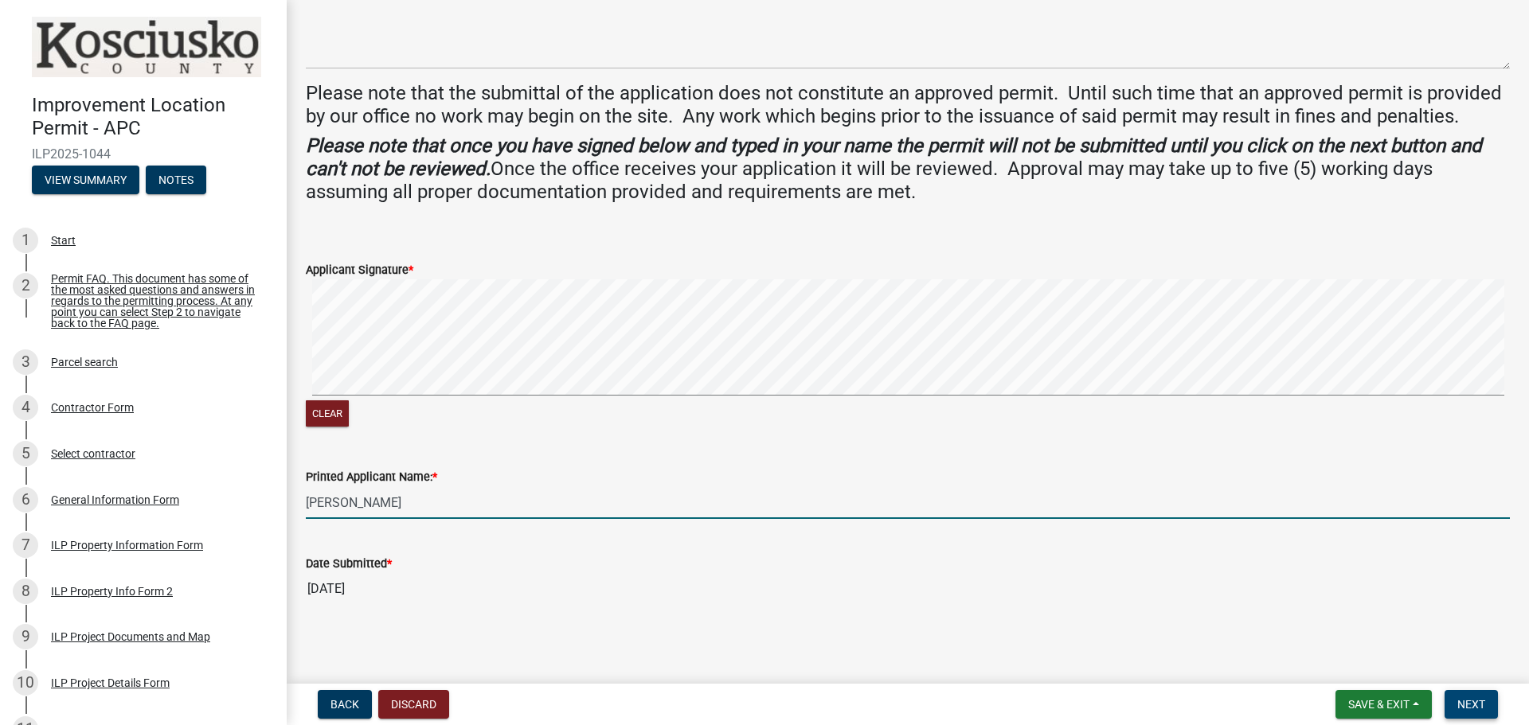
click at [1451, 709] on button "Next" at bounding box center [1470, 704] width 53 height 29
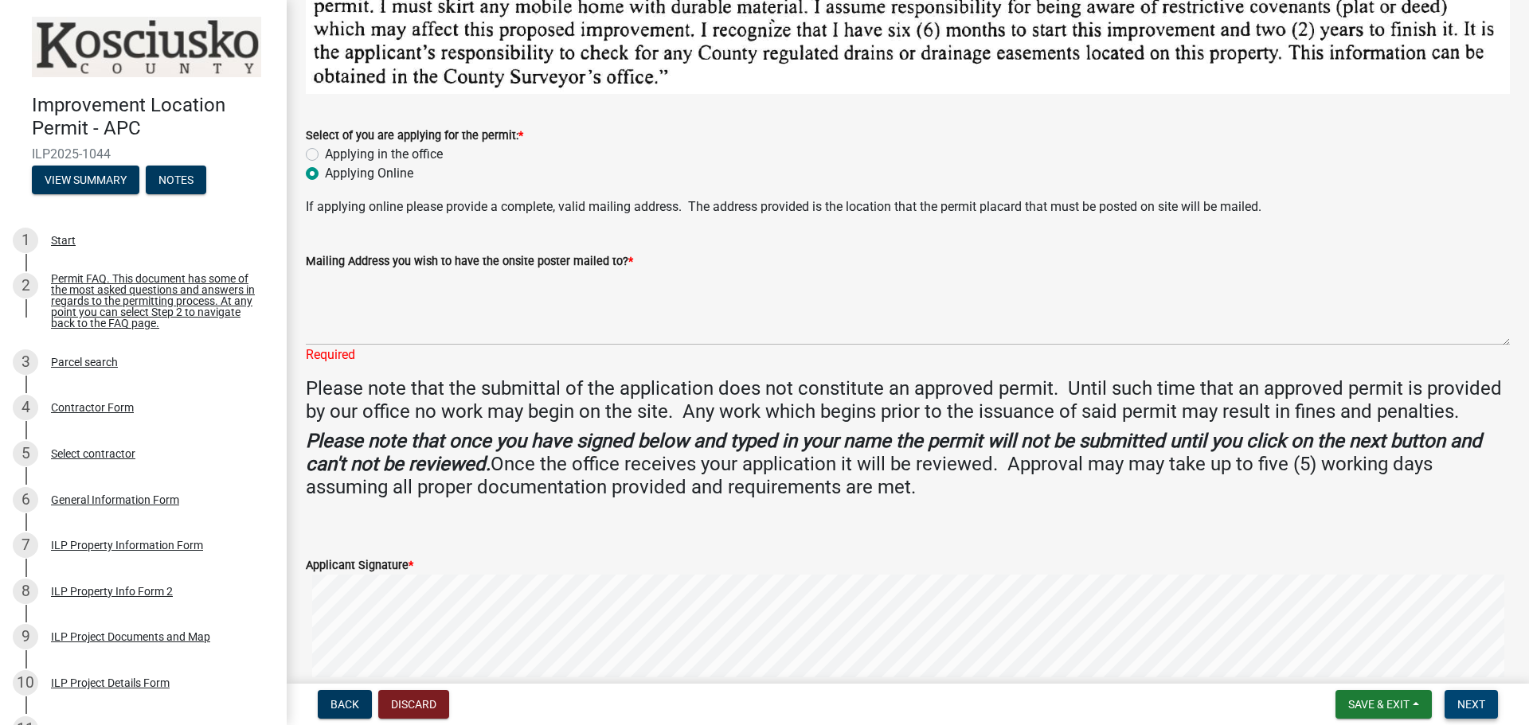
scroll to position [144, 0]
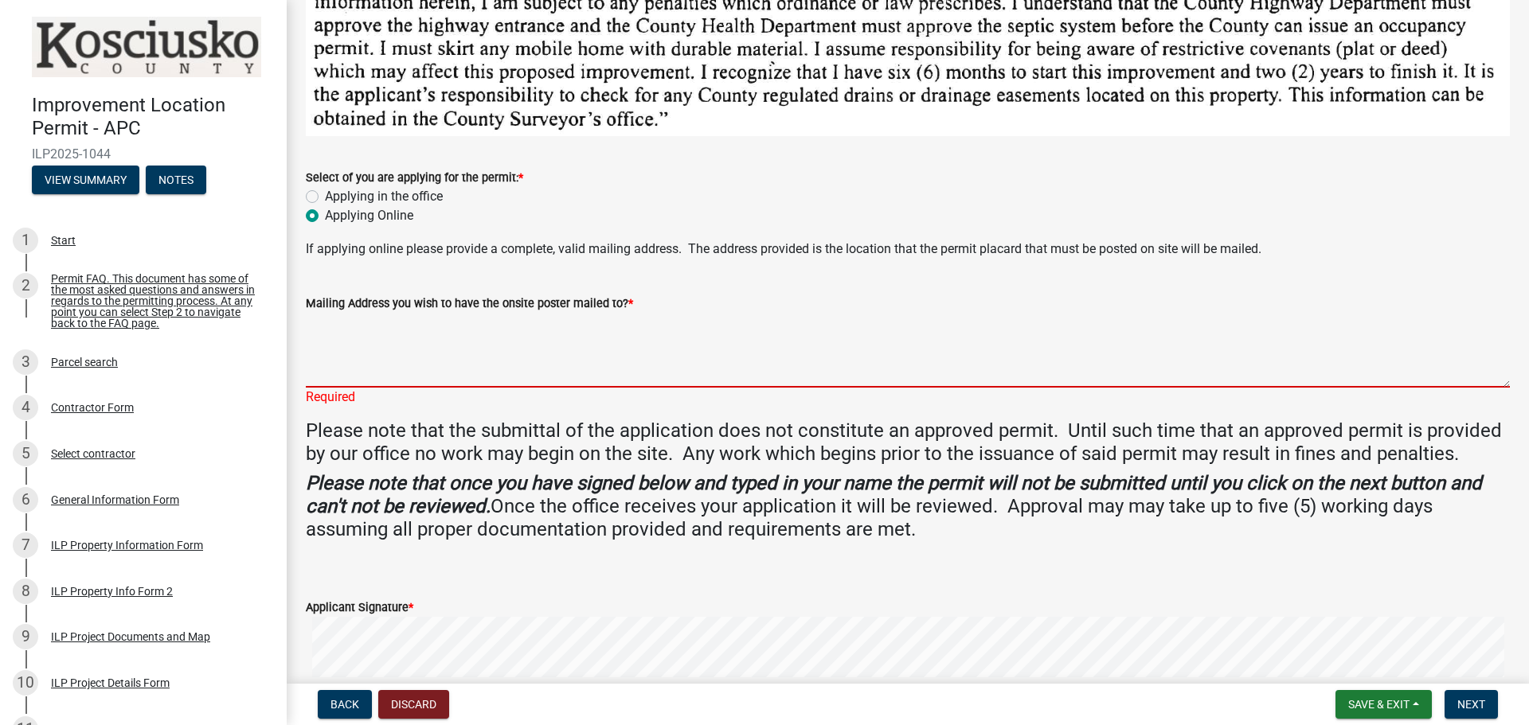
click at [395, 354] on textarea "Mailing Address you wish to have the onsite poster mailed to? *" at bounding box center [908, 350] width 1204 height 75
type textarea "[STREET_ADDRESS]"
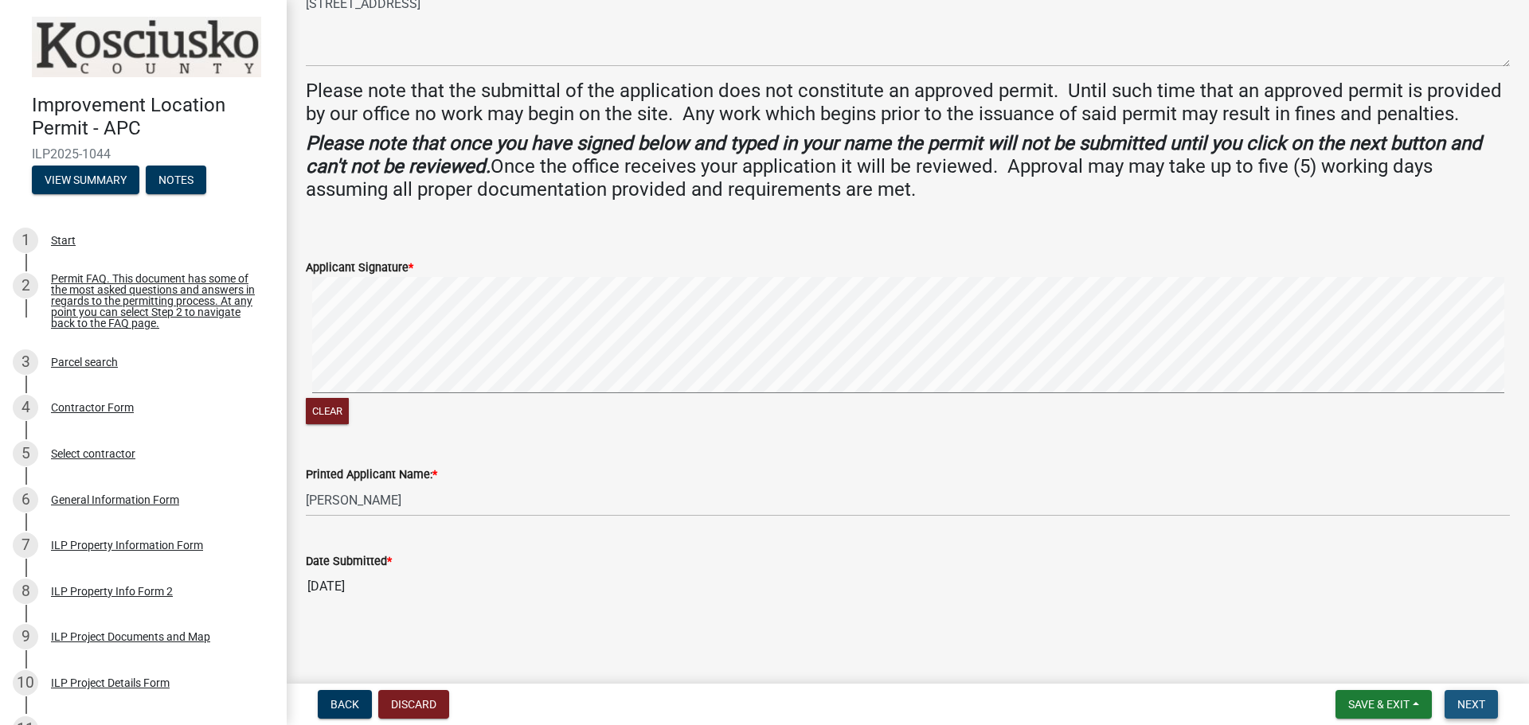
scroll to position [0, 0]
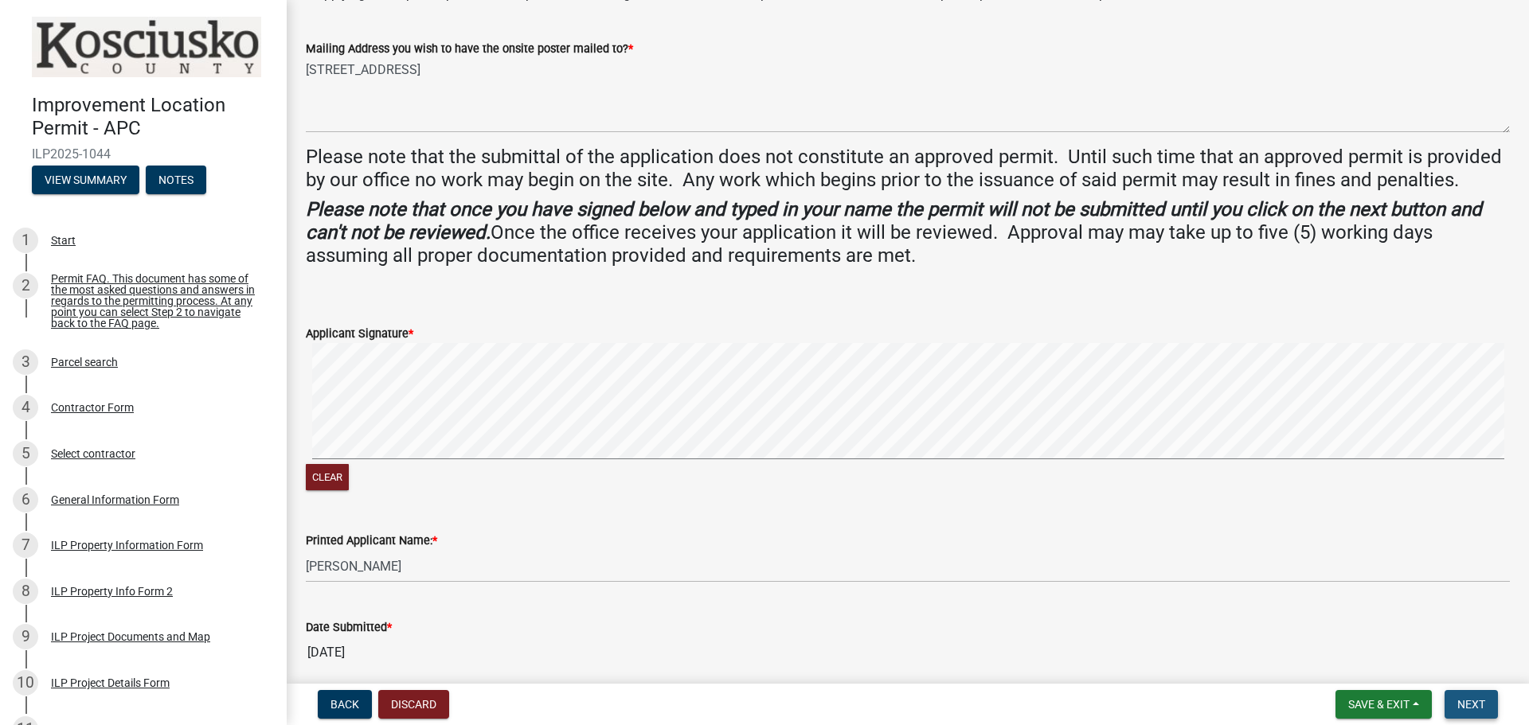
click at [1459, 694] on button "Next" at bounding box center [1470, 704] width 53 height 29
